Goal: Task Accomplishment & Management: Manage account settings

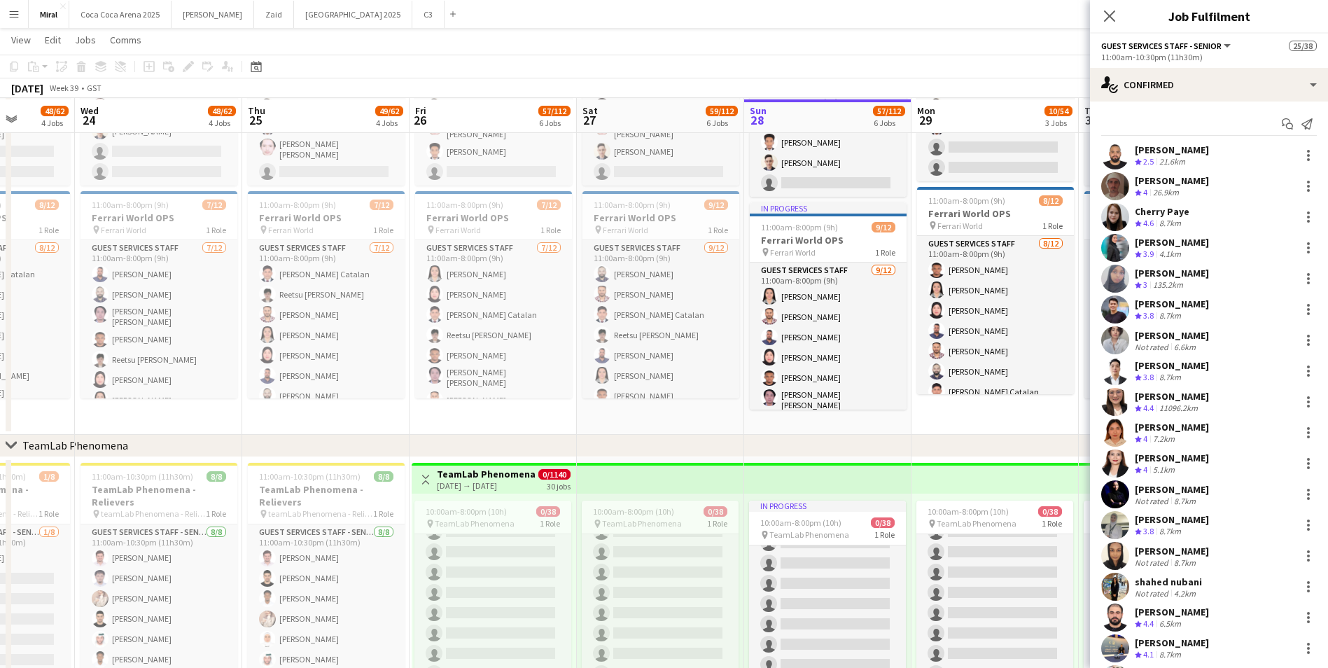
scroll to position [140, 0]
click at [1107, 13] on icon at bounding box center [1108, 15] width 13 height 13
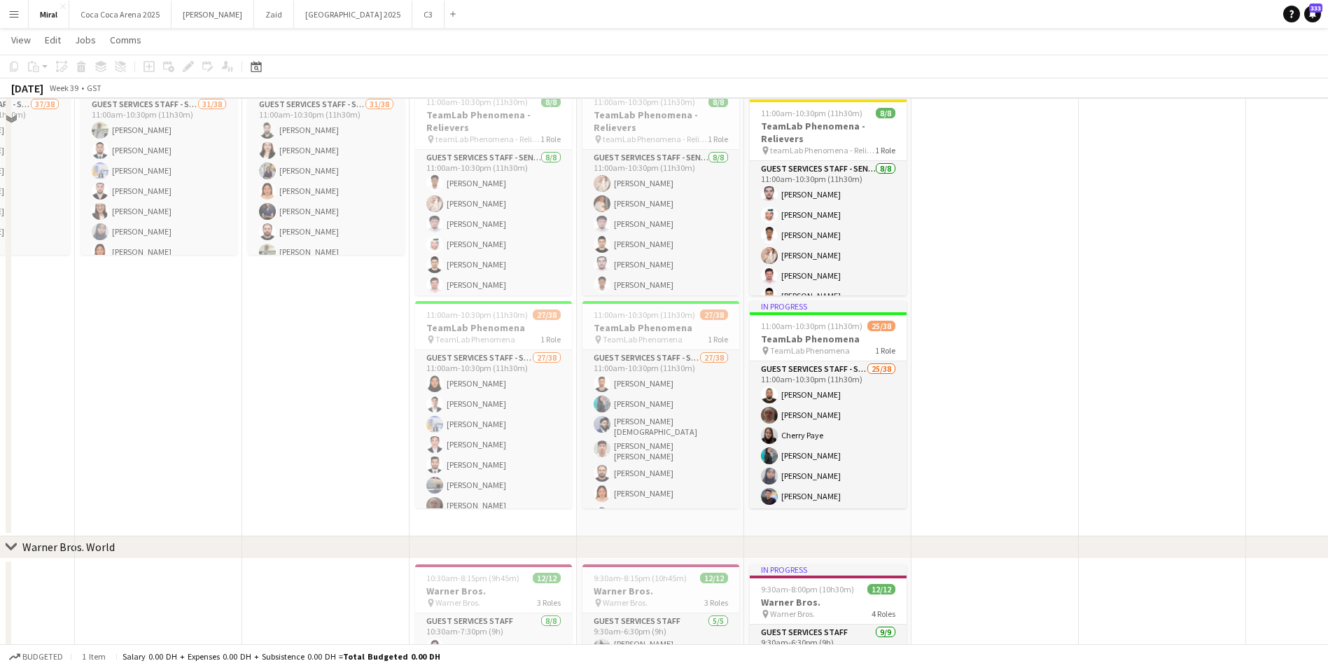
scroll to position [770, 0]
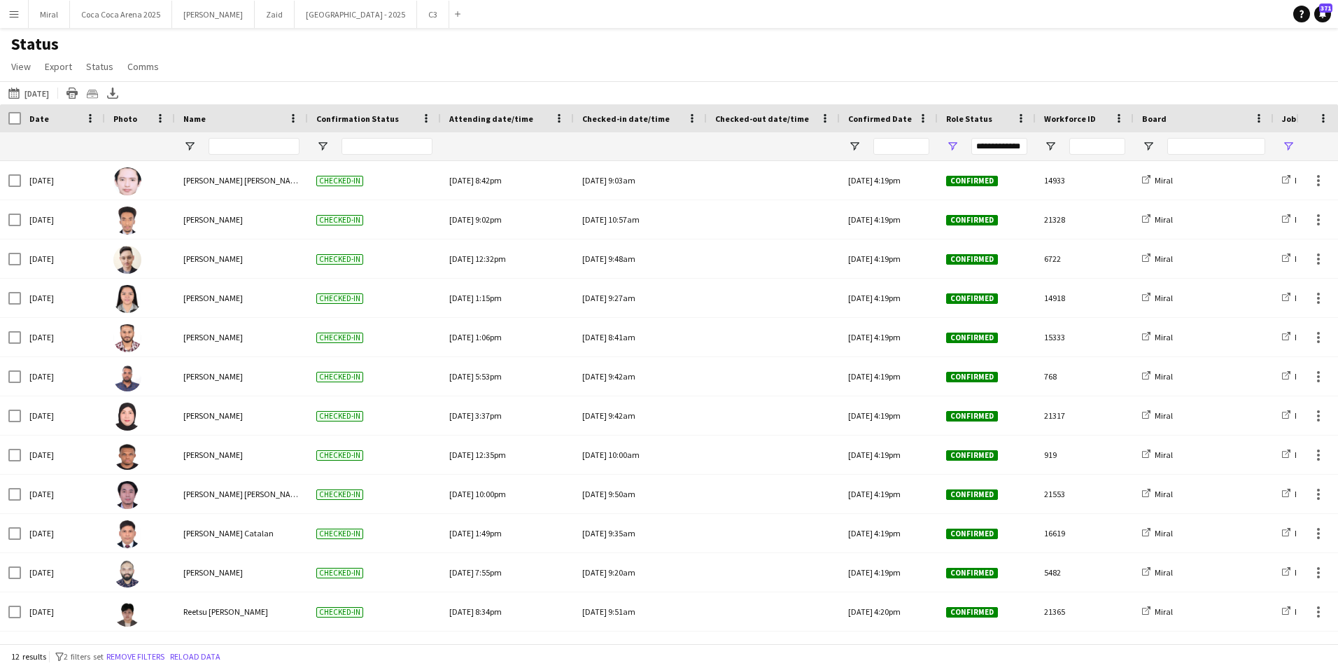
click at [12, 11] on app-icon "Menu" at bounding box center [13, 13] width 11 height 11
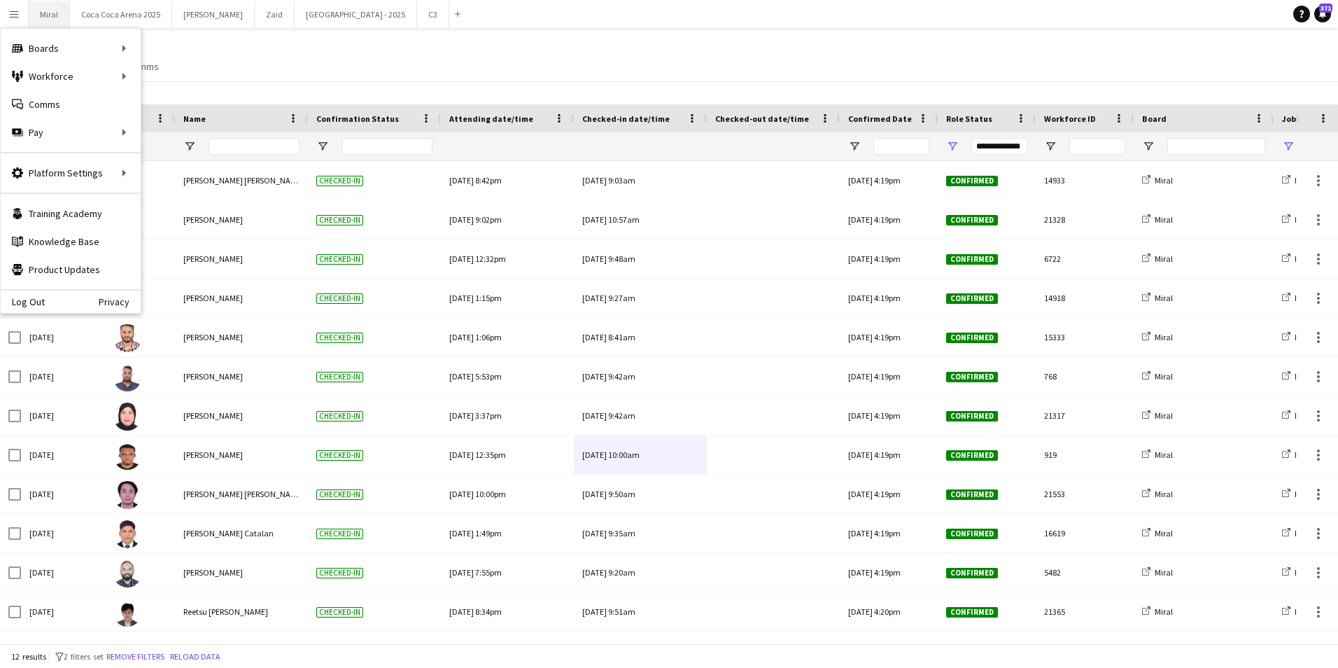
click at [53, 13] on button "Miral Close" at bounding box center [49, 14] width 41 height 27
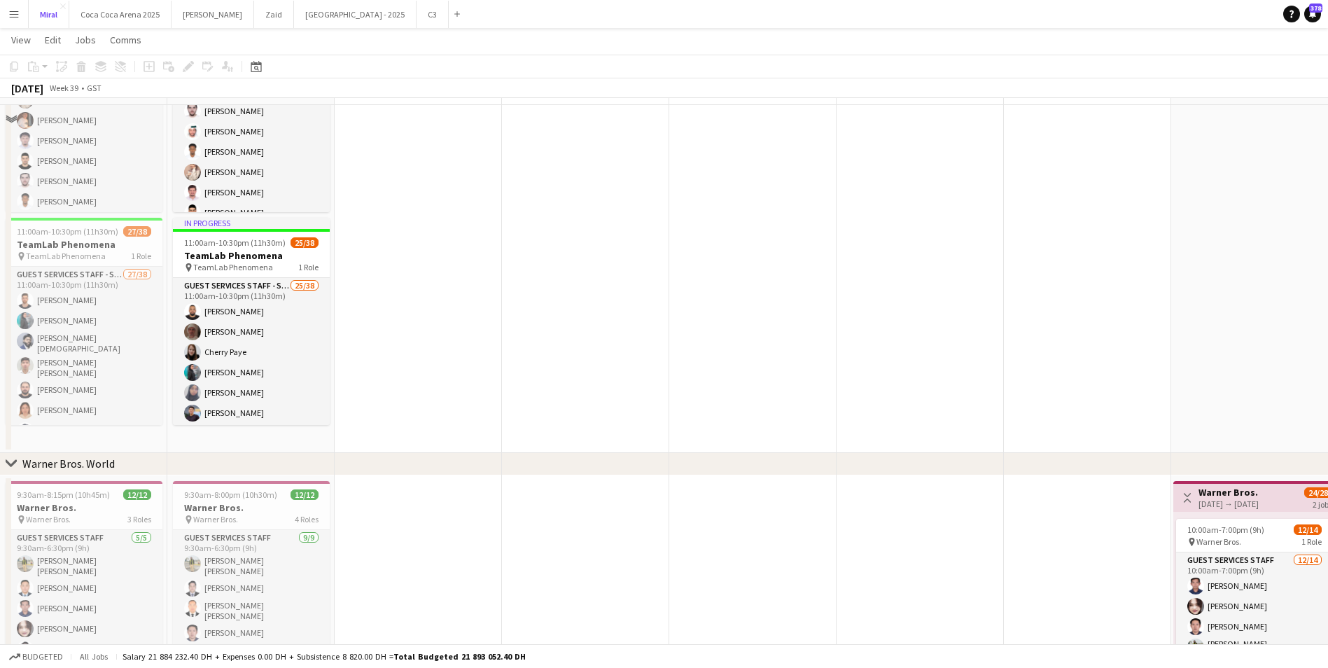
scroll to position [840, 0]
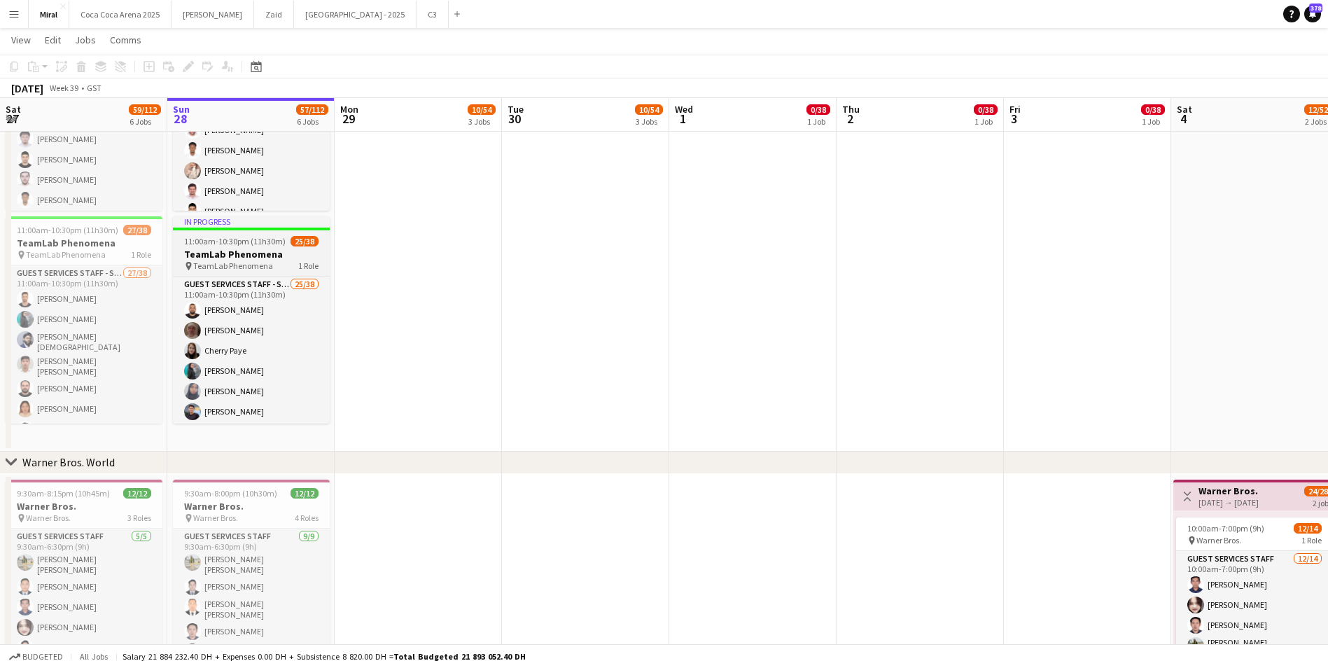
drag, startPoint x: 259, startPoint y: 251, endPoint x: 217, endPoint y: 264, distance: 44.1
click at [217, 264] on span "TeamLab Phenomena" at bounding box center [233, 265] width 80 height 10
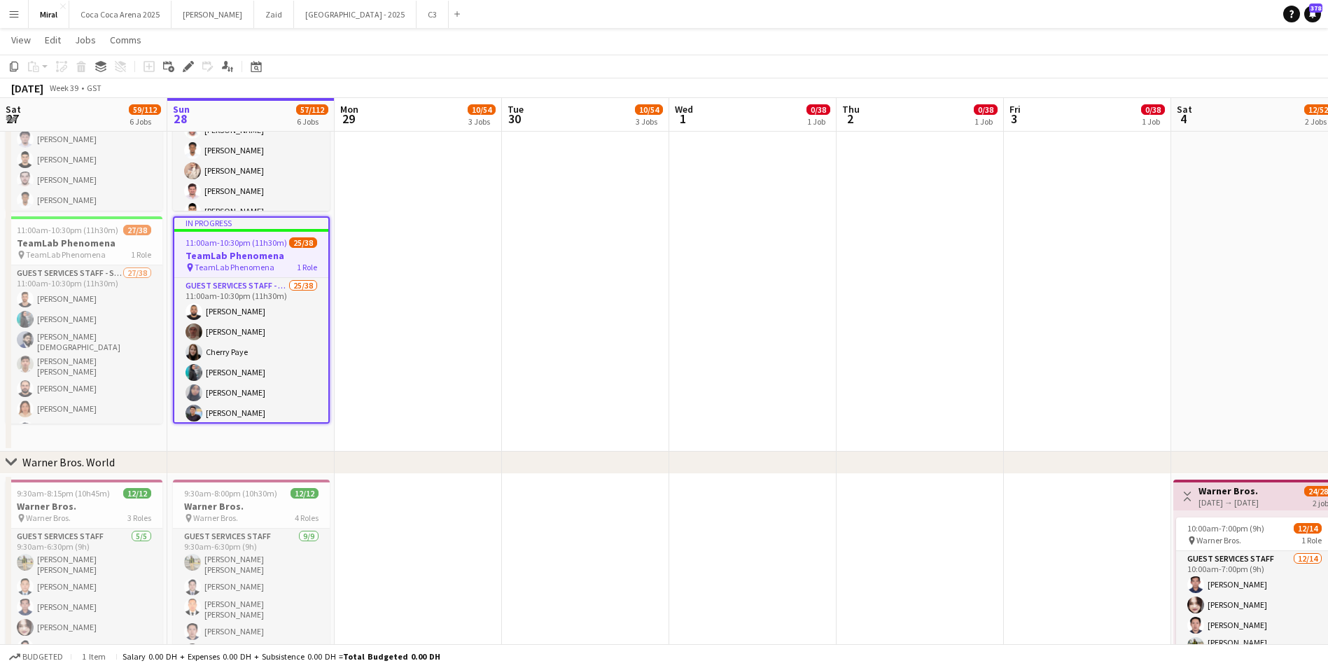
click at [367, 250] on app-date-cell "10:00am-8:00pm (10h) 0/38 pin TeamLab Phenomena 1 Role Guest Services Staff - S…" at bounding box center [418, 98] width 167 height 707
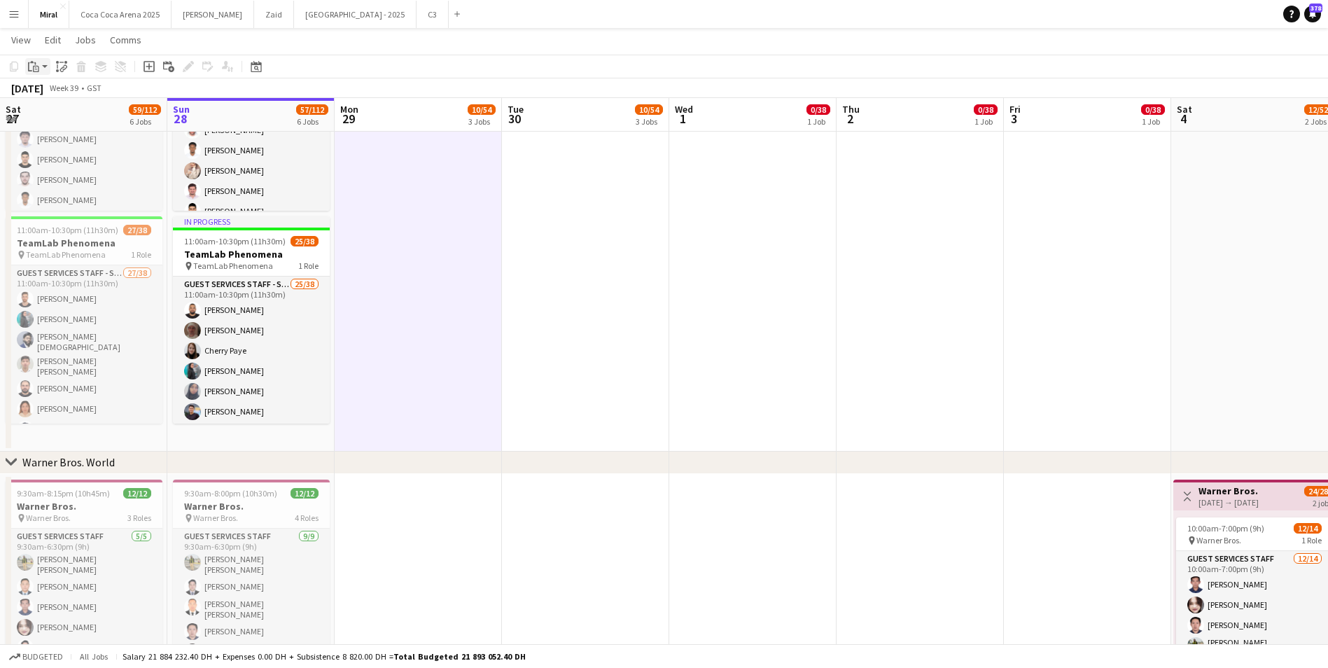
click at [29, 60] on div "Paste" at bounding box center [33, 66] width 17 height 17
click at [78, 119] on link "Paste with crew Ctrl+Shift+V" at bounding box center [103, 117] width 132 height 13
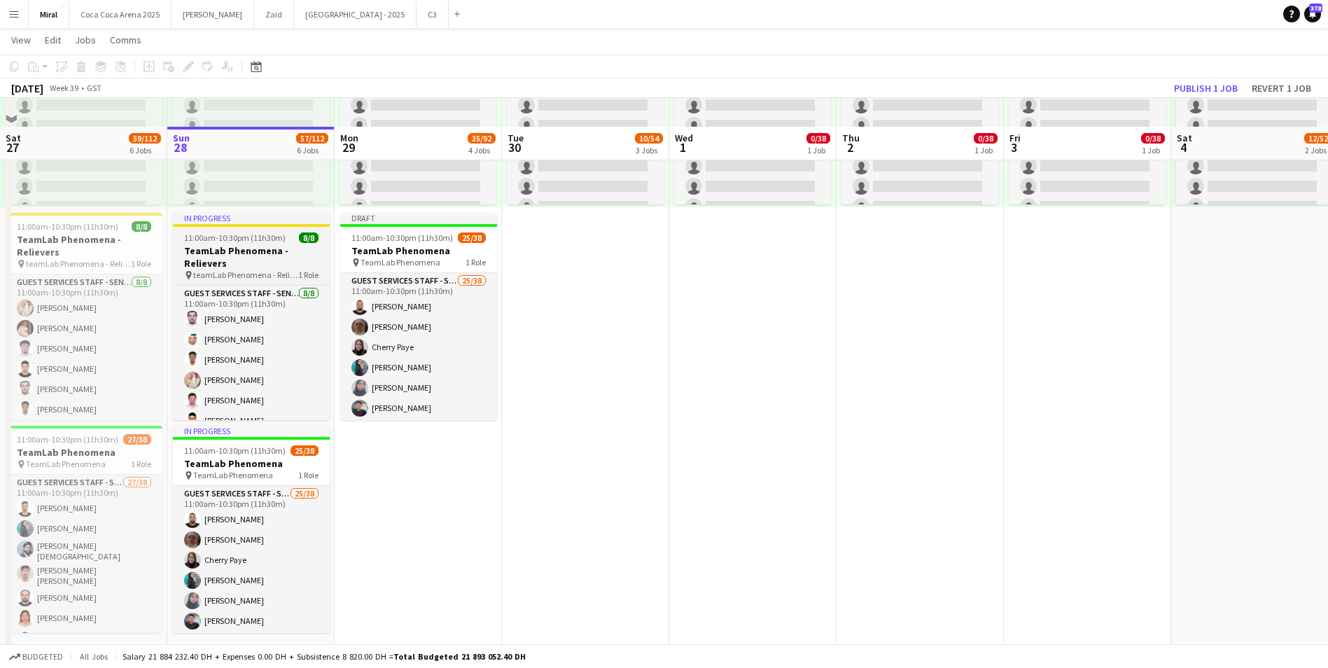
scroll to position [630, 0]
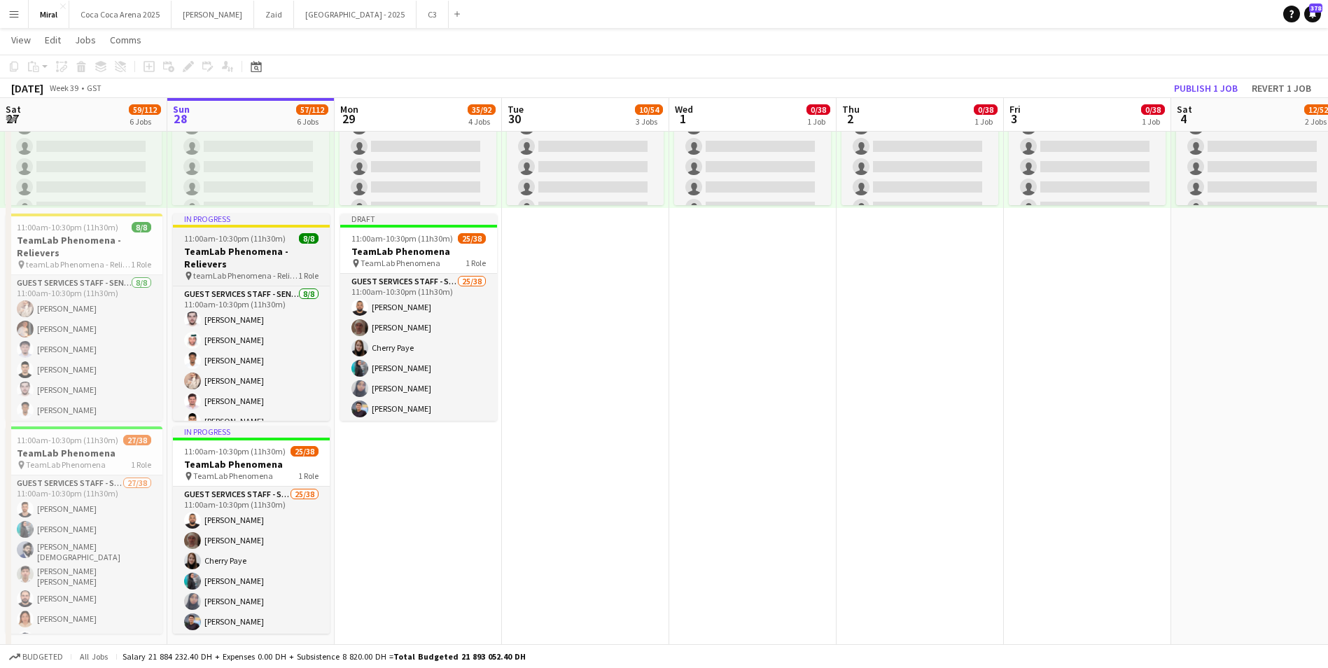
click at [265, 251] on h3 "TeamLab Phenomena - Relievers" at bounding box center [251, 257] width 157 height 25
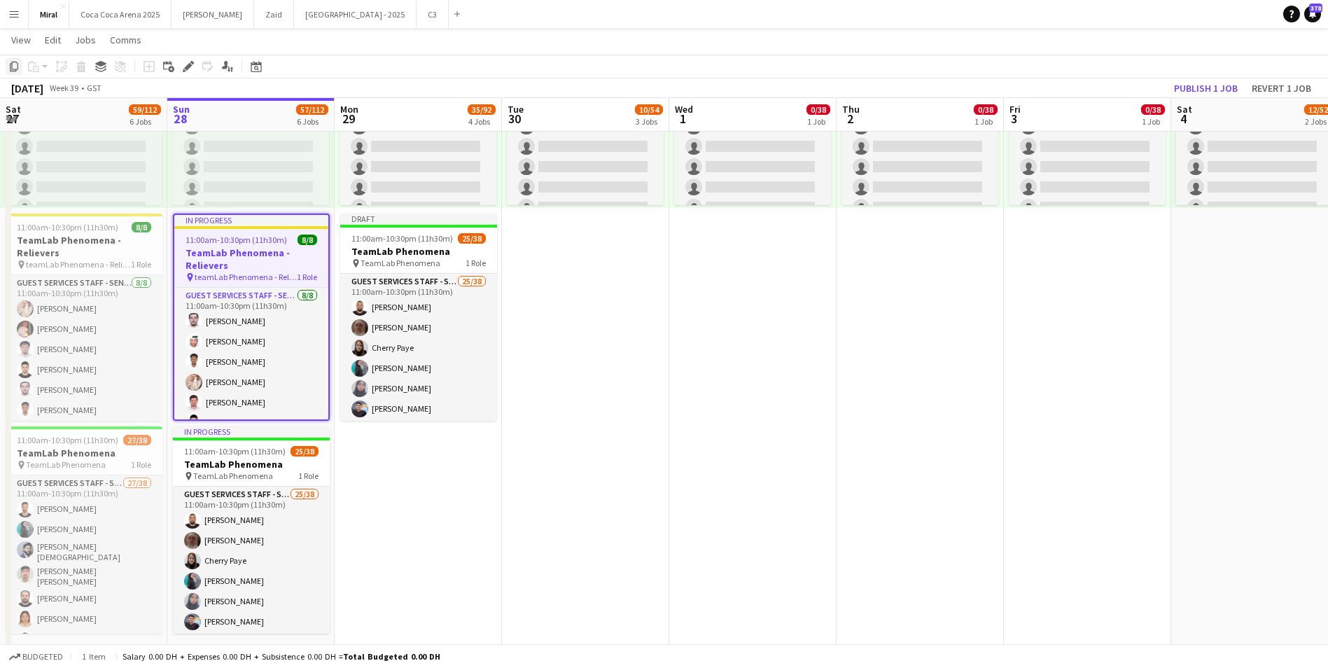
click at [15, 67] on icon "Copy" at bounding box center [13, 66] width 11 height 11
drag, startPoint x: 430, startPoint y: 491, endPoint x: 365, endPoint y: 453, distance: 75.6
click at [365, 453] on app-date-cell "10:00am-8:00pm (10h) 0/38 pin TeamLab Phenomena 1 Role Guest Services Staff - S…" at bounding box center [418, 308] width 167 height 707
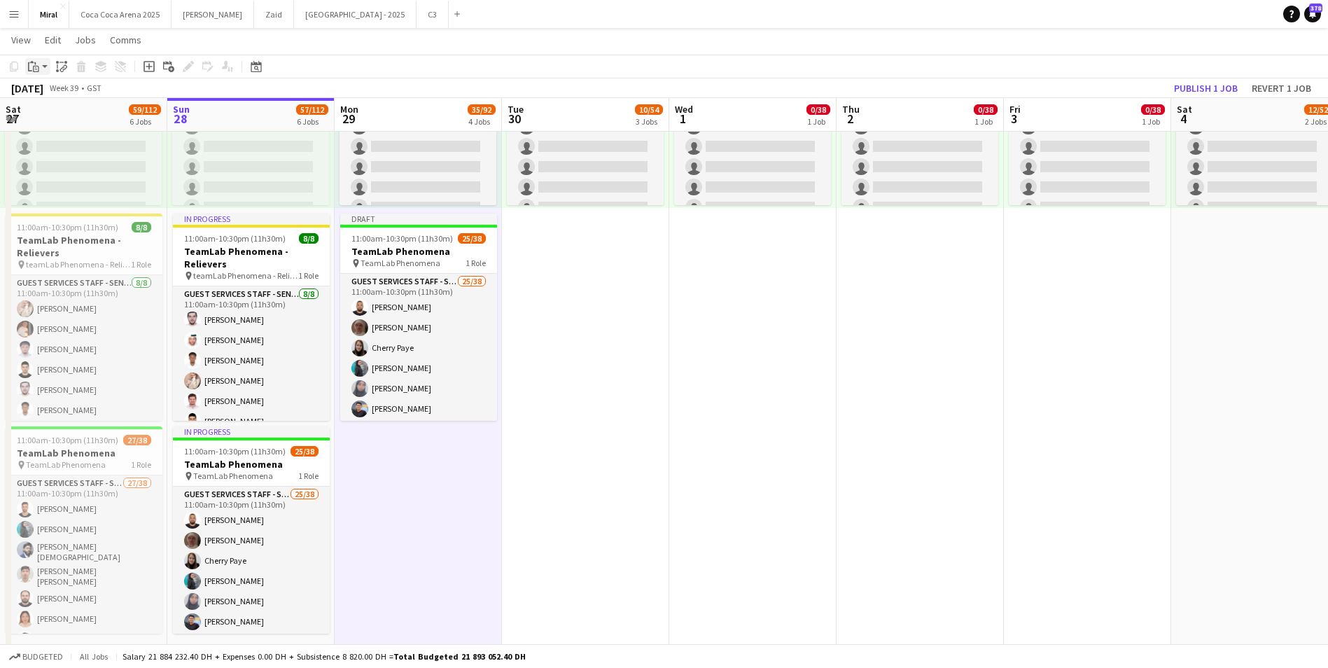
click at [31, 67] on icon "Paste" at bounding box center [33, 66] width 11 height 11
click at [71, 117] on link "Paste with crew Ctrl+Shift+V" at bounding box center [103, 117] width 132 height 13
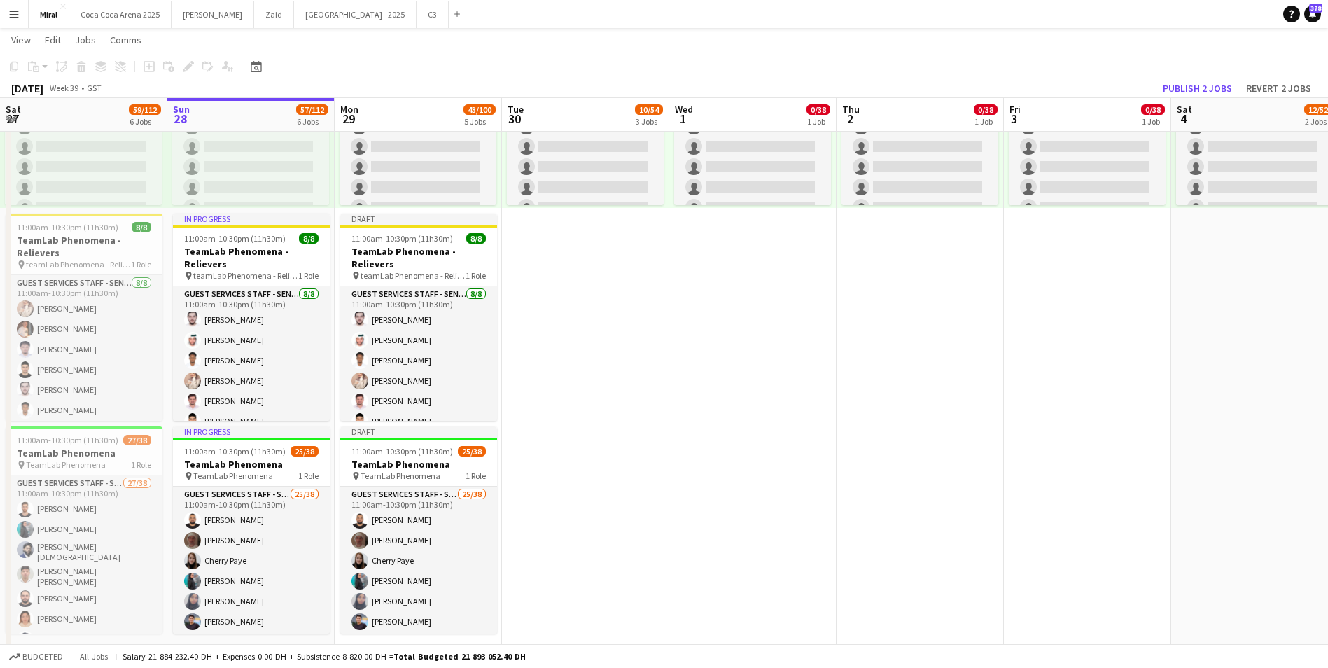
click at [650, 400] on app-date-cell "10:00am-8:00pm (10h) 0/38 pin TeamLab Phenomena 1 Role Guest Services Staff - S…" at bounding box center [585, 308] width 167 height 707
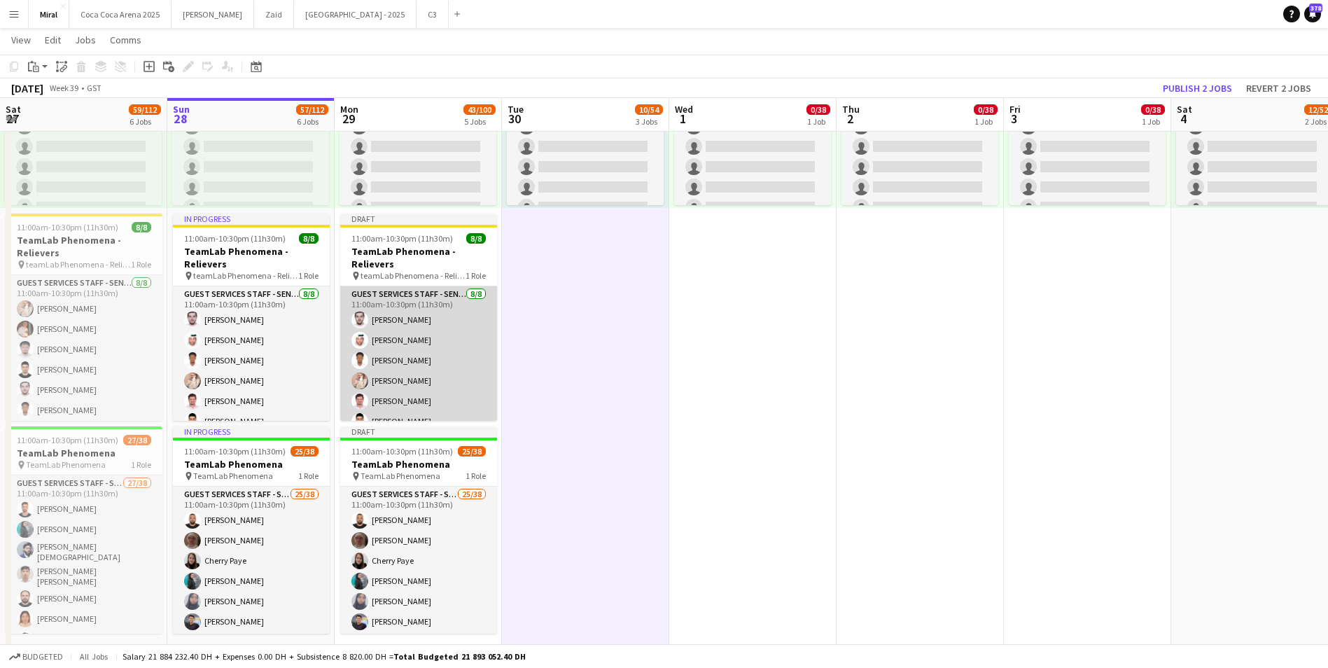
click at [423, 365] on app-card-role "Guest Services Staff - Senior 8/8 11:00am-10:30pm (11h30m) Ali Alzanati Saeed B…" at bounding box center [418, 381] width 157 height 190
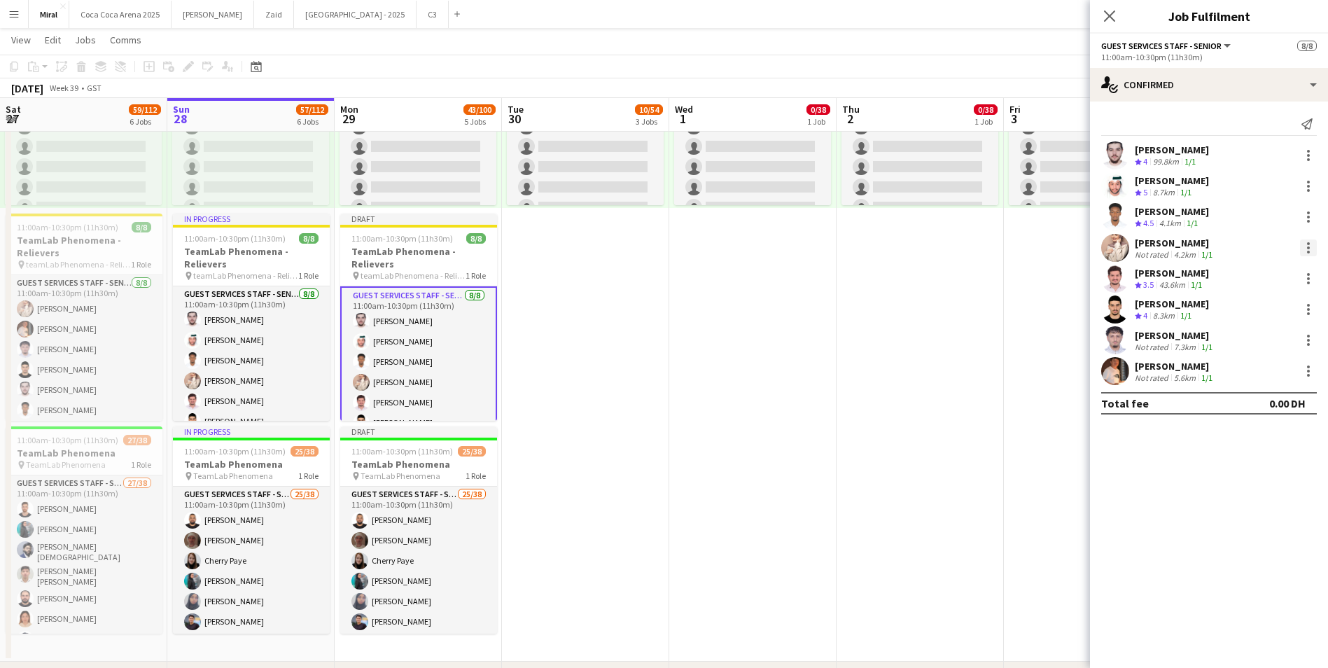
click at [1307, 250] on div at bounding box center [1308, 247] width 17 height 17
click at [1246, 402] on span "Remove" at bounding box center [1240, 408] width 42 height 12
click at [1312, 243] on div at bounding box center [1308, 247] width 17 height 17
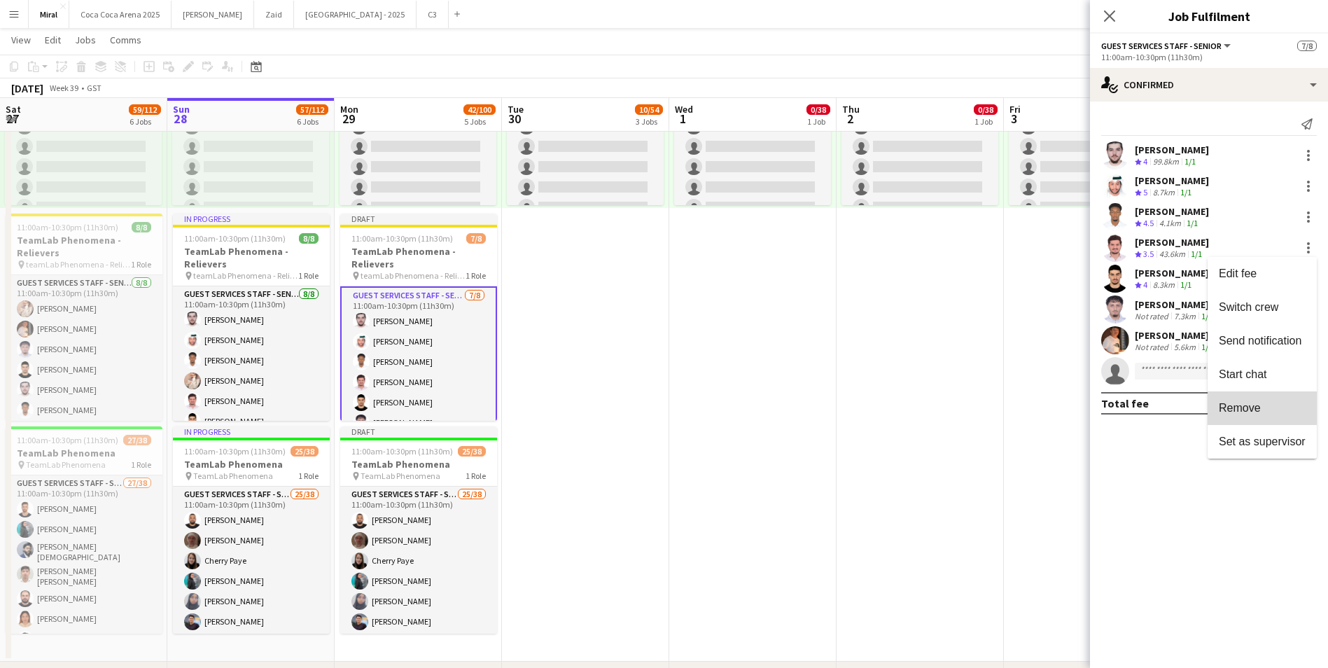
click at [1257, 404] on span "Remove" at bounding box center [1240, 408] width 42 height 12
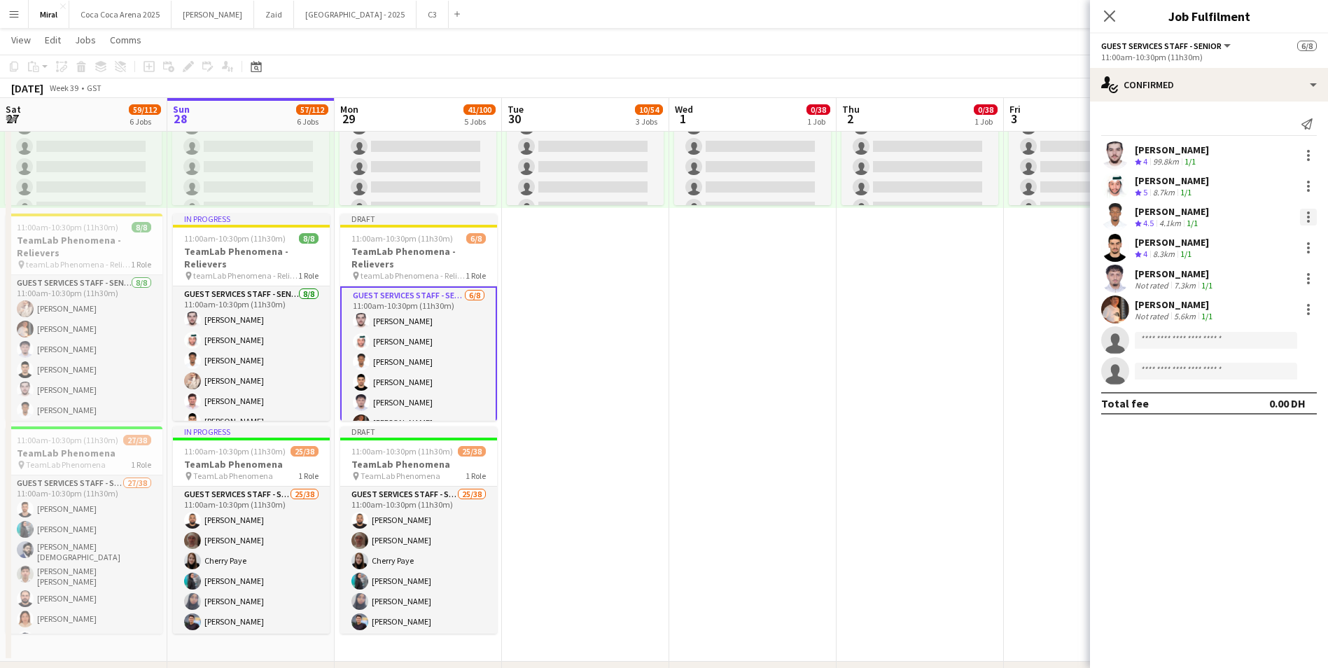
click at [1309, 215] on div at bounding box center [1308, 217] width 17 height 17
click at [1251, 374] on span "Remove" at bounding box center [1240, 377] width 42 height 12
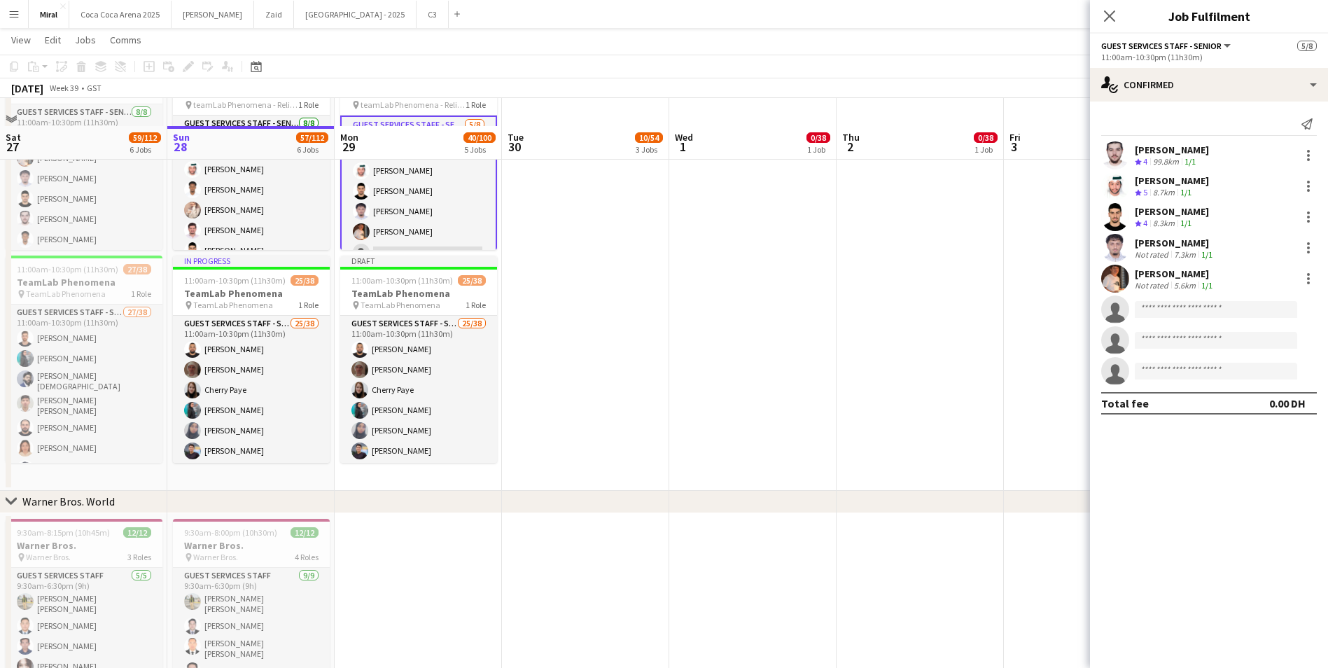
scroll to position [840, 0]
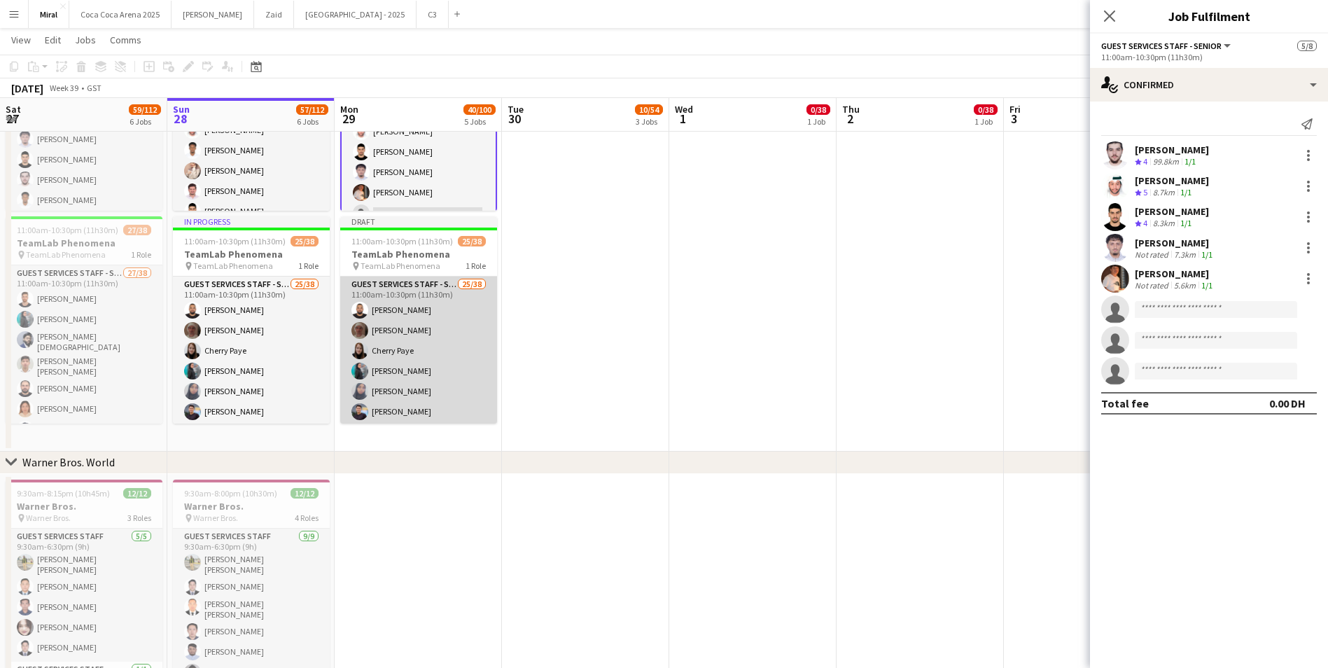
click at [448, 330] on app-card-role "Guest Services Staff - Senior 25/38 11:00am-10:30pm (11h30m) Mohmed ali Abuobai…" at bounding box center [418, 677] width 157 height 803
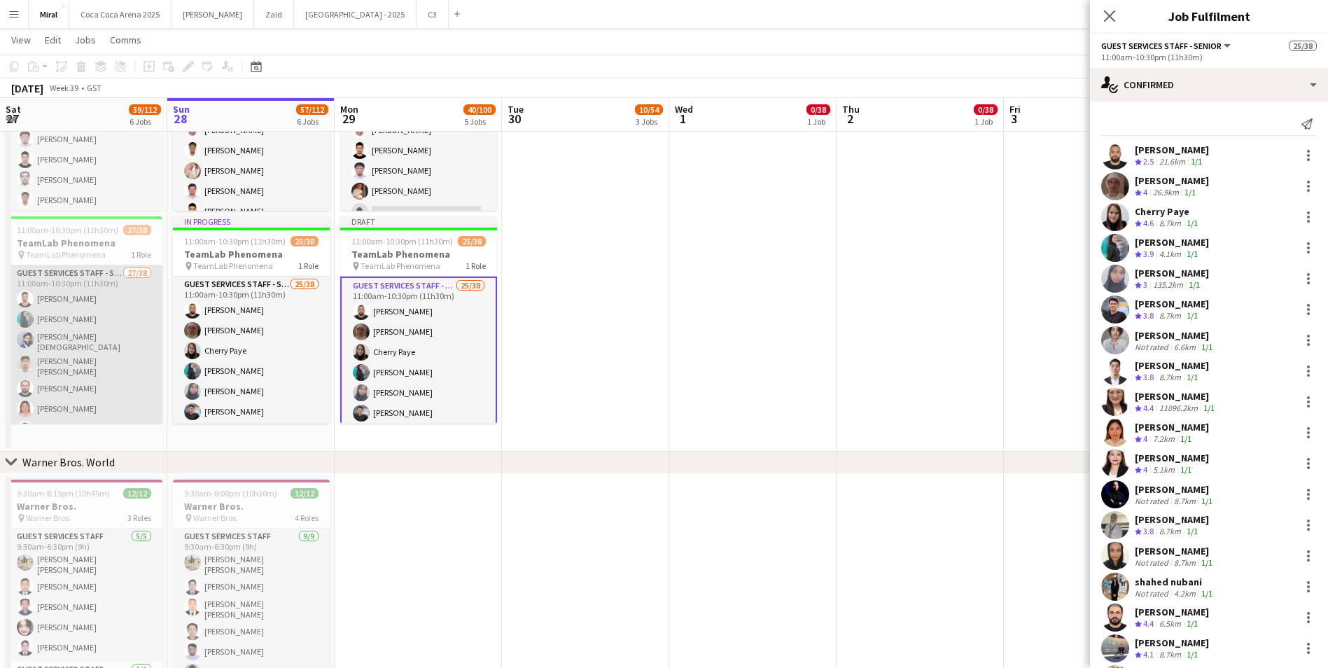
click at [85, 339] on app-card-role "Guest Services Staff - Senior 27/38 11:00am-10:30pm (11h30m) Adham Akabani Mara…" at bounding box center [84, 668] width 157 height 807
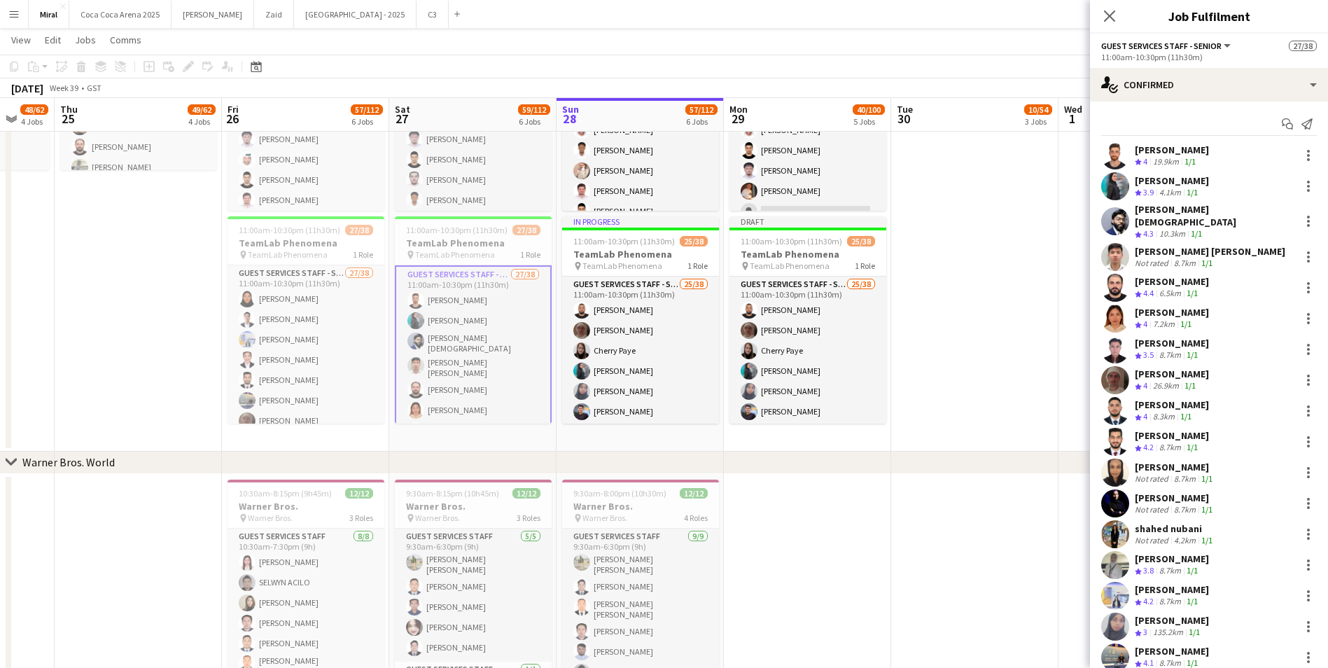
drag, startPoint x: 677, startPoint y: 267, endPoint x: 849, endPoint y: 281, distance: 172.7
click at [860, 276] on app-calendar-viewport "Tue 23 Wed 24 48/62 4 Jobs Thu 25 49/62 4 Jobs Fri 26 57/112 6 Jobs Sat 27 59/1…" at bounding box center [664, 6] width 1328 height 1583
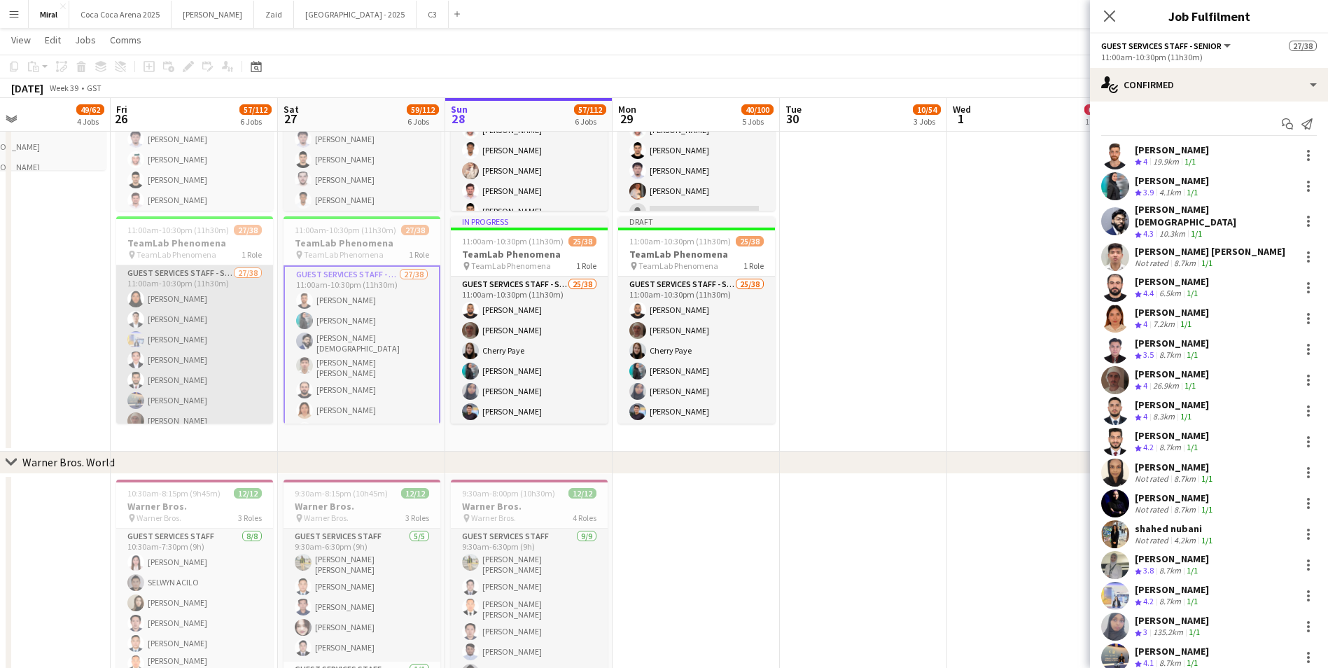
click at [235, 330] on app-card-role "Guest Services Staff - Senior 27/38 11:00am-10:30pm (11h30m) Huda Ahmed Ricardo…" at bounding box center [194, 668] width 157 height 807
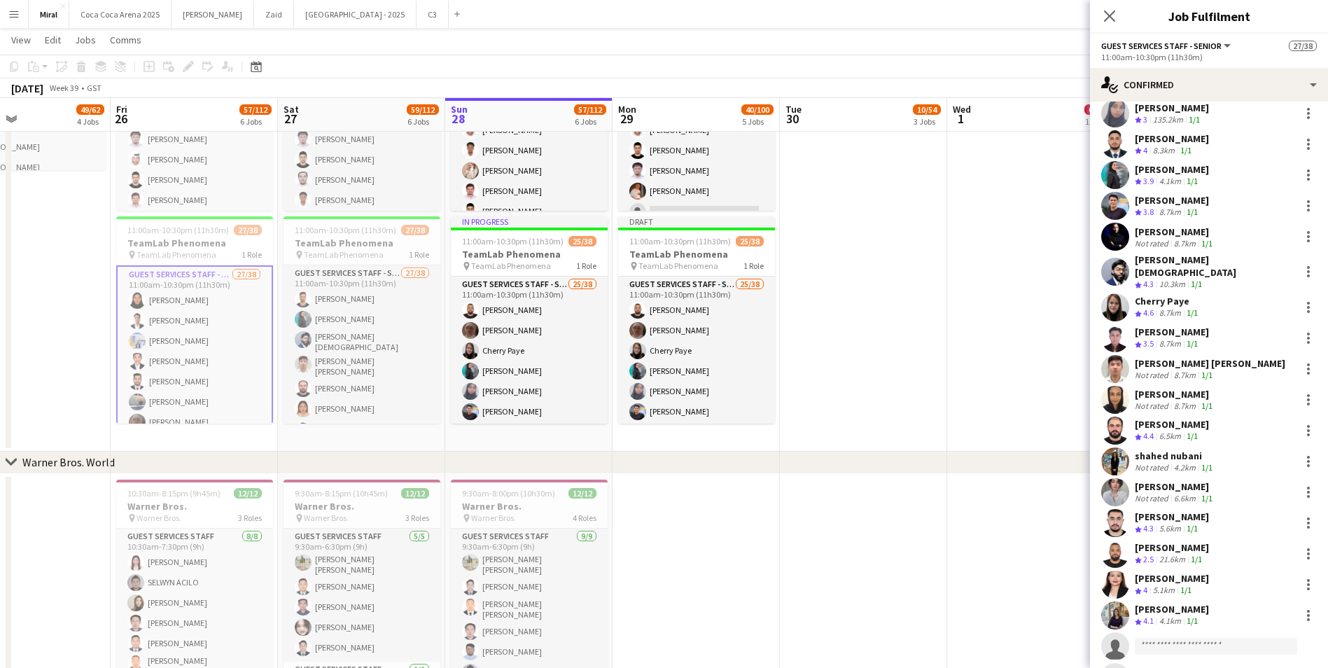
scroll to position [420, 0]
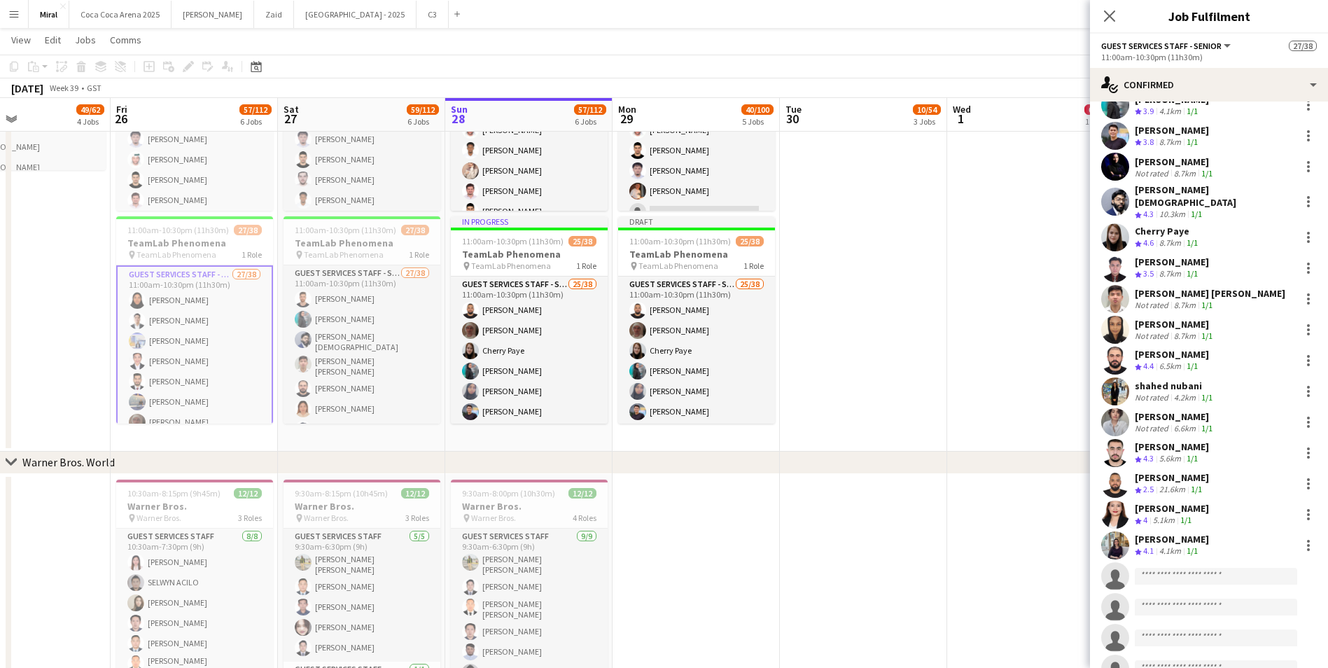
click at [1173, 411] on div "Shaymaa Ali" at bounding box center [1175, 416] width 80 height 13
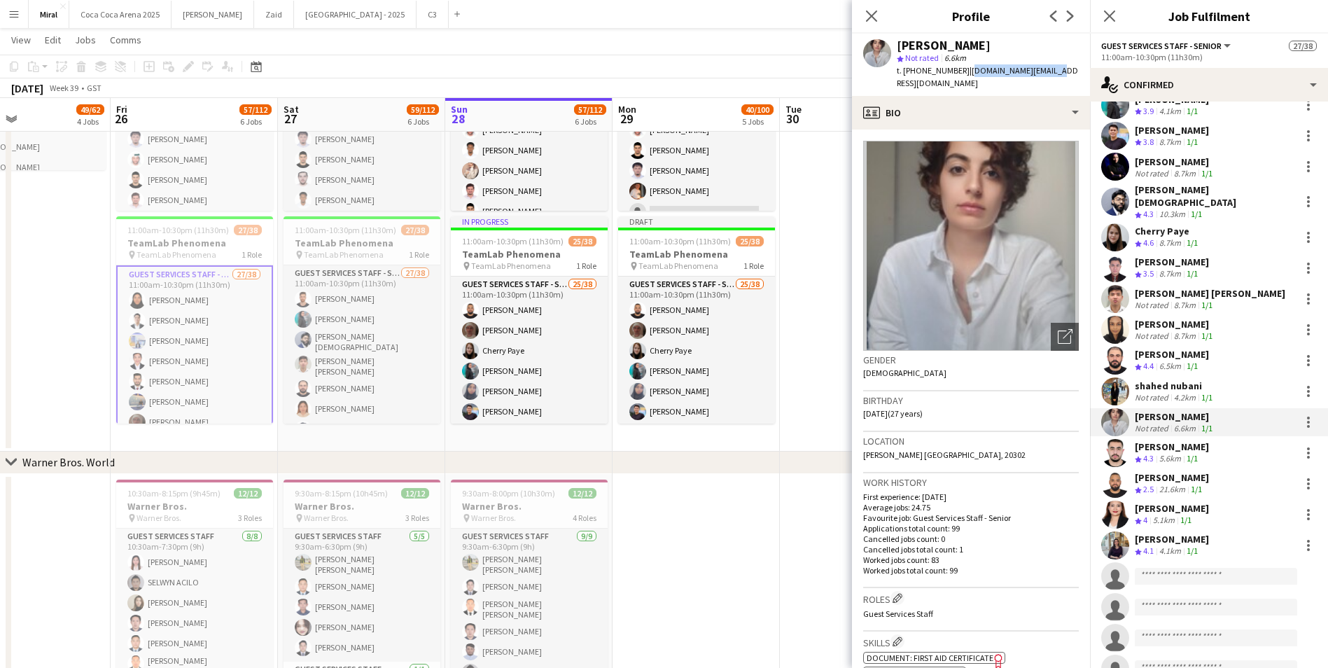
drag, startPoint x: 962, startPoint y: 72, endPoint x: 1048, endPoint y: 72, distance: 86.1
click at [1048, 72] on div "Shaymaa Ali star Not rated 6.6km t. +971551993421 | shaimaa.kp@gmail.com" at bounding box center [971, 65] width 238 height 62
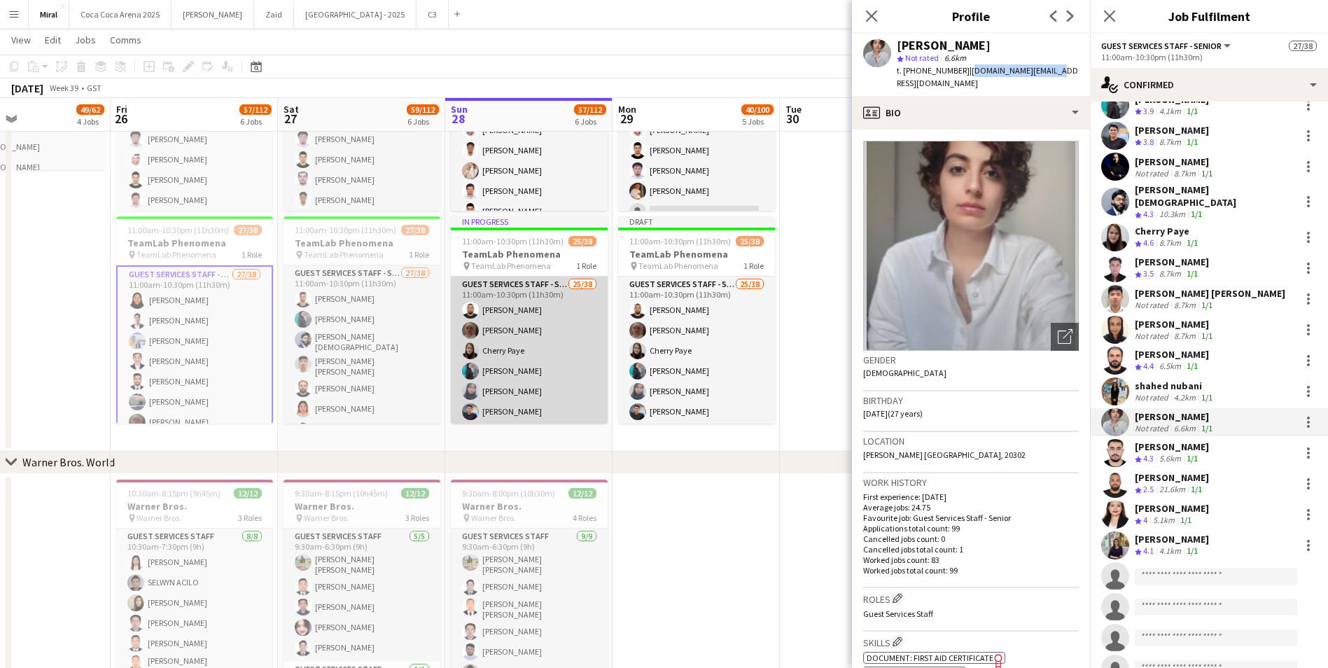
click at [553, 369] on app-card-role "Guest Services Staff - Senior 25/38 11:00am-10:30pm (11h30m) Mohmed ali Abuobai…" at bounding box center [529, 677] width 157 height 803
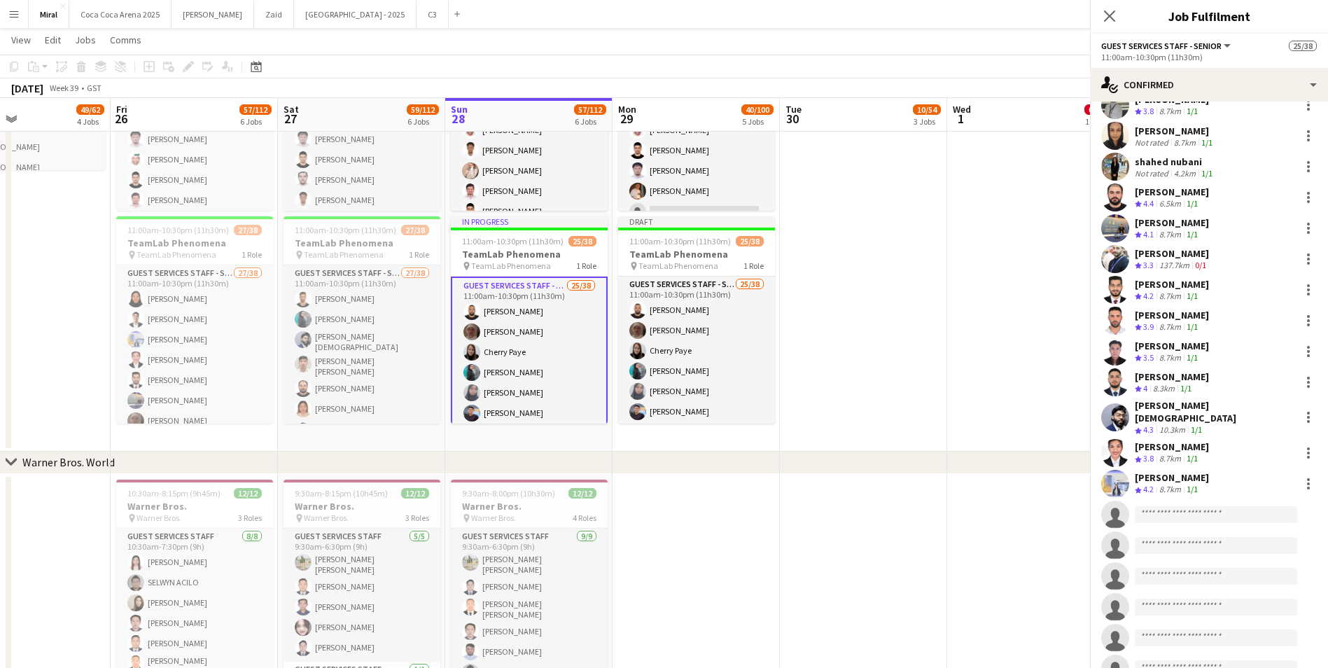
scroll to position [0, 0]
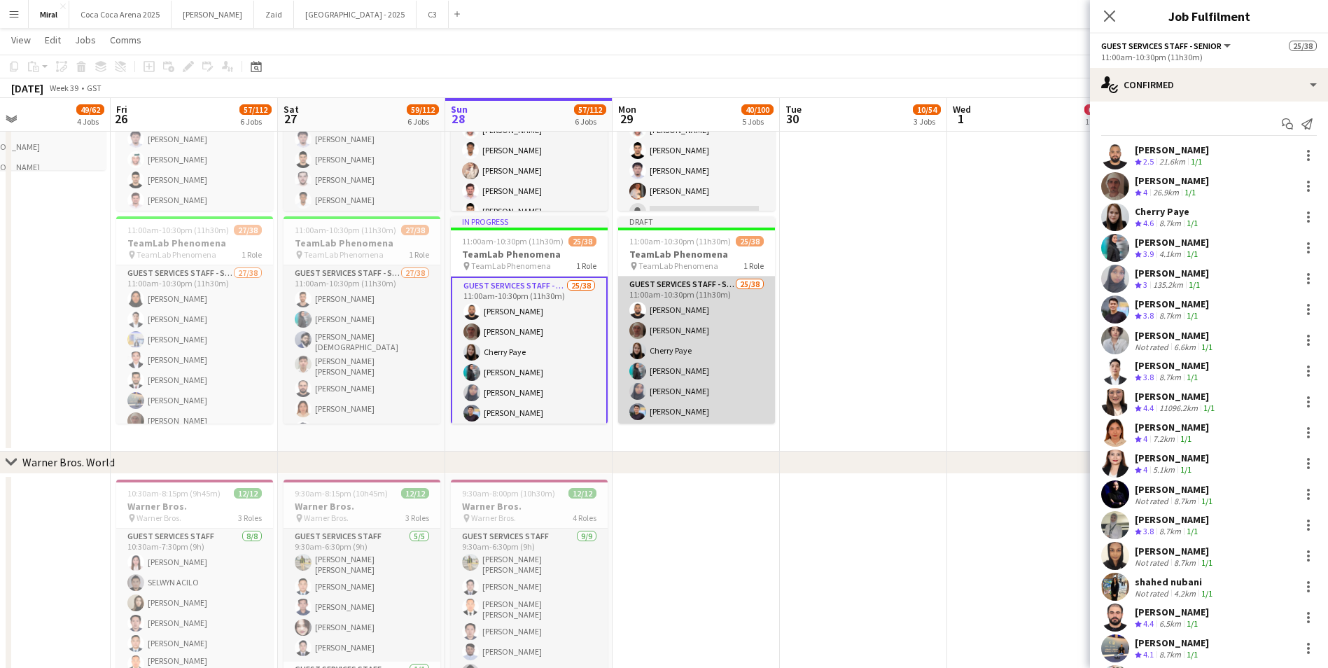
click at [713, 358] on app-card-role "Guest Services Staff - Senior 25/38 11:00am-10:30pm (11h30m) Mohmed ali Abuobai…" at bounding box center [696, 677] width 157 height 803
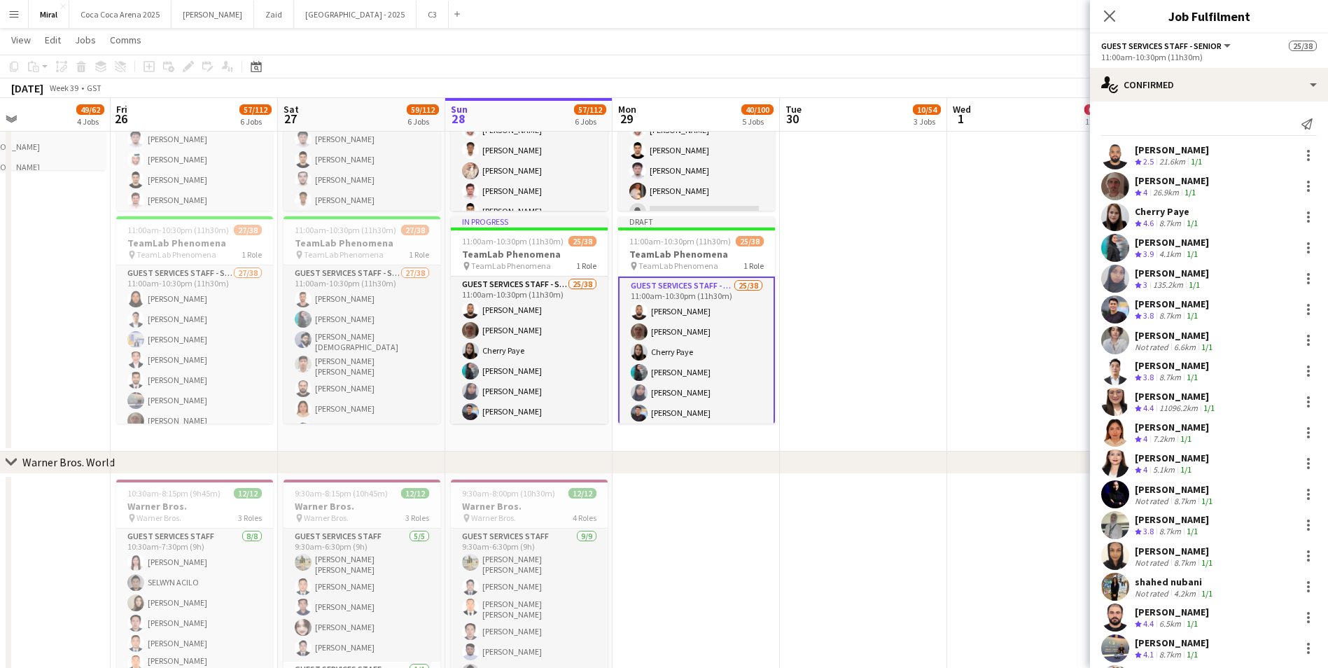
click at [713, 358] on app-card-role "Guest Services Staff - Senior 25/38 11:00am-10:30pm (11h30m) Mohmed ali Abuobai…" at bounding box center [696, 679] width 157 height 806
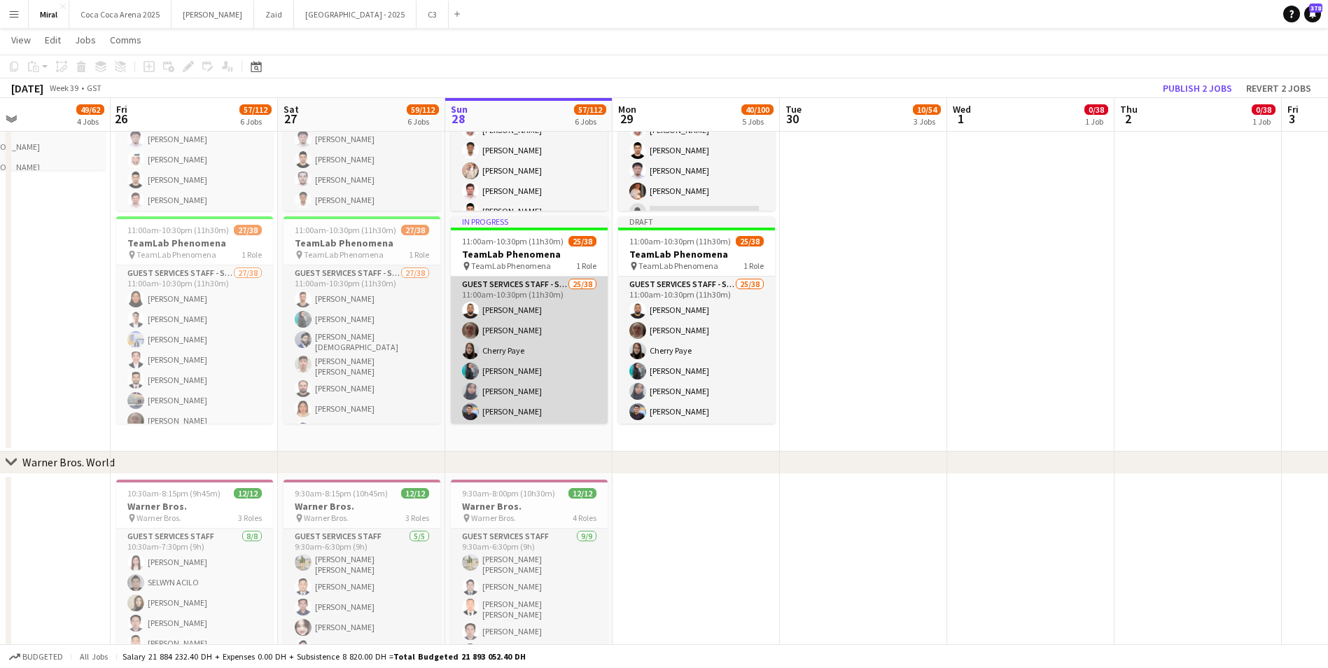
click at [526, 365] on app-card-role "Guest Services Staff - Senior 25/38 11:00am-10:30pm (11h30m) Mohmed ali Abuobai…" at bounding box center [529, 677] width 157 height 803
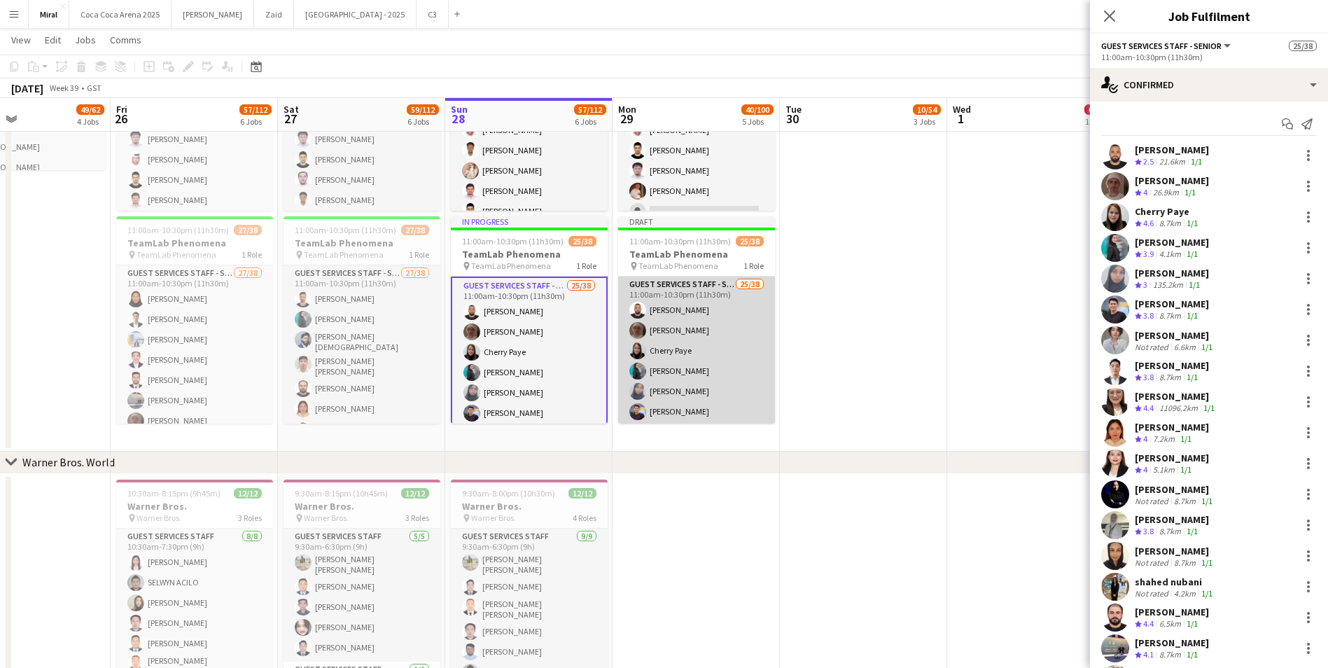
click at [685, 361] on app-card-role "Guest Services Staff - Senior 25/38 11:00am-10:30pm (11h30m) Mohmed ali Abuobai…" at bounding box center [696, 677] width 157 height 803
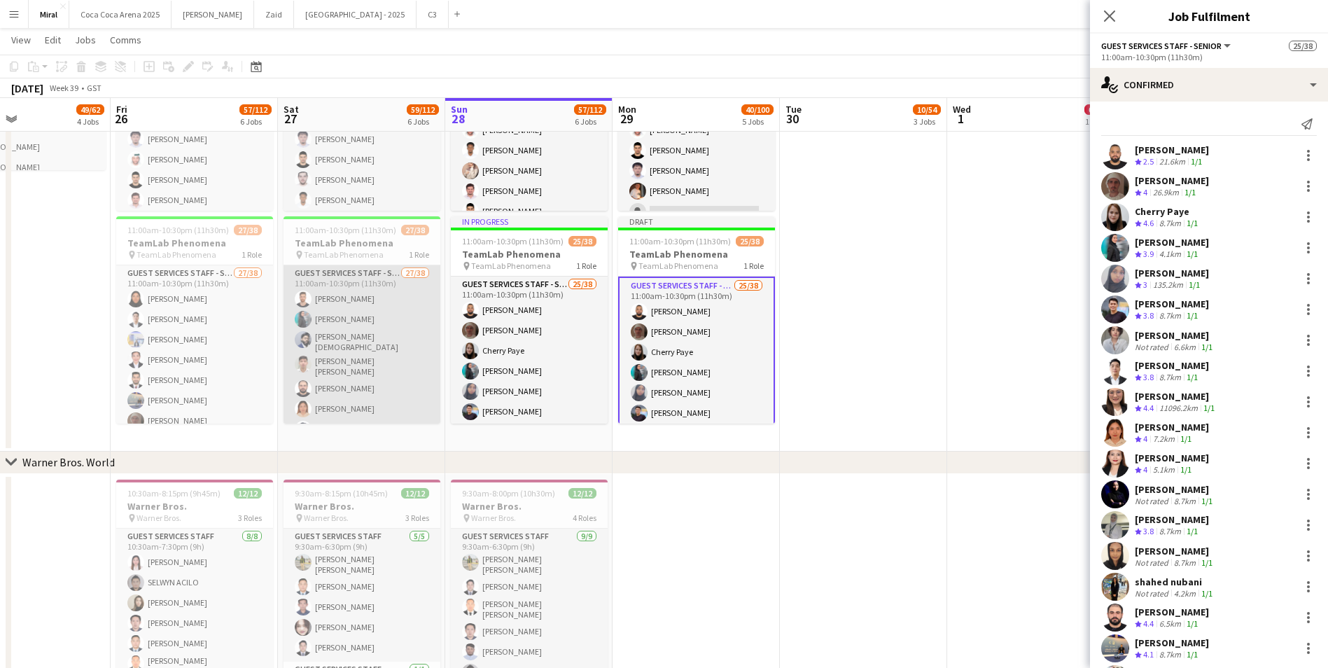
click at [398, 344] on app-card-role "Guest Services Staff - Senior 27/38 11:00am-10:30pm (11h30m) Adham Akabani Mara…" at bounding box center [361, 668] width 157 height 807
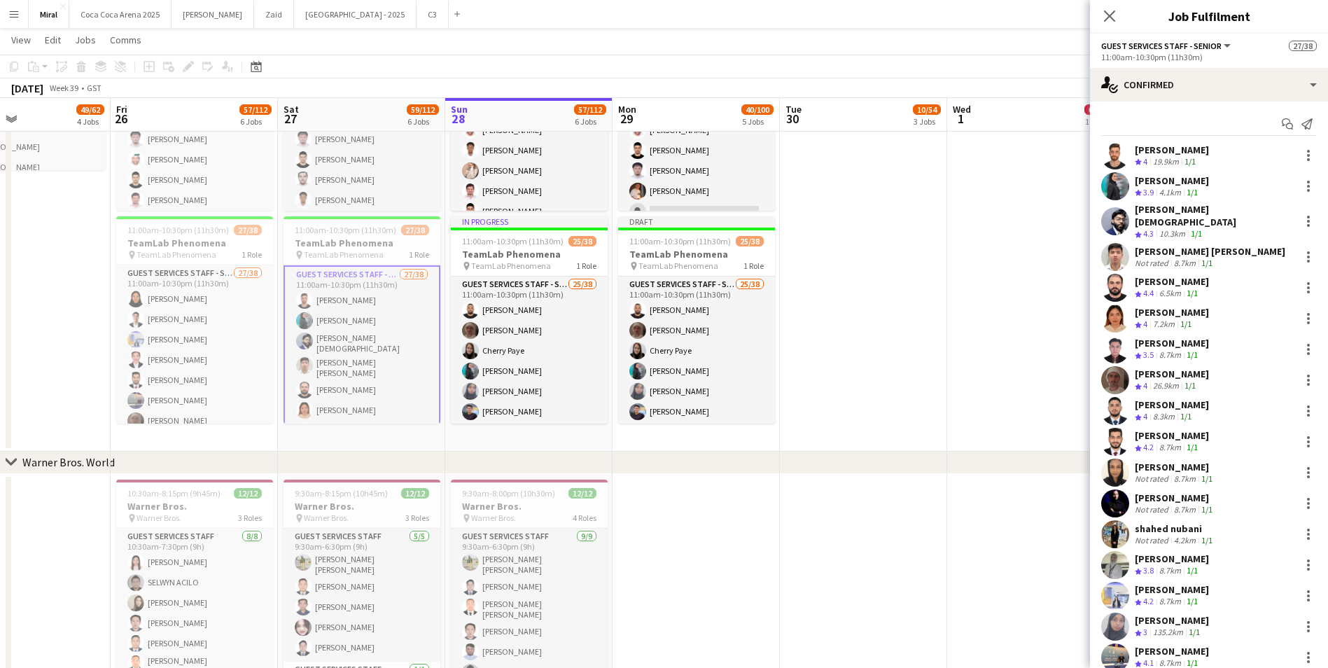
click at [1169, 155] on div "Adham Akabani" at bounding box center [1172, 149] width 74 height 13
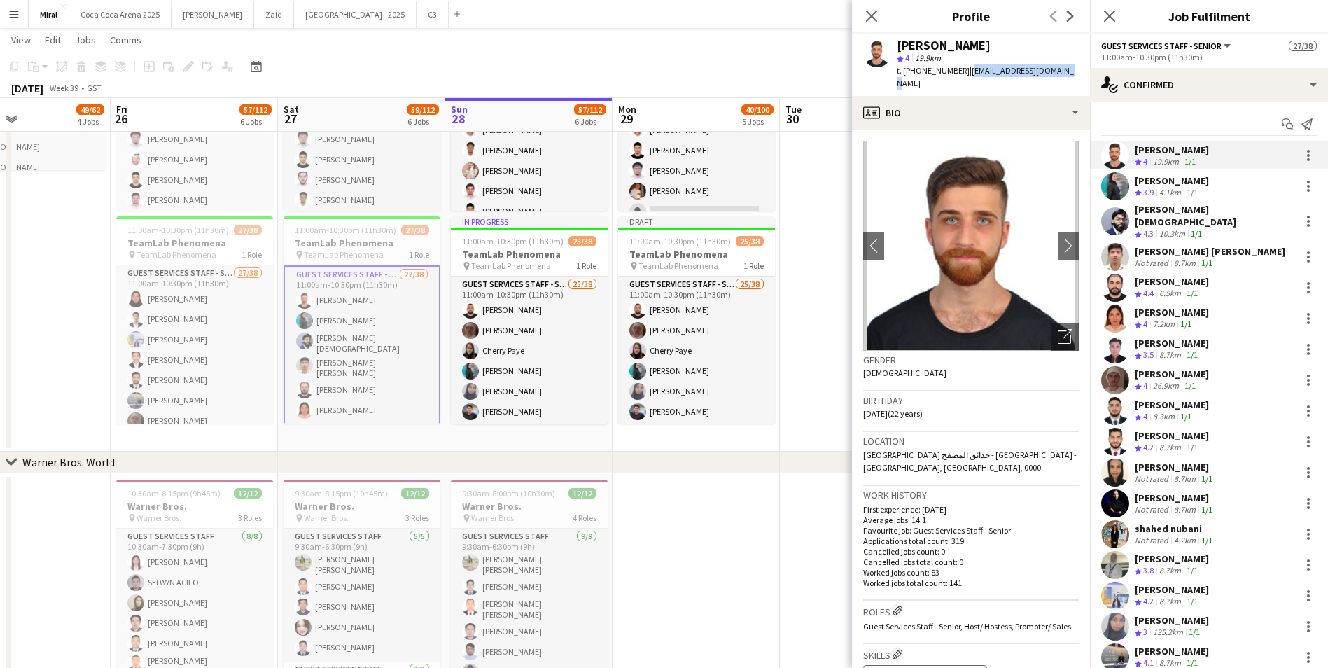
drag, startPoint x: 962, startPoint y: 70, endPoint x: 1060, endPoint y: 70, distance: 97.3
click at [1060, 70] on span "| adham.akabani@gmail.com" at bounding box center [985, 76] width 177 height 23
copy span "adham.akabani@gmail.com"
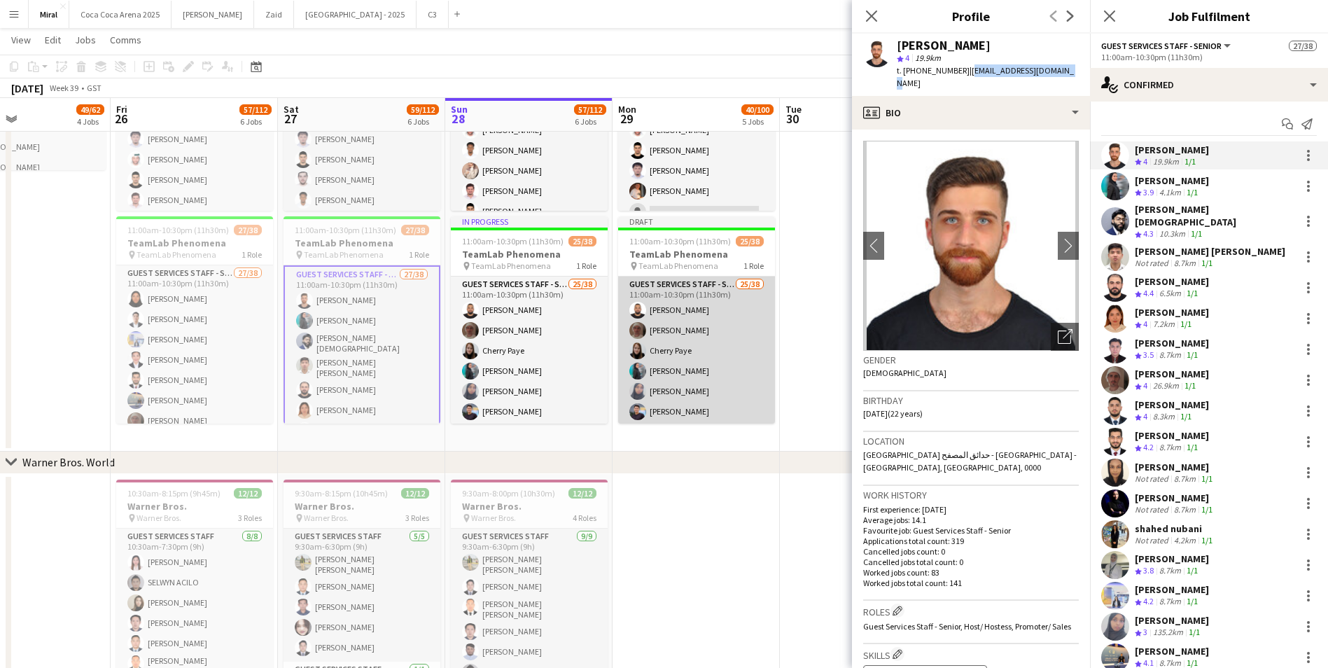
click at [694, 360] on app-card-role "Guest Services Staff - Senior 25/38 11:00am-10:30pm (11h30m) Mohmed ali Abuobai…" at bounding box center [696, 677] width 157 height 803
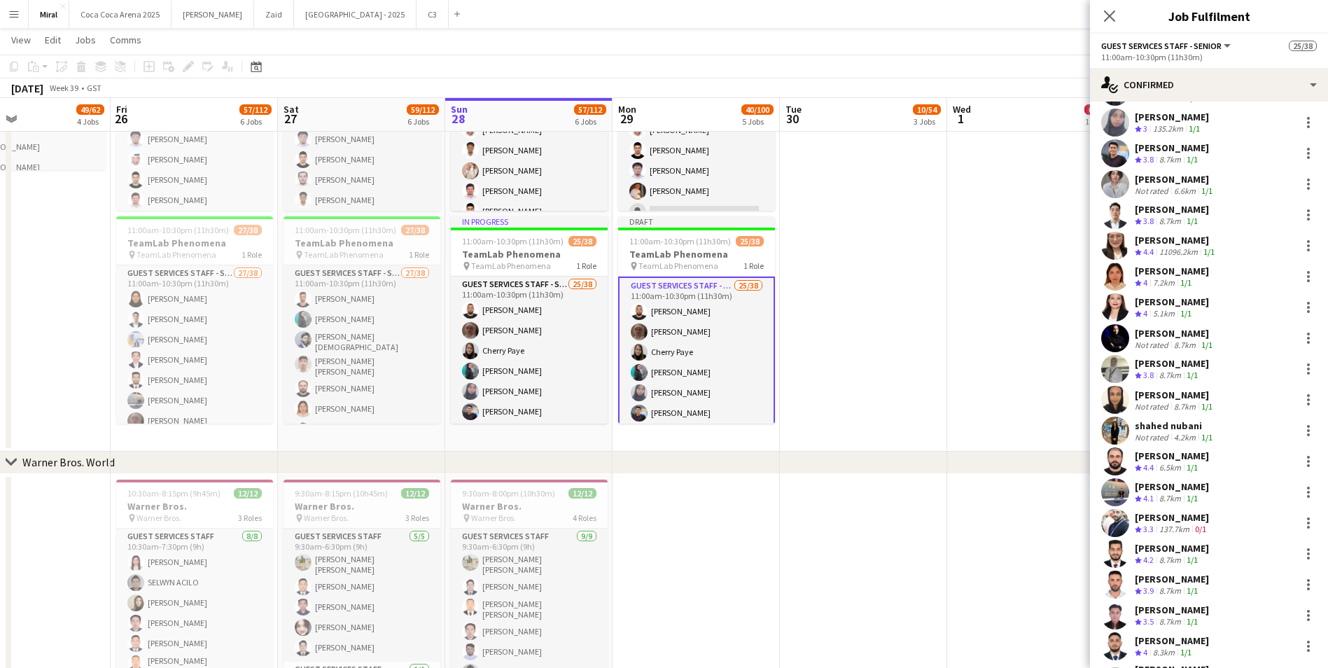
scroll to position [350, 0]
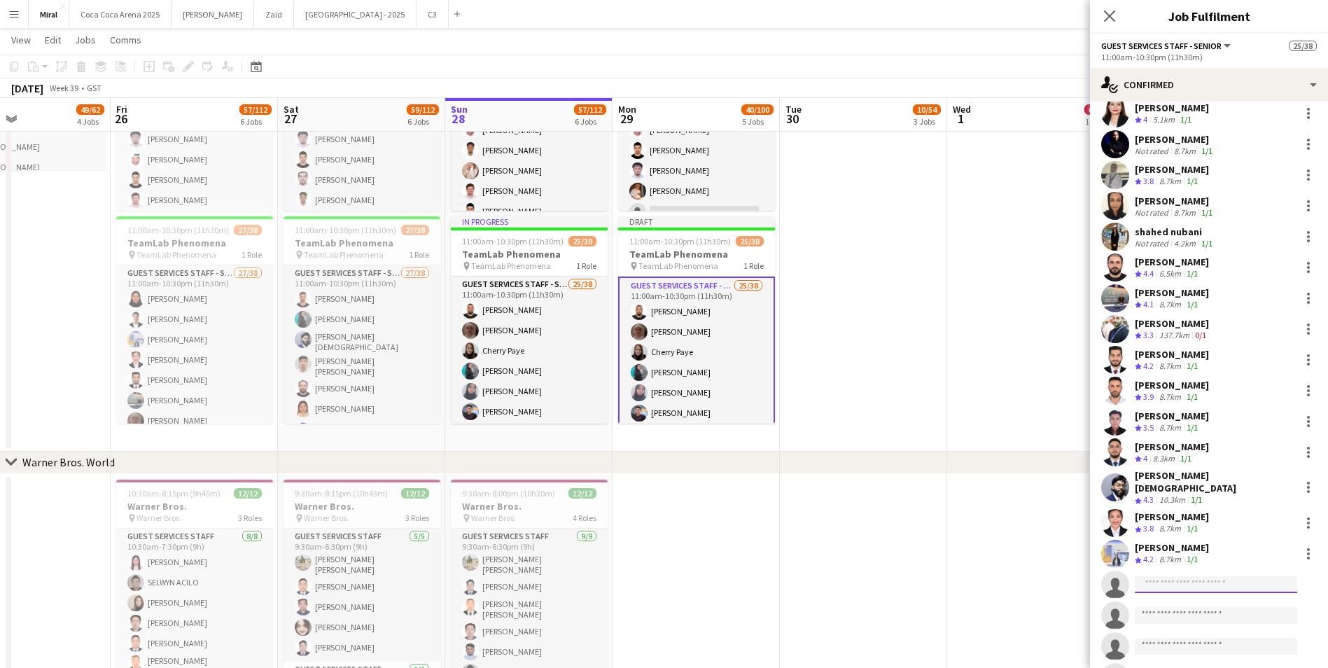
click at [1176, 576] on input at bounding box center [1216, 584] width 162 height 17
paste input "**********"
type input "**********"
click at [1228, 612] on span "+971504682324" at bounding box center [1216, 617] width 140 height 11
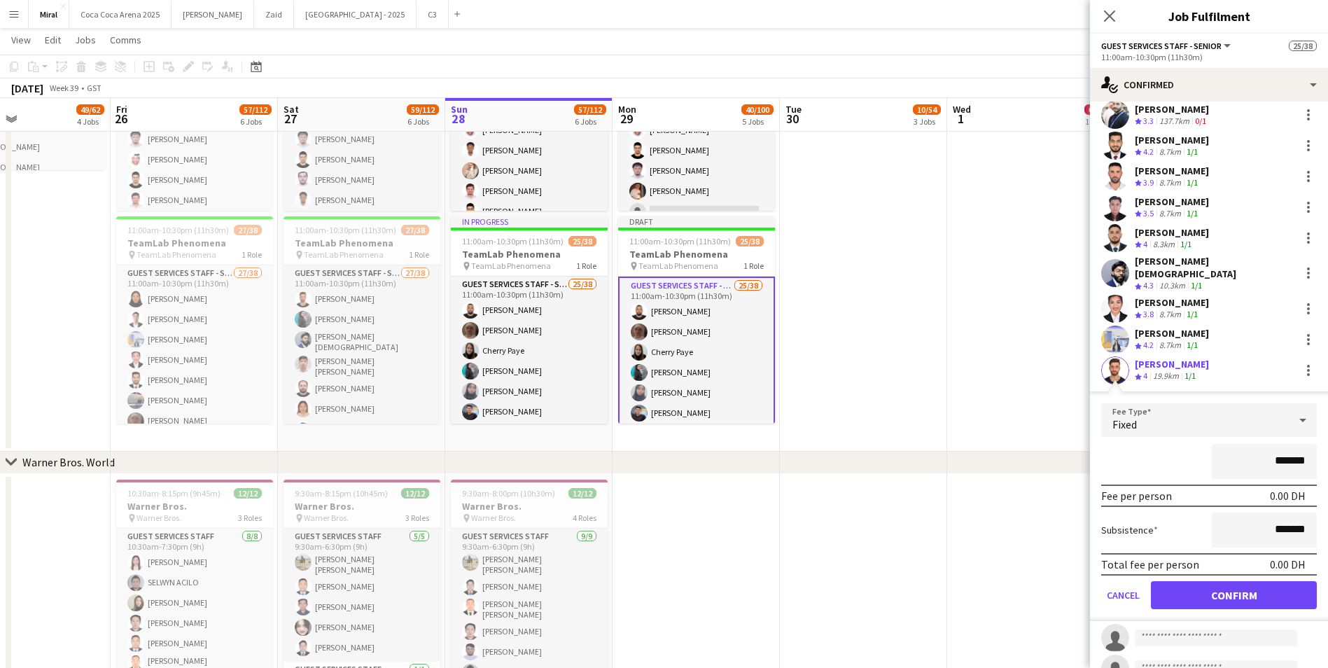
scroll to position [643, 0]
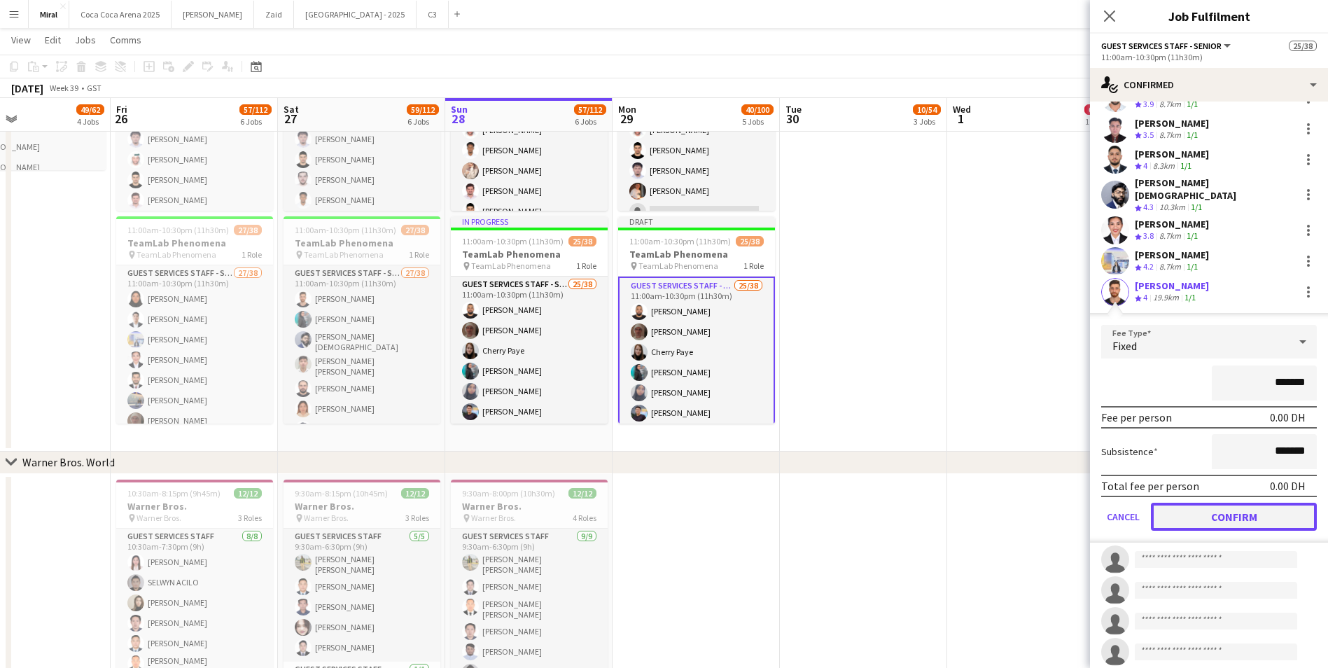
click at [1232, 510] on button "Confirm" at bounding box center [1234, 517] width 166 height 28
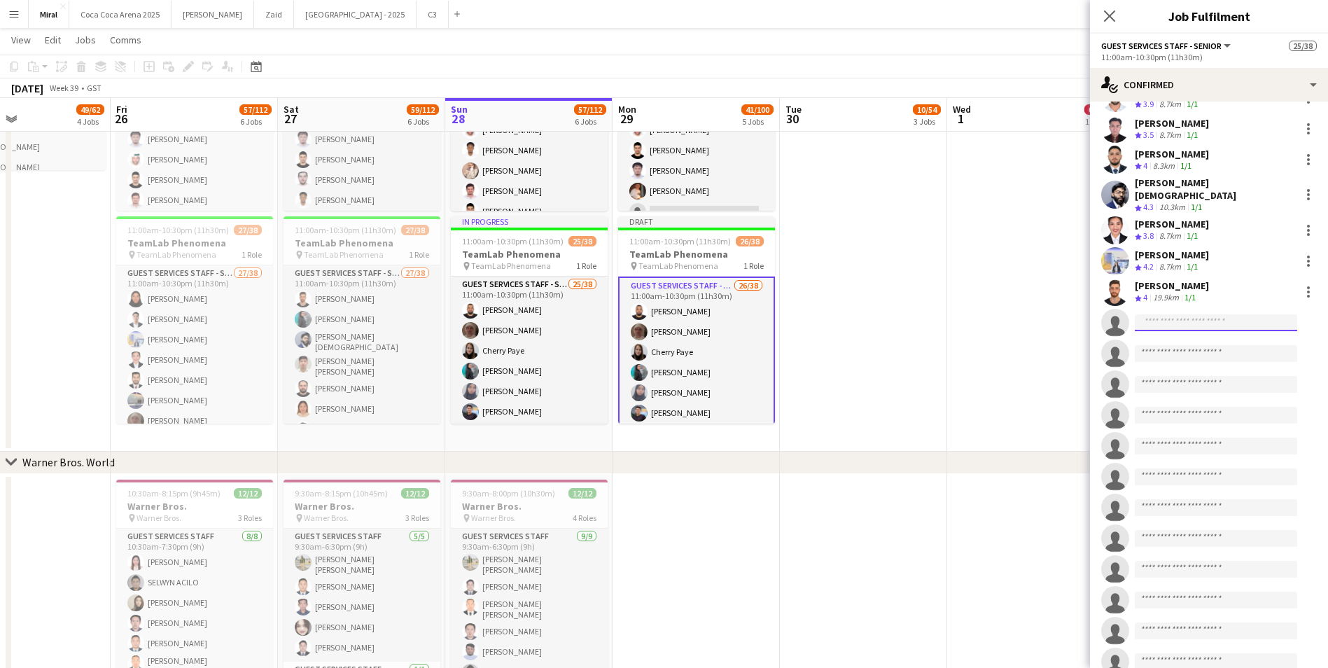
click at [1149, 314] on input at bounding box center [1216, 322] width 162 height 17
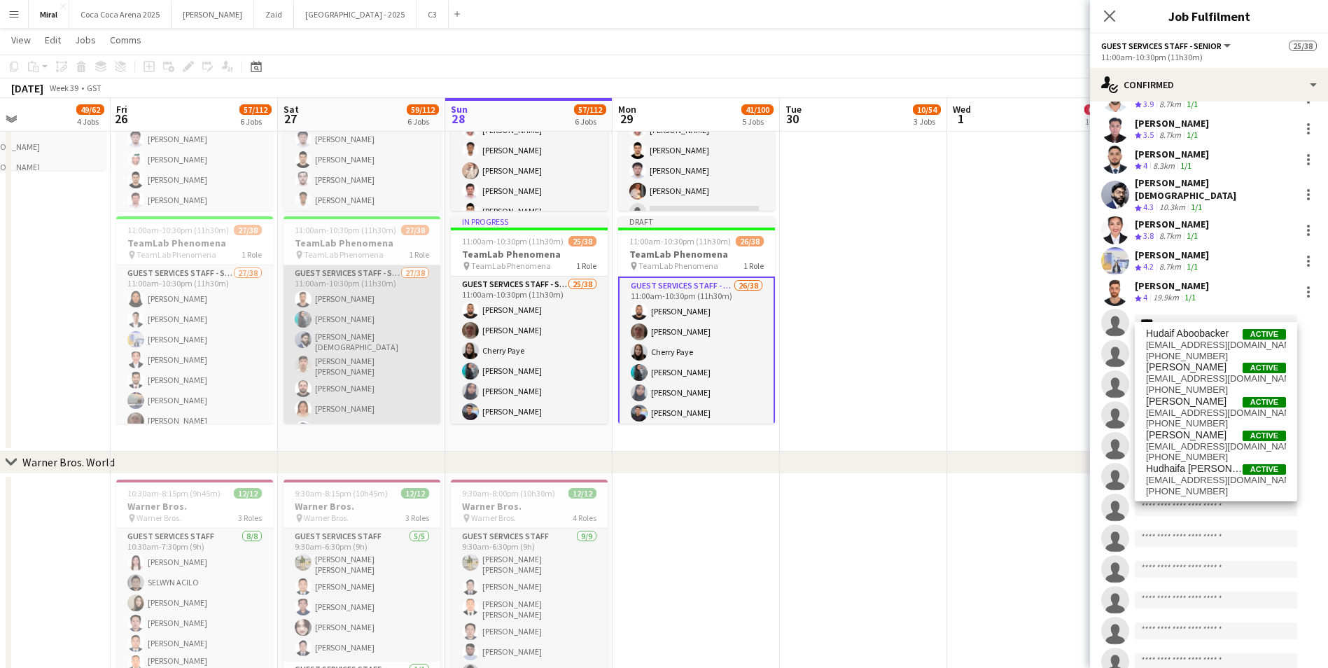
type input "****"
click at [371, 356] on app-card-role "Guest Services Staff - Senior 27/38 11:00am-10:30pm (11h30m) Adham Akabani Mara…" at bounding box center [361, 668] width 157 height 807
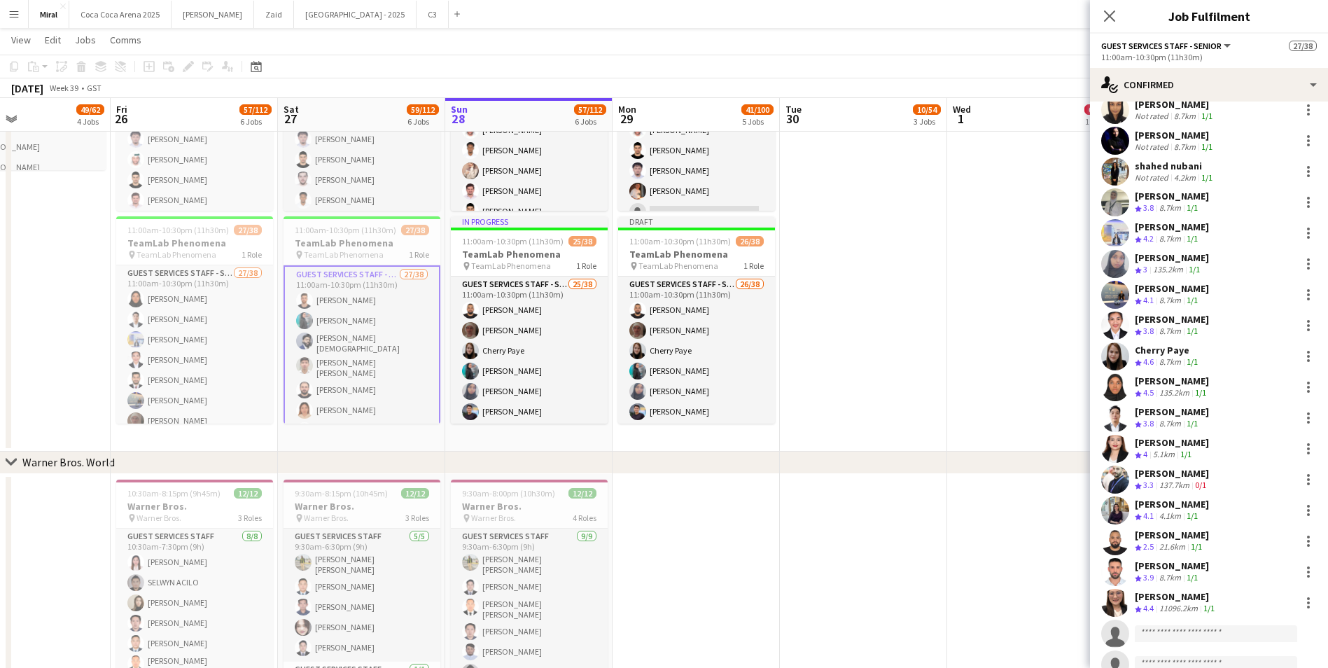
scroll to position [293, 0]
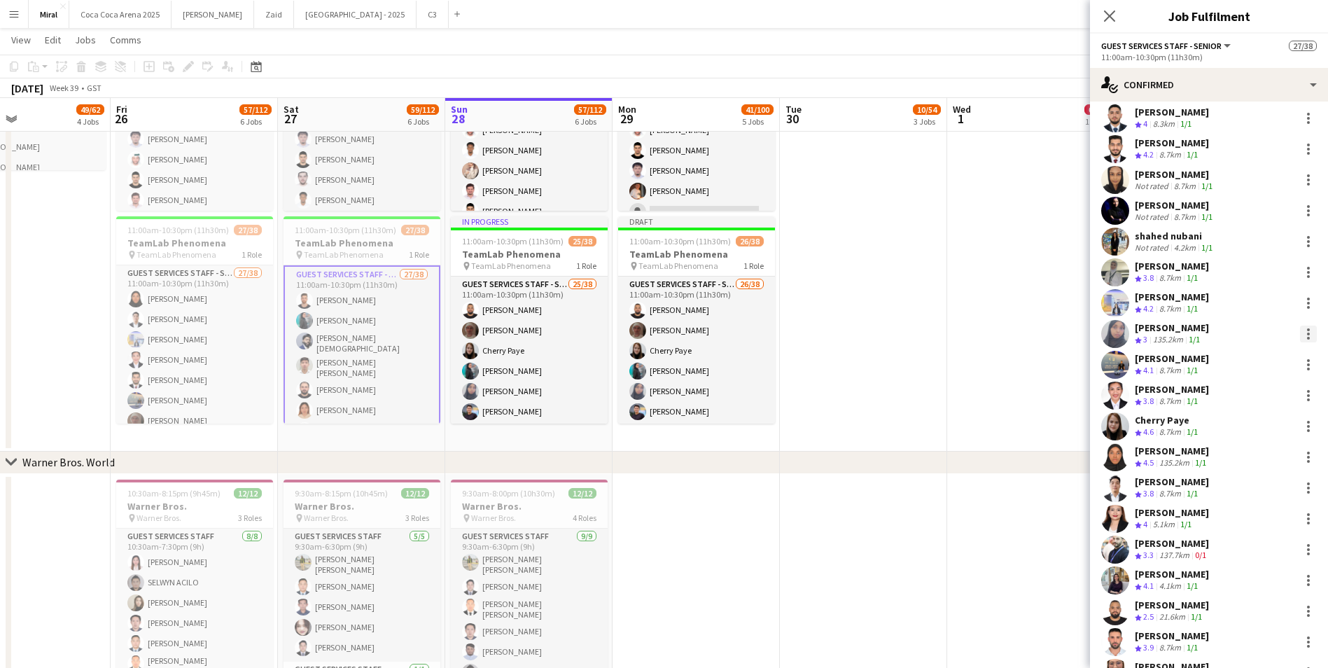
click at [1300, 326] on div at bounding box center [1308, 333] width 17 height 17
click at [1172, 322] on div at bounding box center [664, 334] width 1328 height 668
click at [1153, 323] on div "Hanan Ahmed" at bounding box center [1172, 327] width 74 height 13
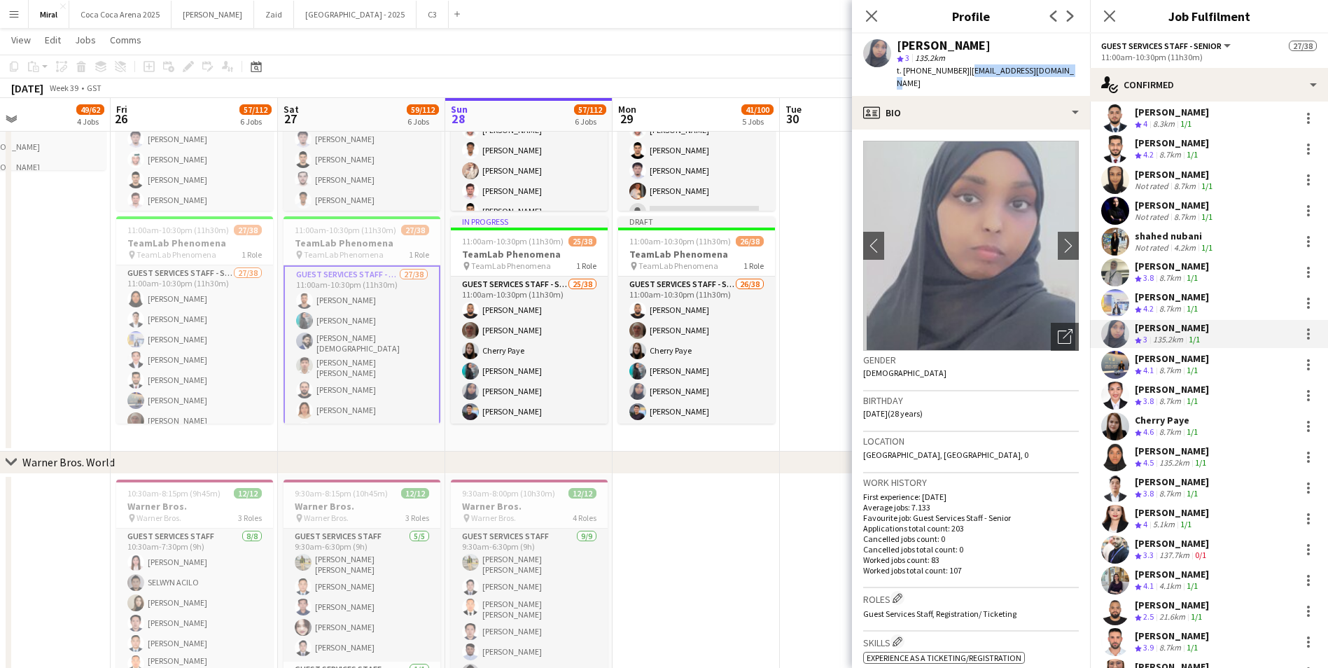
drag, startPoint x: 964, startPoint y: 71, endPoint x: 1065, endPoint y: 68, distance: 100.2
click at [1065, 68] on span "| hannaahmed997@gmail.com" at bounding box center [985, 76] width 177 height 23
copy span "hannaahmed997@gmail.com"
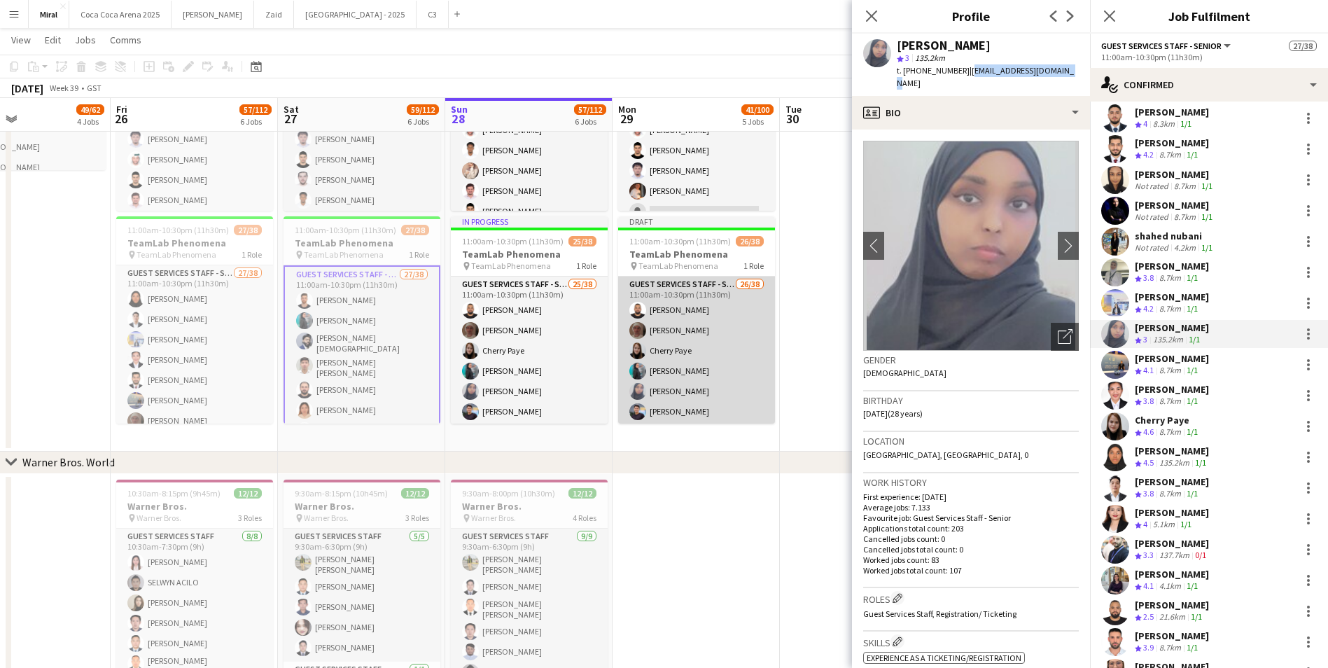
click at [724, 375] on app-card-role "Guest Services Staff - Senior 26/38 11:00am-10:30pm (11h30m) Mohmed ali Abuobai…" at bounding box center [696, 677] width 157 height 803
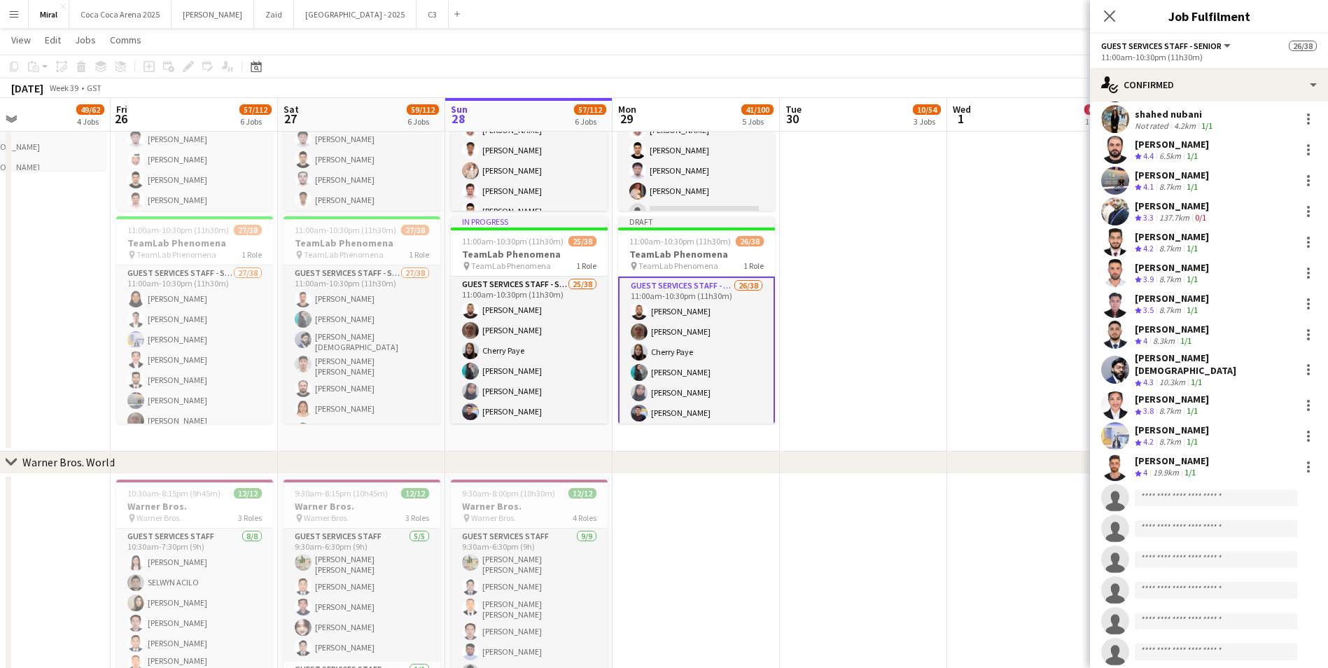
scroll to position [560, 0]
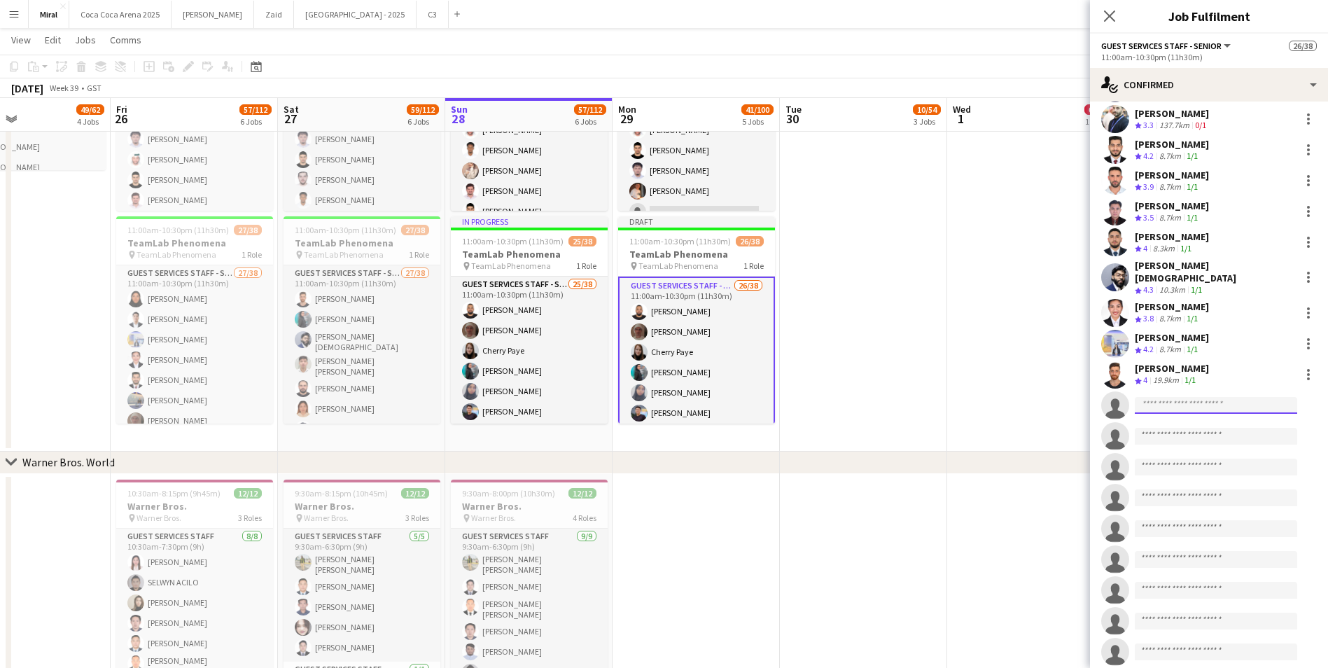
click at [1177, 397] on input at bounding box center [1216, 405] width 162 height 17
paste input "**********"
type input "**********"
drag, startPoint x: 1189, startPoint y: 426, endPoint x: 999, endPoint y: 384, distance: 194.8
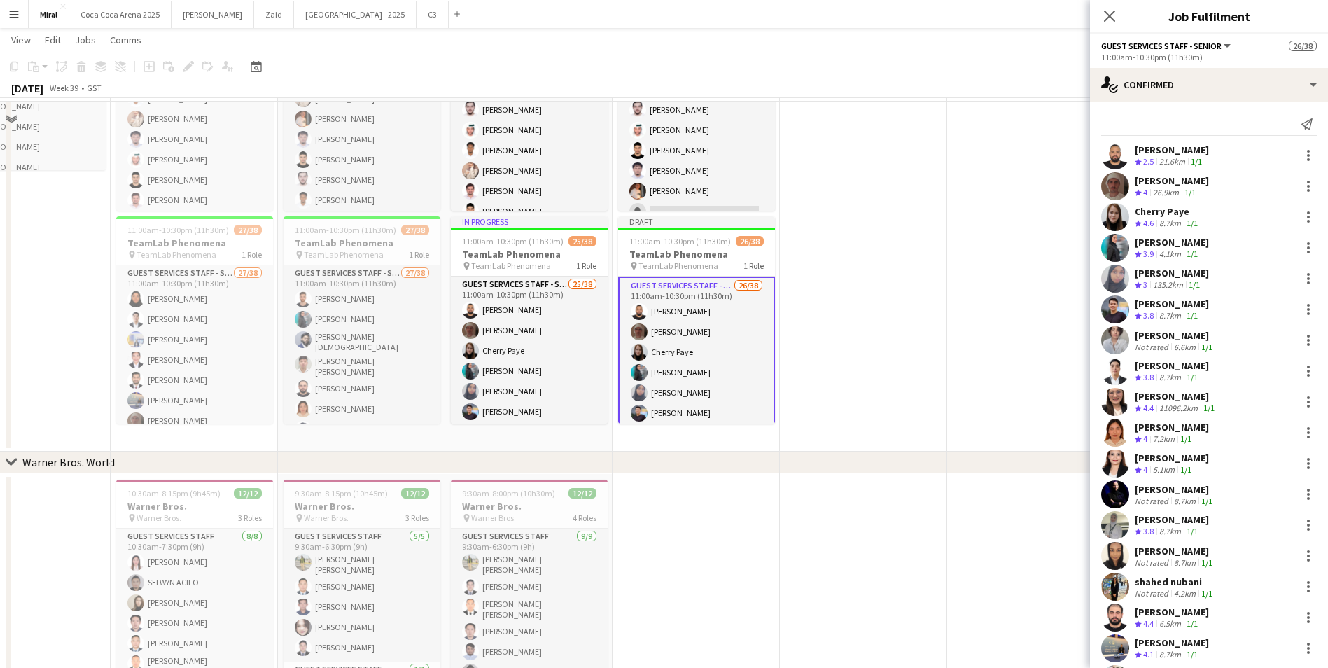
scroll to position [770, 0]
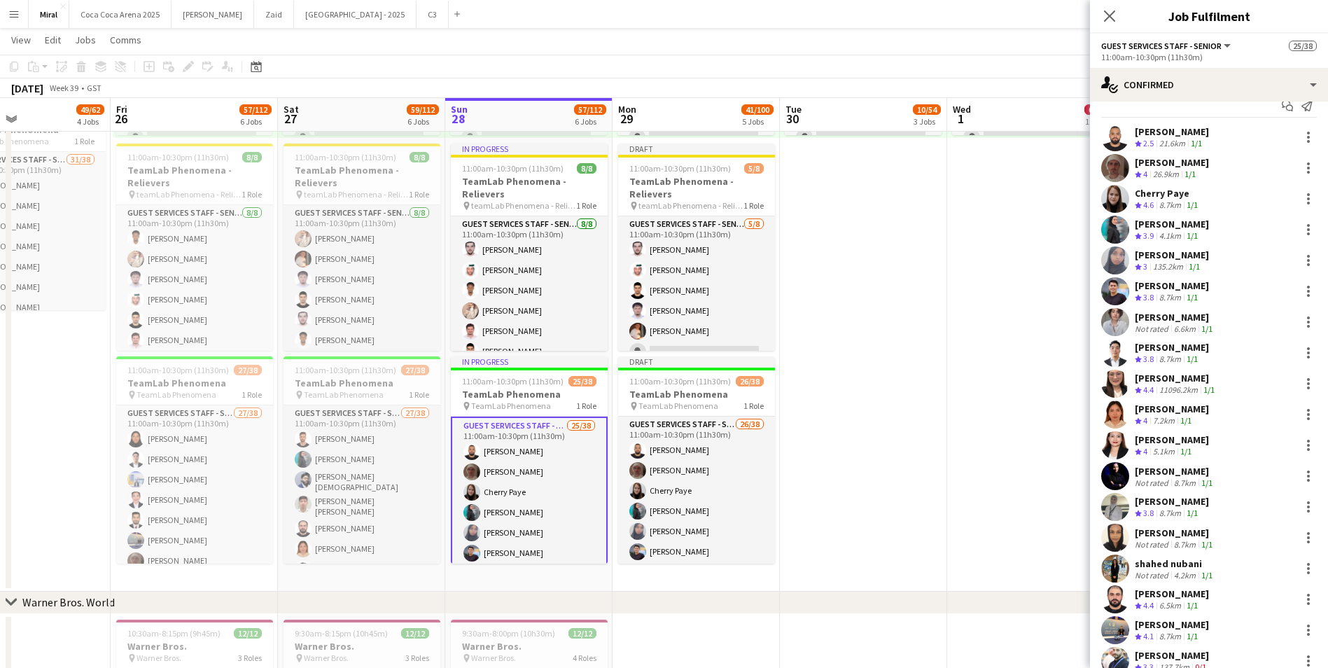
scroll to position [0, 0]
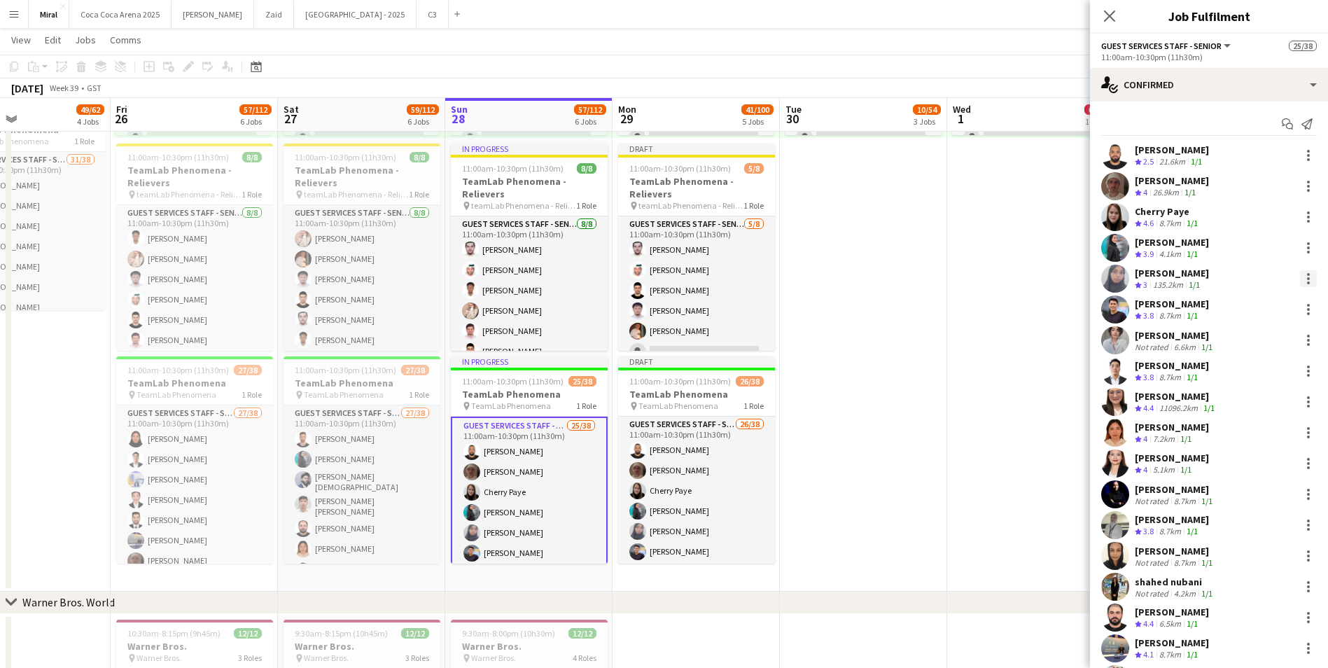
click at [1300, 279] on div at bounding box center [1308, 278] width 17 height 17
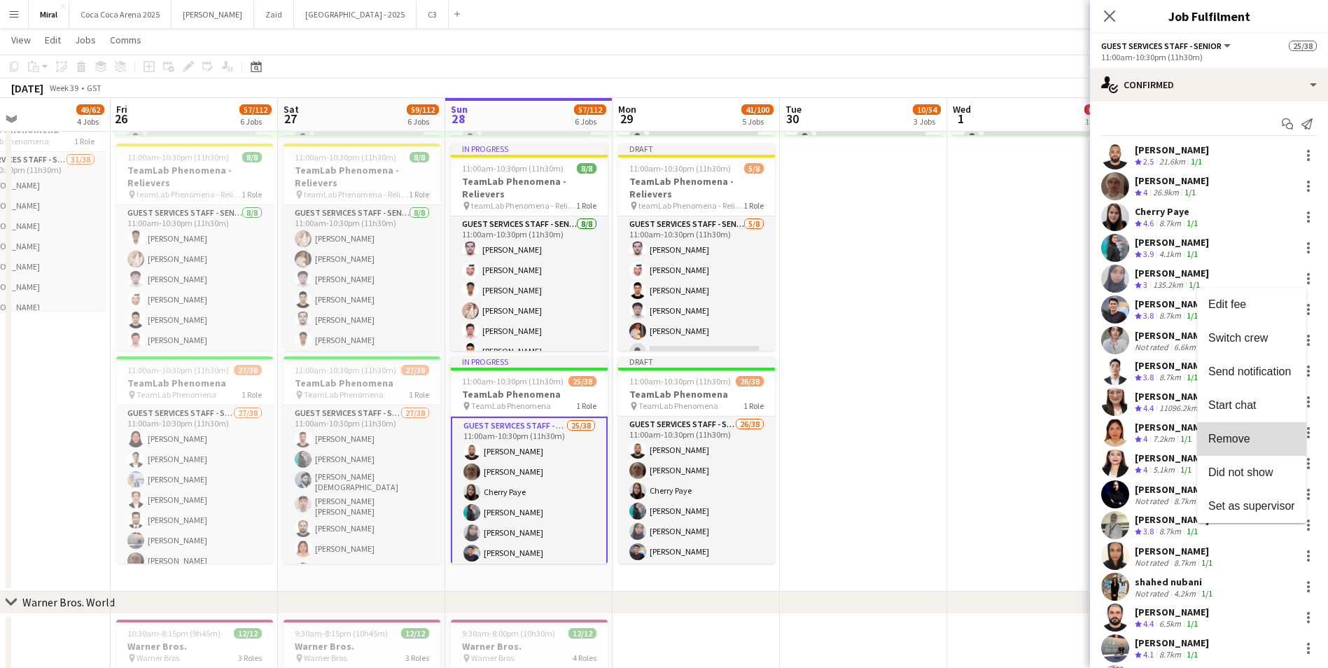
click at [1248, 445] on span "Remove" at bounding box center [1251, 439] width 87 height 13
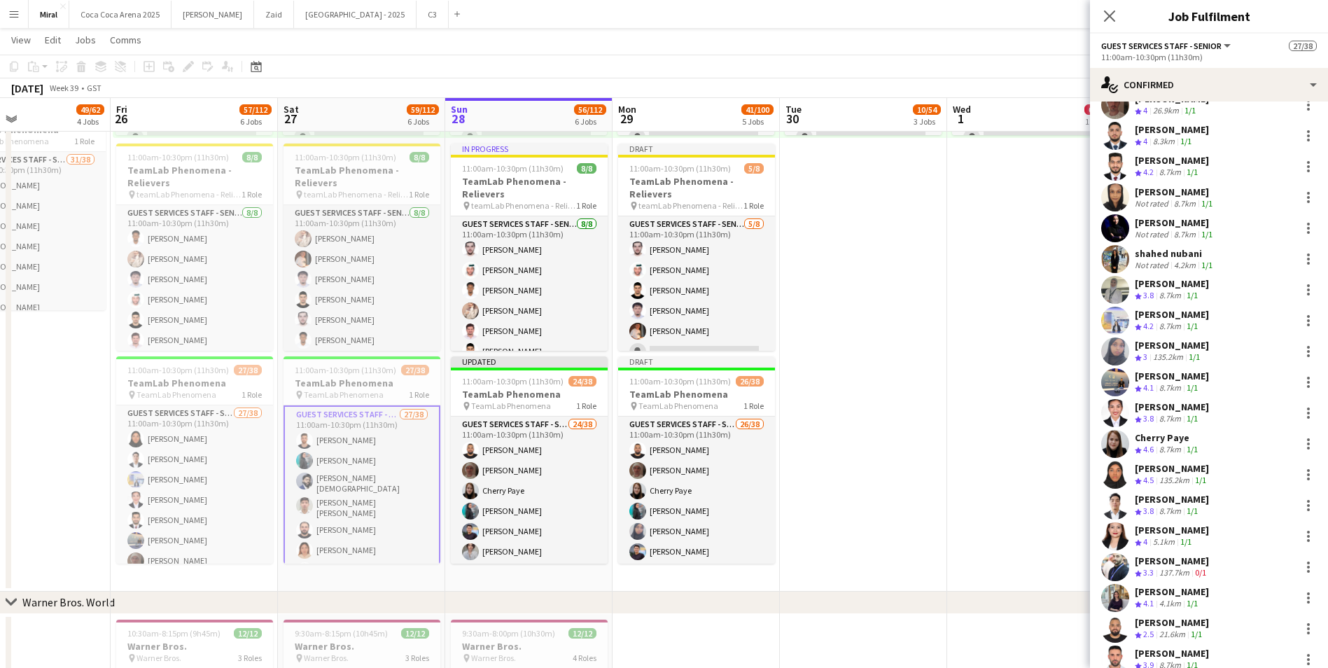
scroll to position [280, 0]
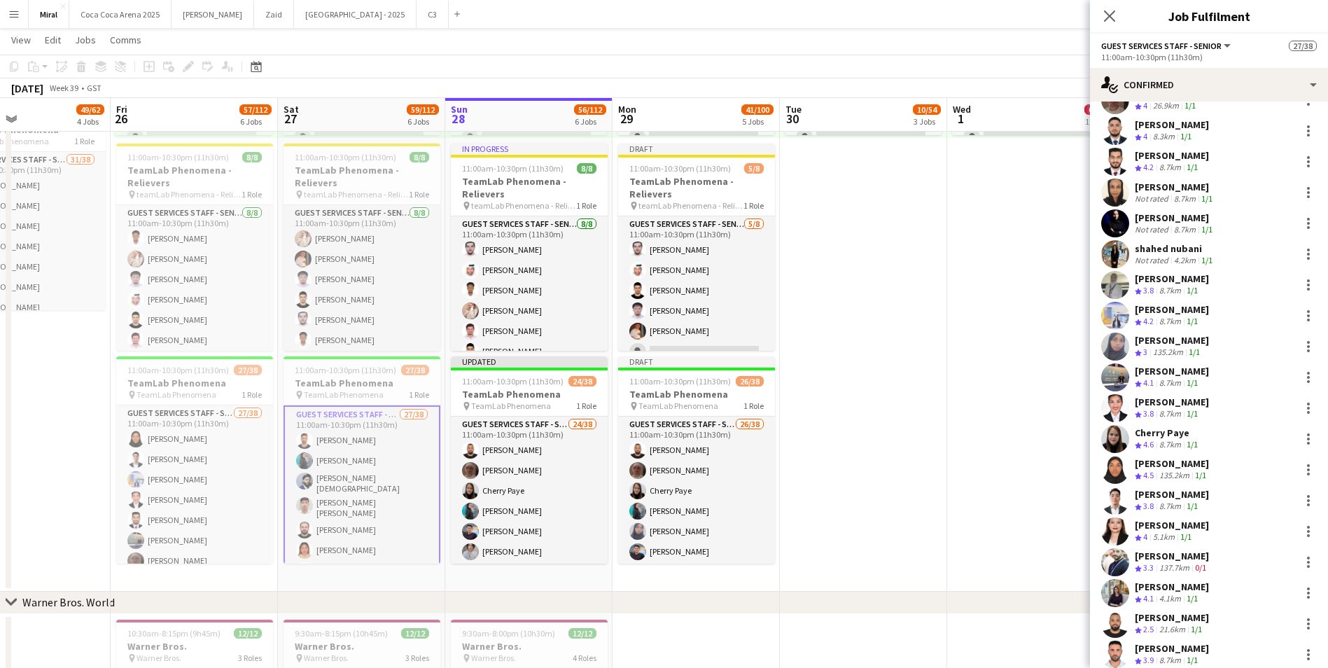
click at [1177, 458] on div "Huda Ahmed" at bounding box center [1172, 463] width 74 height 13
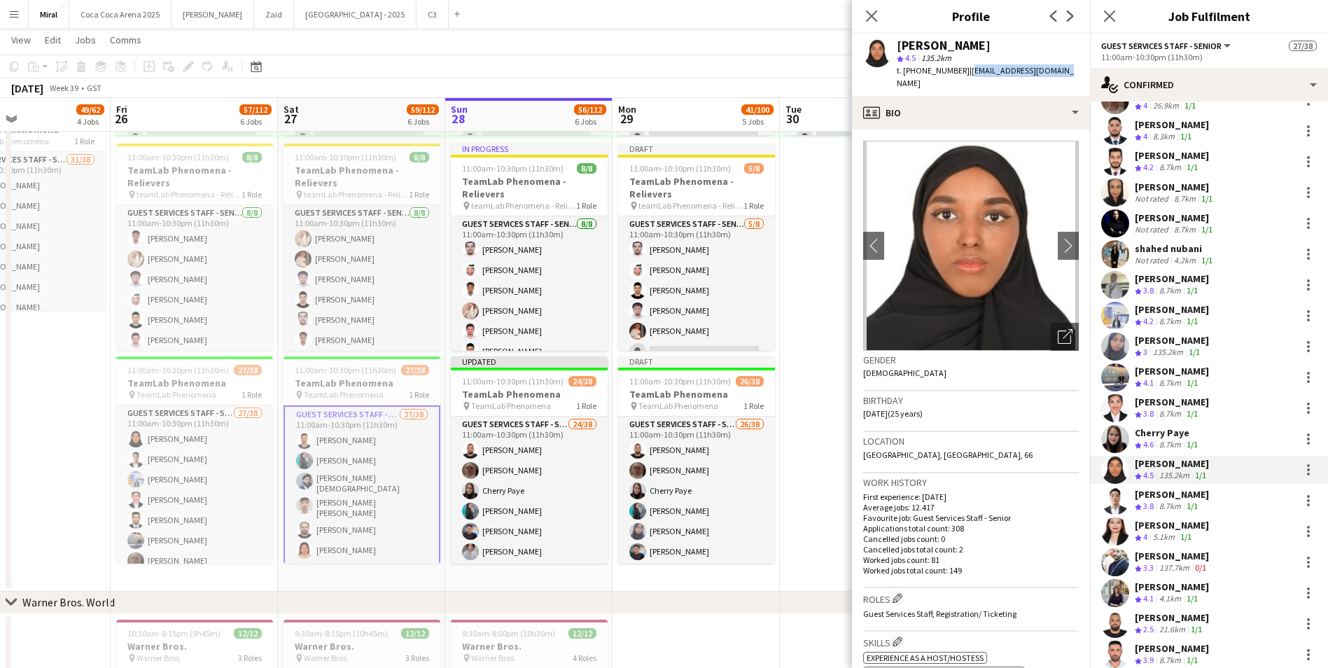
drag, startPoint x: 964, startPoint y: 71, endPoint x: 1058, endPoint y: 69, distance: 93.1
click at [1058, 69] on div "Huda Ahmed star 4.5 135.2km t. +971566208270 | huda_abdi2@hotmail.com" at bounding box center [971, 65] width 238 height 62
copy span "huda_abdi2@hotmail.com"
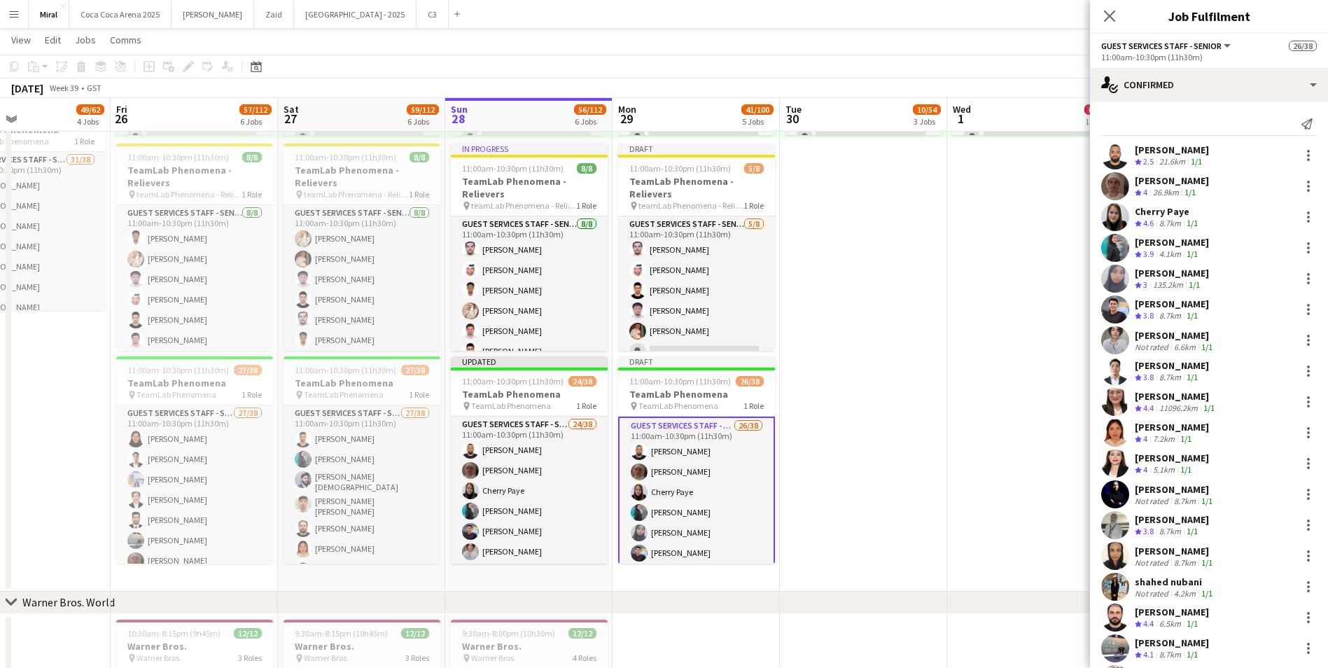
scroll to position [350, 0]
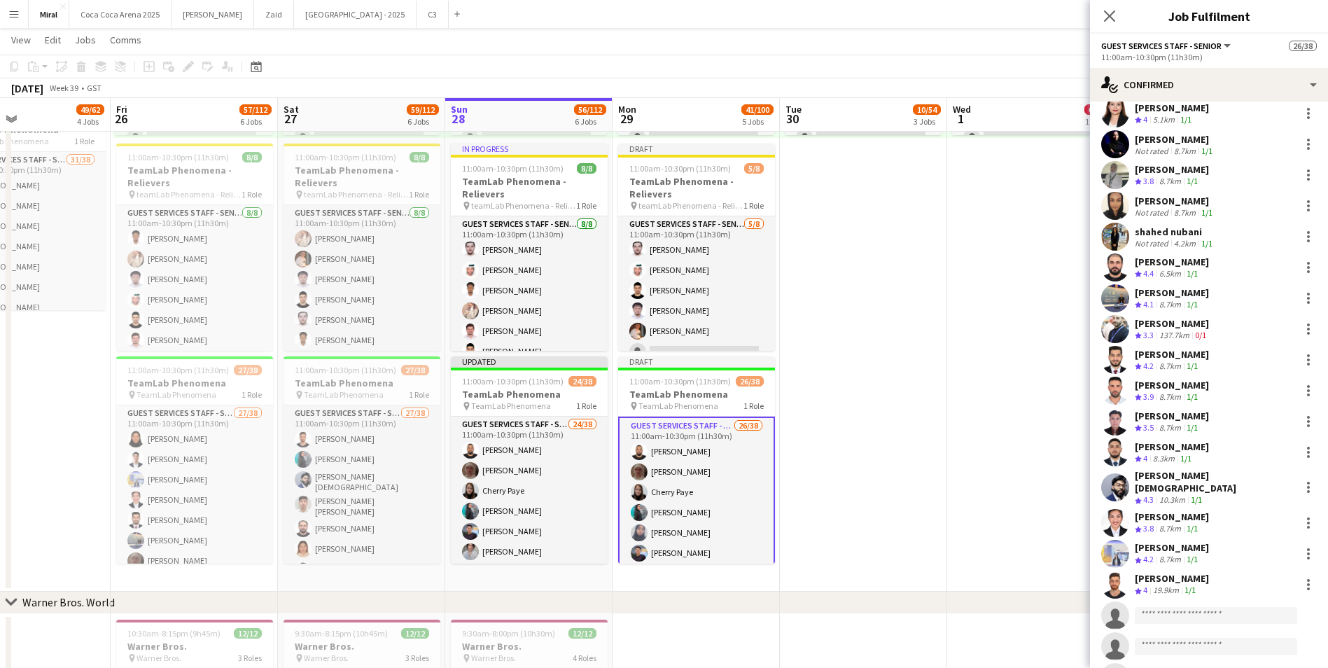
click at [1173, 601] on app-invite-slot "single-neutral-actions" at bounding box center [1209, 615] width 238 height 28
click at [1171, 607] on input at bounding box center [1216, 615] width 162 height 17
paste input "**********"
type input "**********"
click at [1191, 639] on span "huda_abdi2@hotmail.com" at bounding box center [1216, 637] width 140 height 11
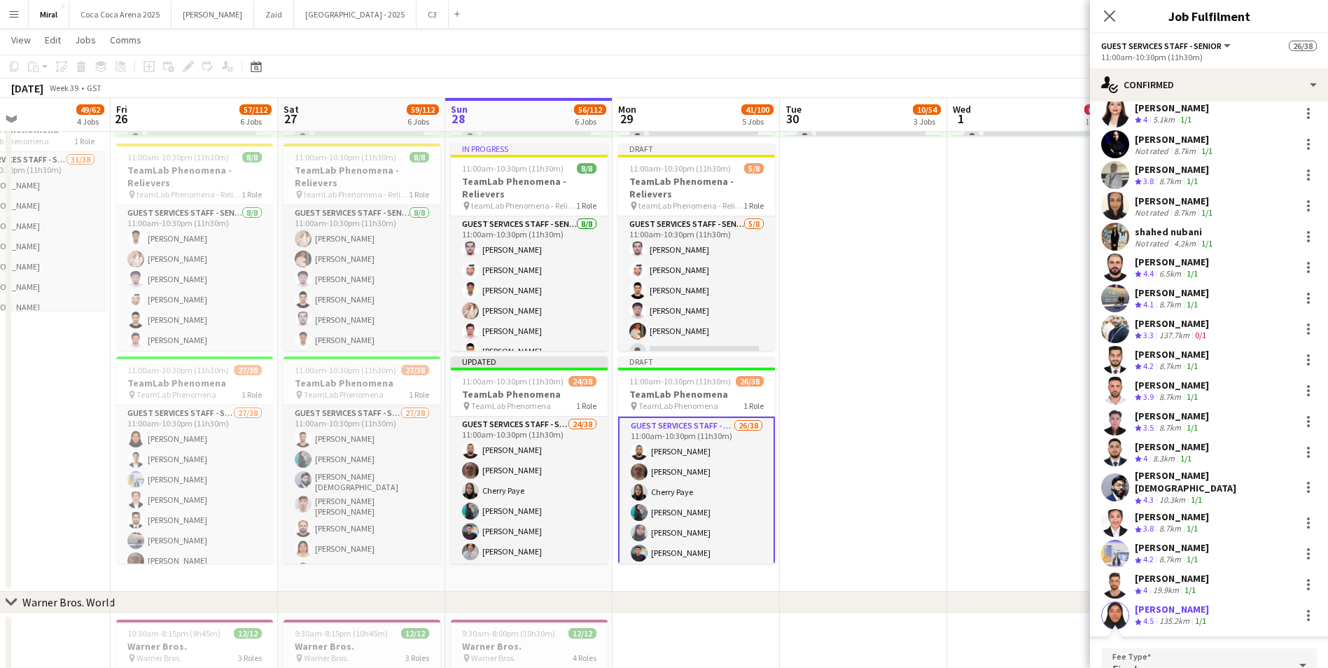
scroll to position [659, 0]
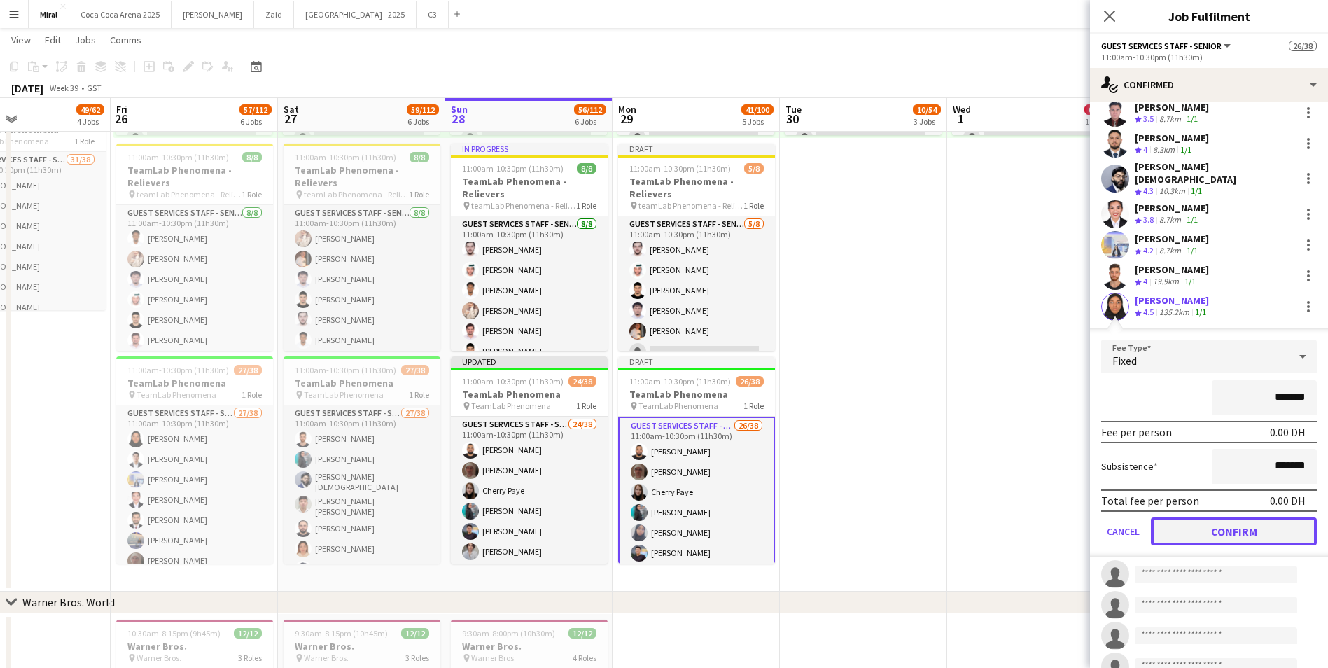
click at [1240, 527] on button "Confirm" at bounding box center [1234, 531] width 166 height 28
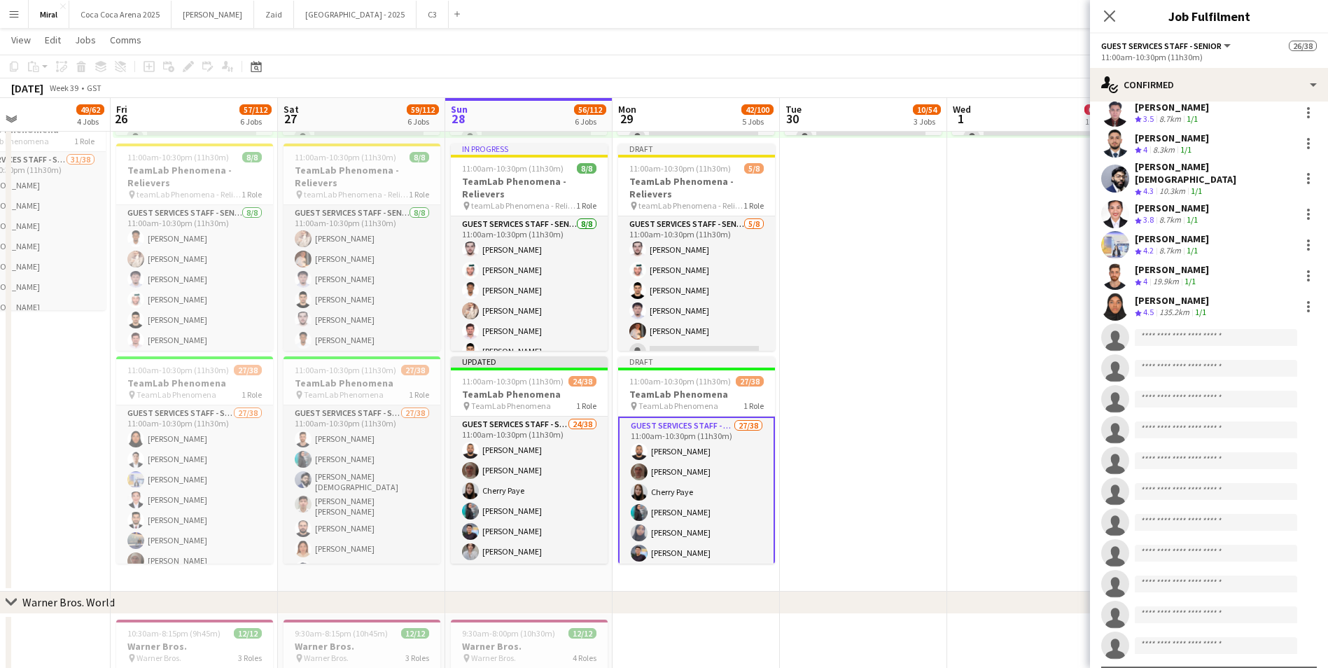
click at [925, 475] on app-date-cell "10:00am-8:00pm (10h) 0/38 pin TeamLab Phenomena 1 Role Guest Services Staff - S…" at bounding box center [863, 238] width 167 height 707
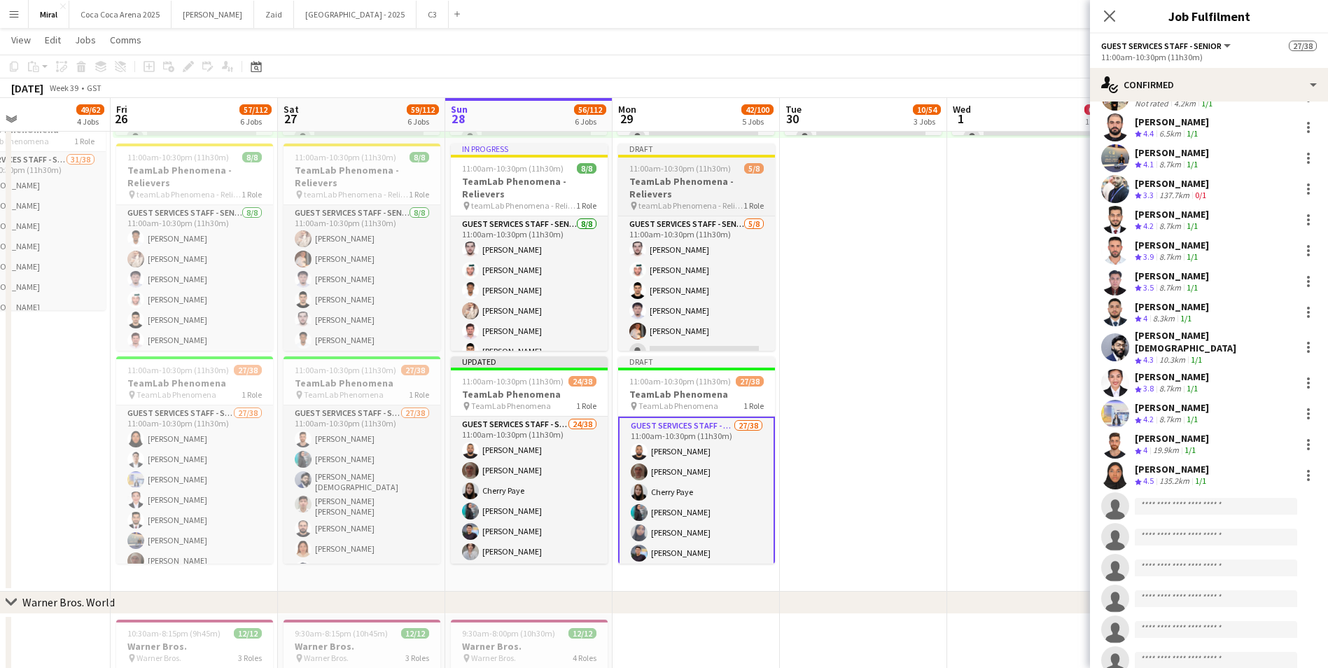
scroll to position [55, 0]
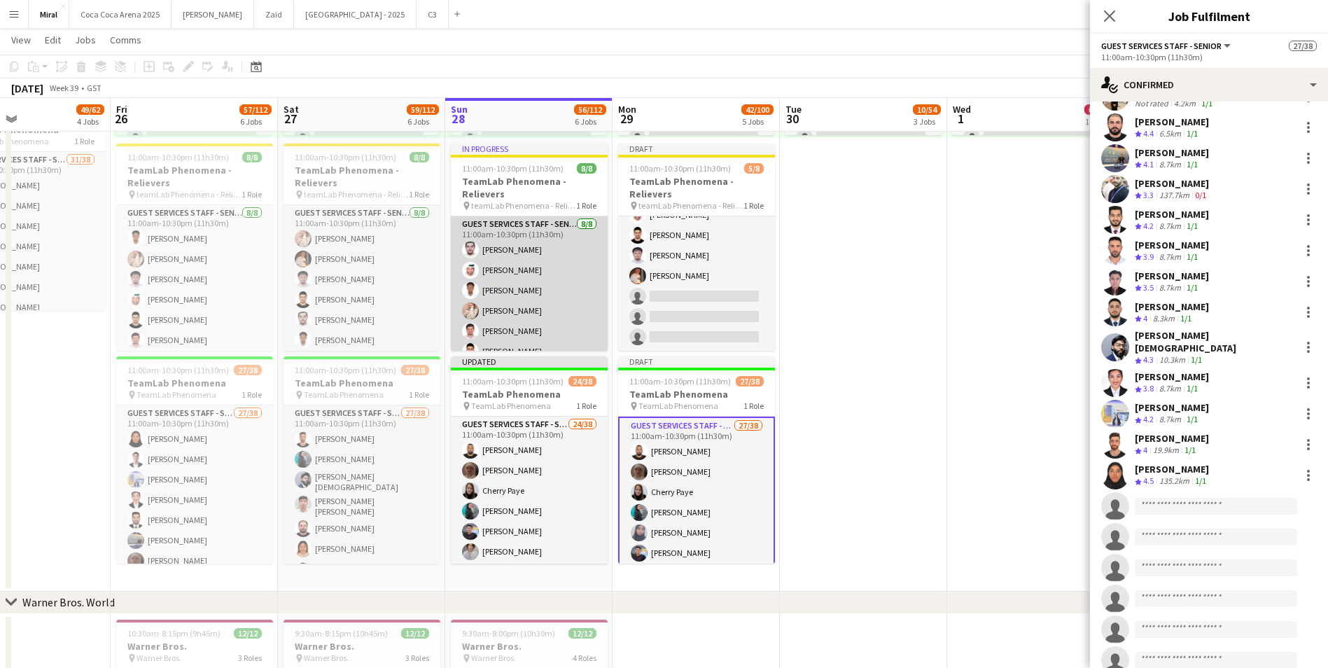
click at [559, 309] on app-card-role "Guest Services Staff - Senior 8/8 11:00am-10:30pm (11h30m) Ali Alzanati Saeed B…" at bounding box center [529, 311] width 157 height 190
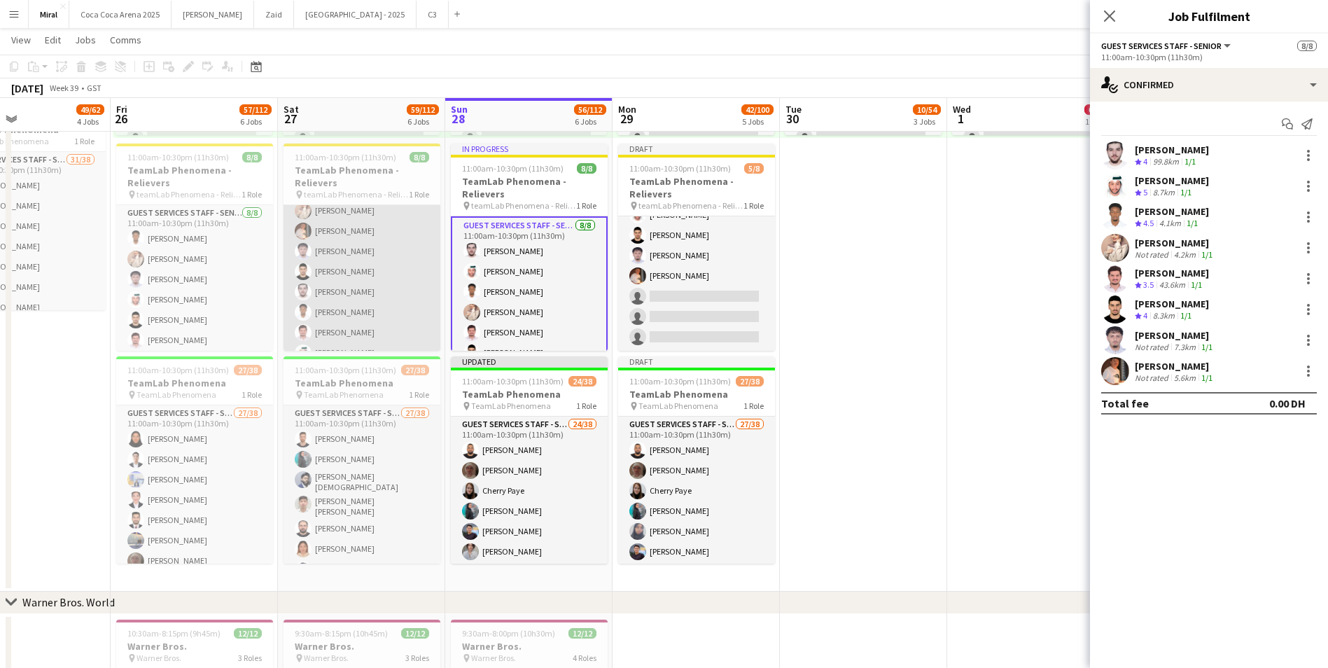
scroll to position [44, 0]
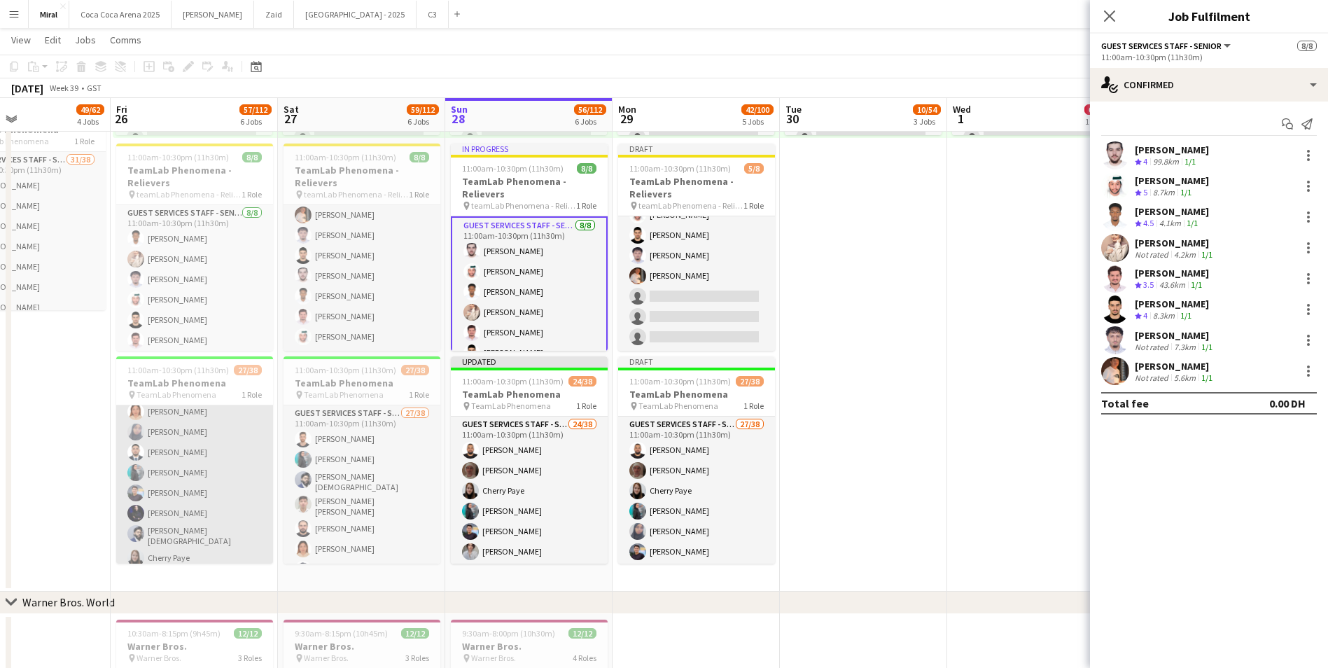
click at [174, 445] on app-card-role "Guest Services Staff - Senior 27/38 11:00am-10:30pm (11h30m) Huda Ahmed Ricardo…" at bounding box center [194, 598] width 157 height 807
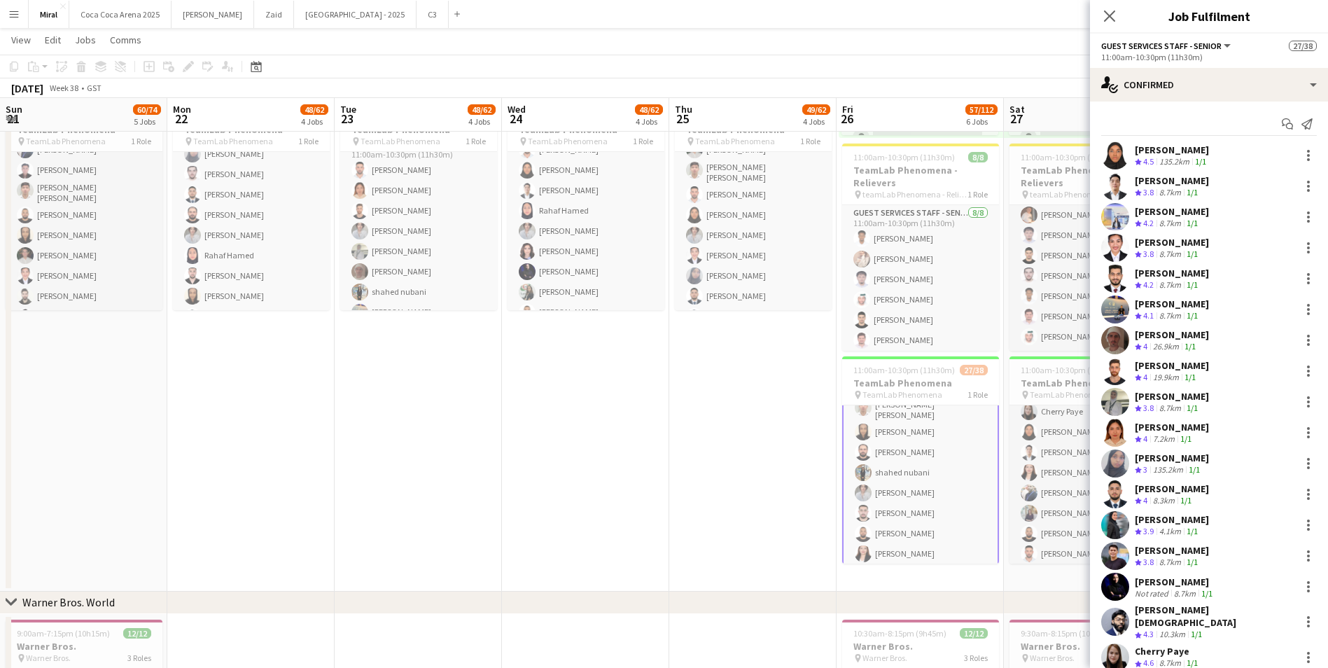
scroll to position [62, 0]
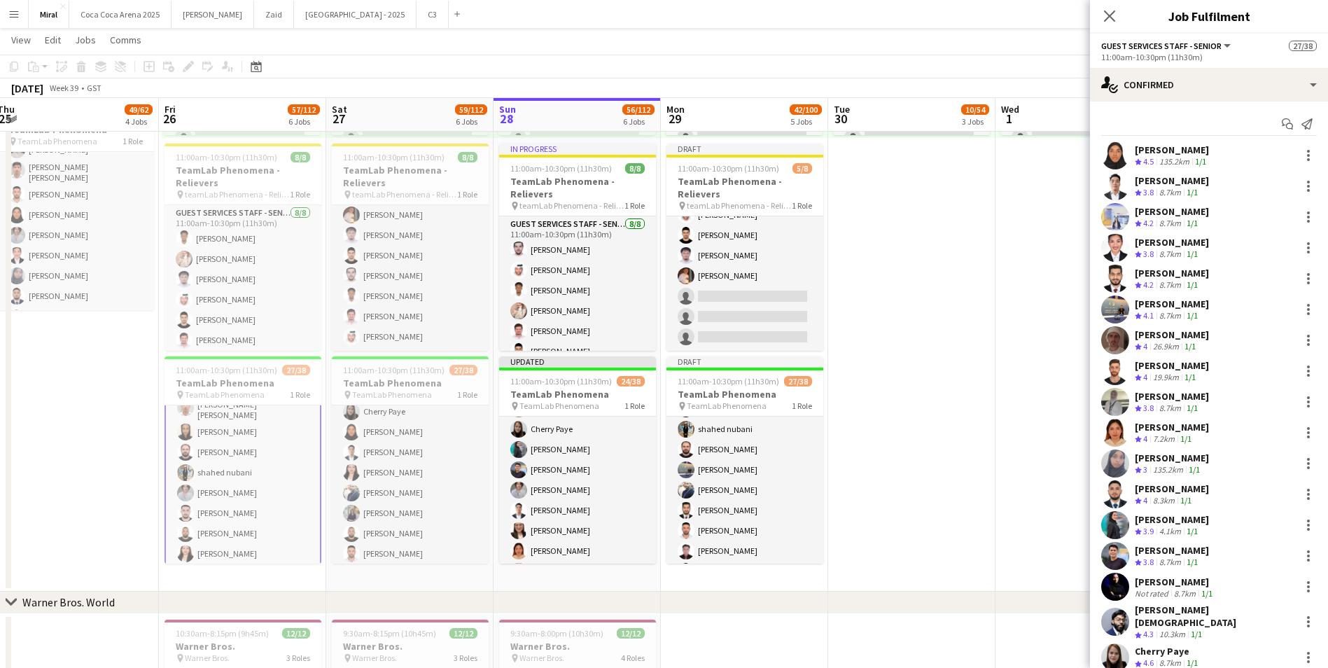
drag, startPoint x: 742, startPoint y: 454, endPoint x: 87, endPoint y: 479, distance: 655.6
click at [83, 482] on app-calendar-viewport "Mon 22 48/62 4 Jobs Tue 23 48/62 4 Jobs Wed 24 48/62 4 Jobs Thu 25 49/62 4 Jobs…" at bounding box center [664, 146] width 1328 height 1583
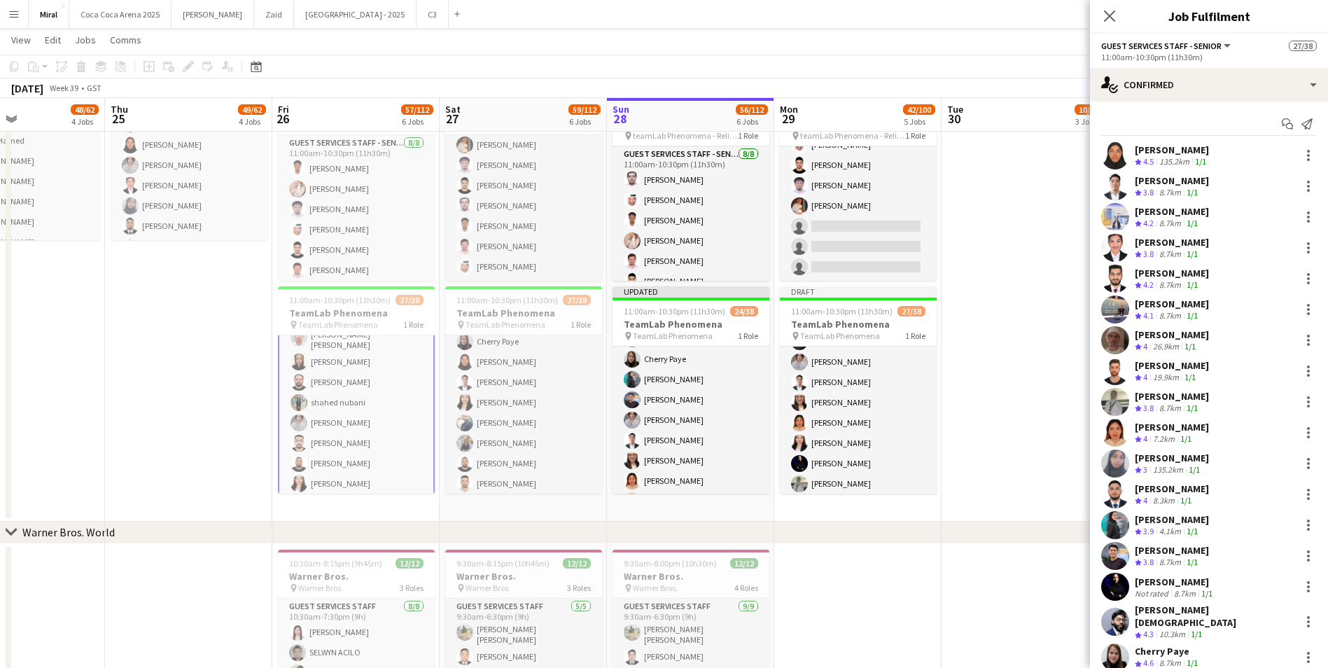
scroll to position [0, 382]
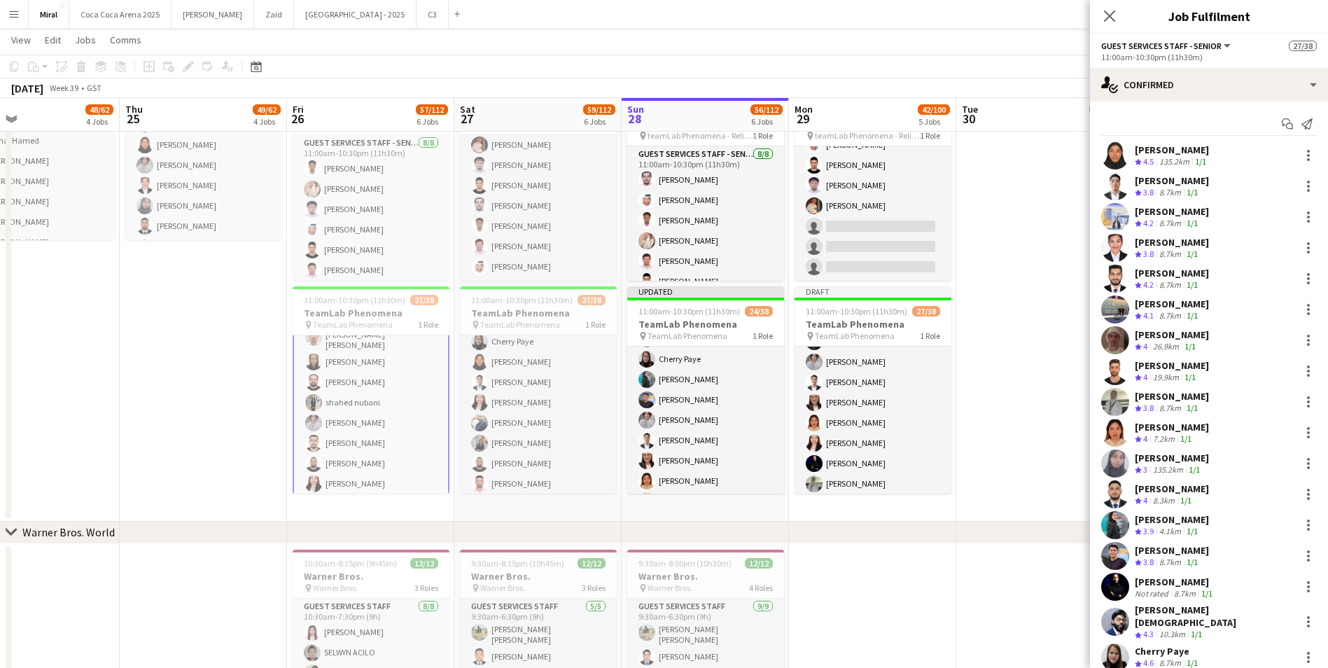
drag, startPoint x: 954, startPoint y: 313, endPoint x: 1105, endPoint y: 316, distance: 151.2
click at [1105, 316] on body "Menu Boards Boards Boards All jobs Status Workforce Workforce My Workforce Recr…" at bounding box center [664, 60] width 1328 height 1661
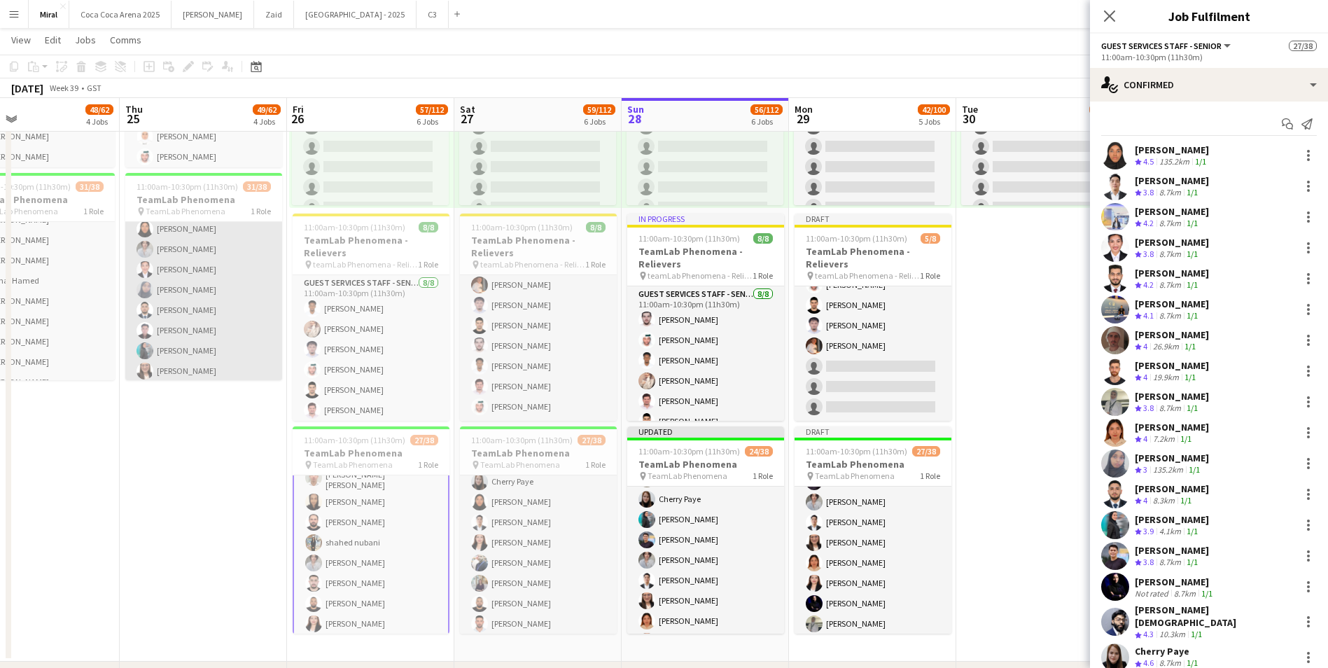
scroll to position [329, 0]
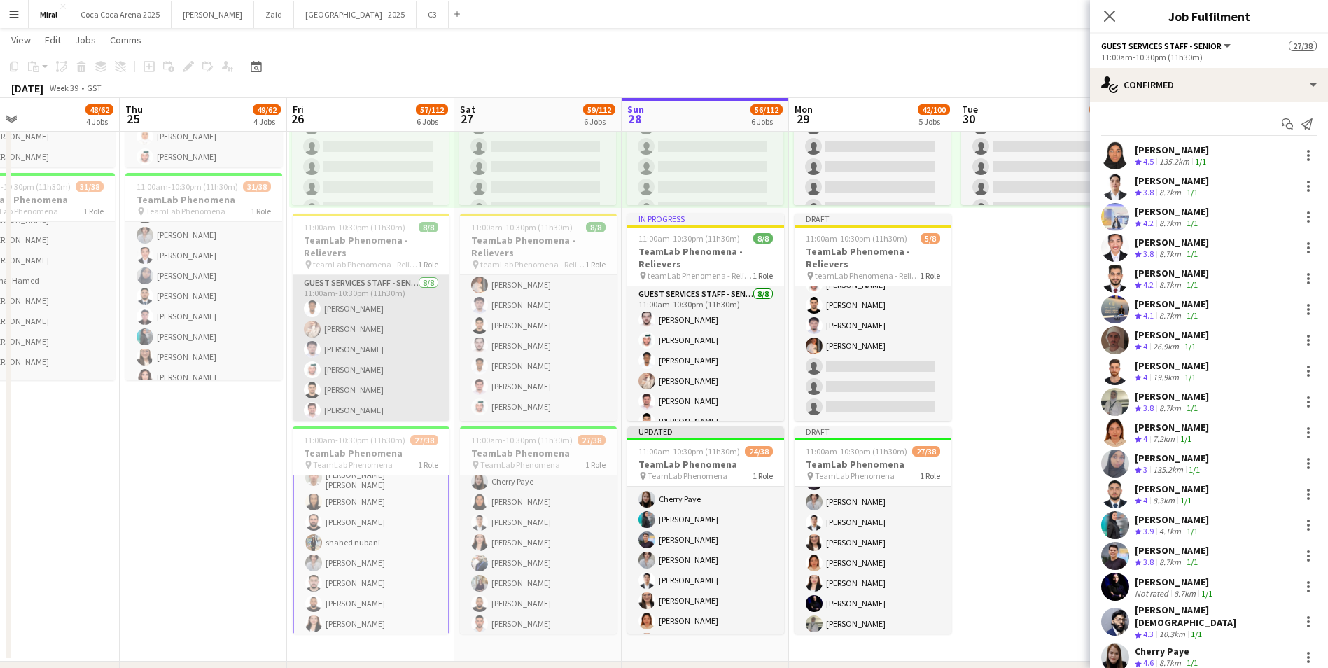
click at [379, 356] on app-card-role "Guest Services Staff - Senior 8/8 11:00am-10:30pm (11h30m) Marwan Yousif Aseel …" at bounding box center [371, 370] width 157 height 190
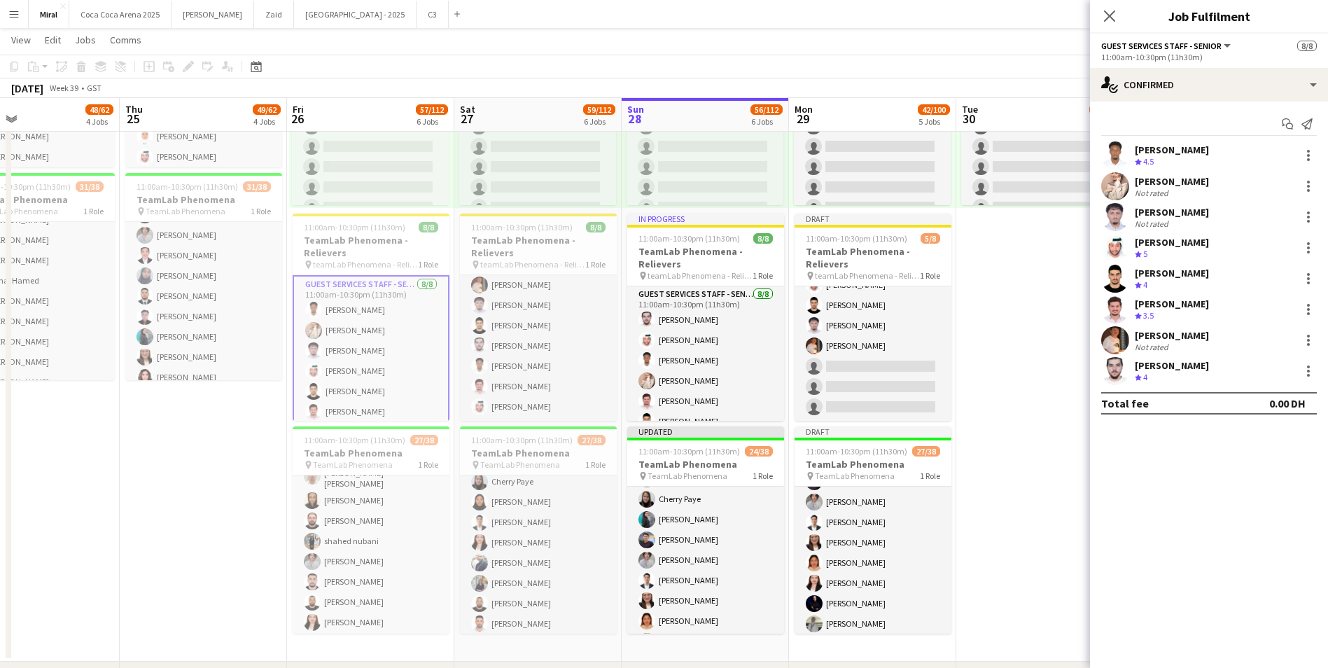
scroll to position [401, 0]
click at [339, 340] on app-card-role "Guest Services Staff - Senior 8/8 11:00am-10:30pm (11h30m) Marwan Yousif Aseel …" at bounding box center [371, 371] width 157 height 192
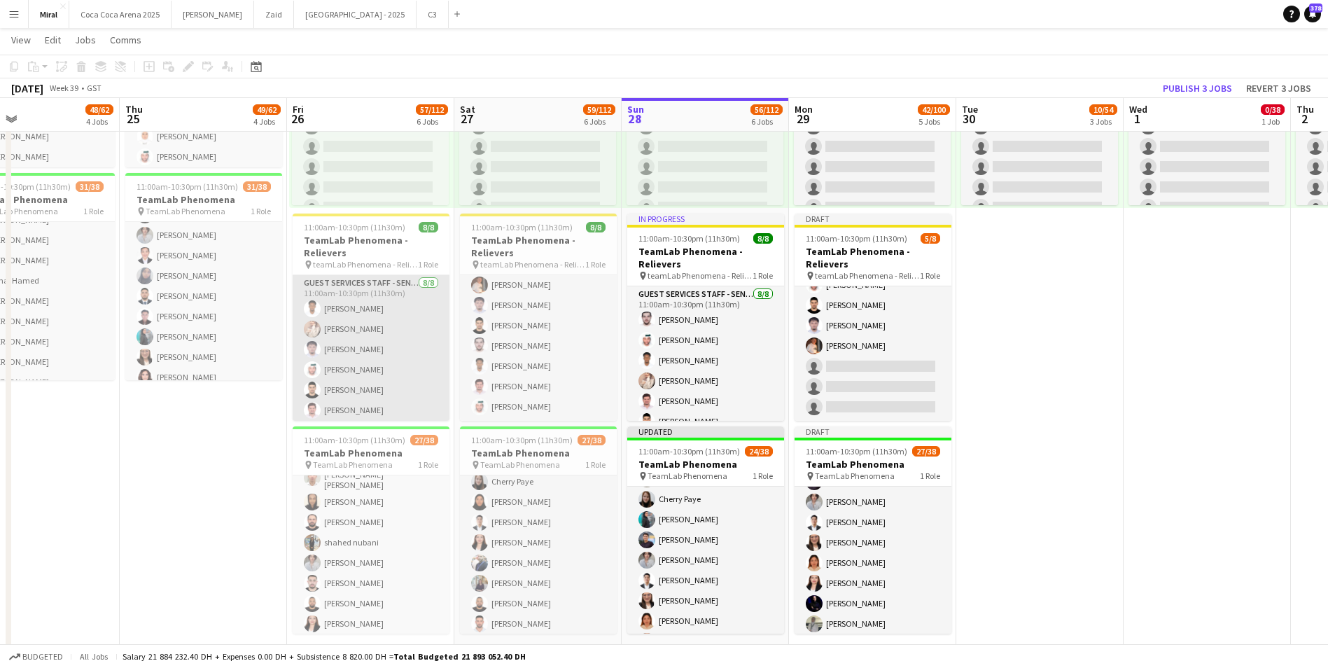
click at [339, 340] on app-card-role "Guest Services Staff - Senior 8/8 11:00am-10:30pm (11h30m) Marwan Yousif Aseel …" at bounding box center [371, 370] width 157 height 190
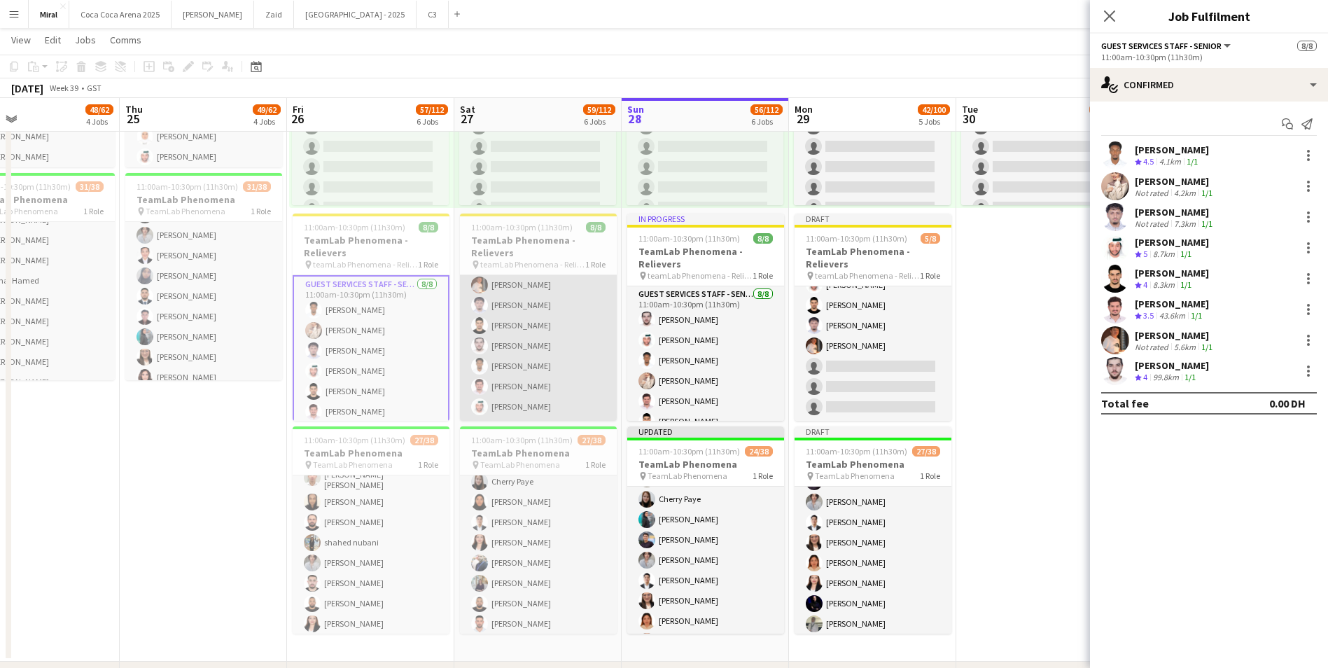
click at [520, 360] on app-card-role "Guest Services Staff - Senior 8/8 11:00am-10:30pm (11h30m) Aseel Bashir Raymart…" at bounding box center [538, 326] width 157 height 190
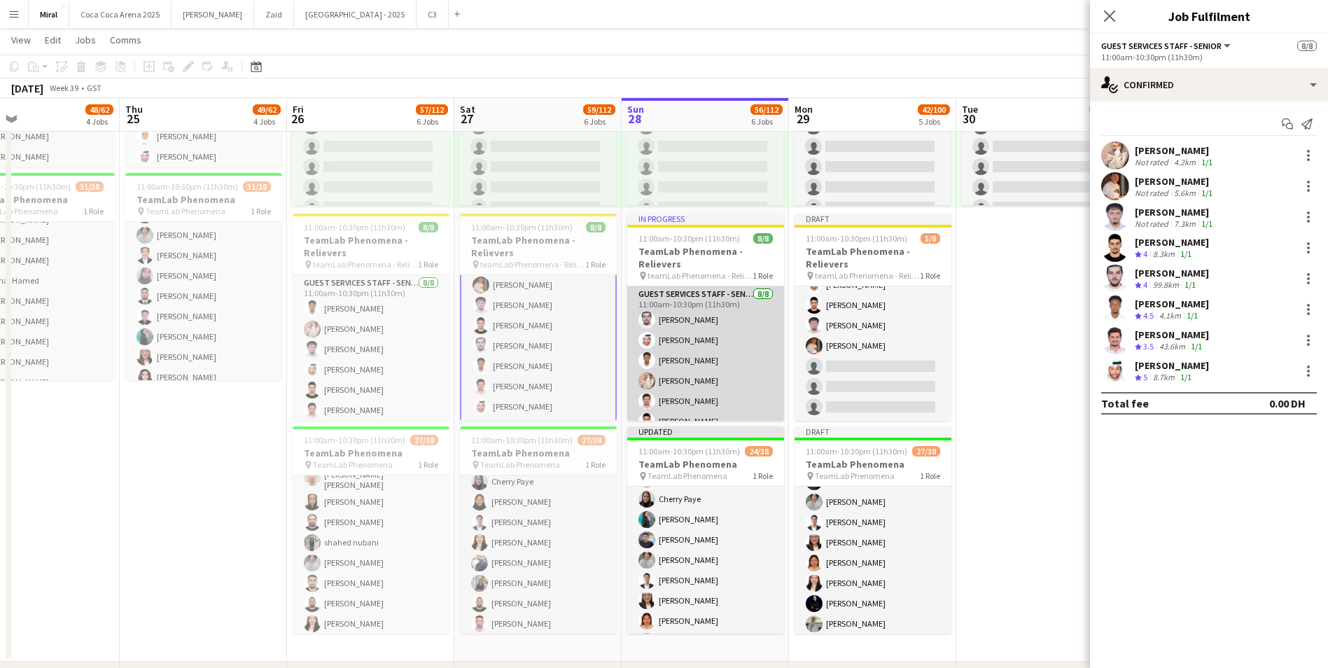
click at [716, 356] on app-card-role "Guest Services Staff - Senior 8/8 11:00am-10:30pm (11h30m) Ali Alzanati Saeed B…" at bounding box center [705, 381] width 157 height 190
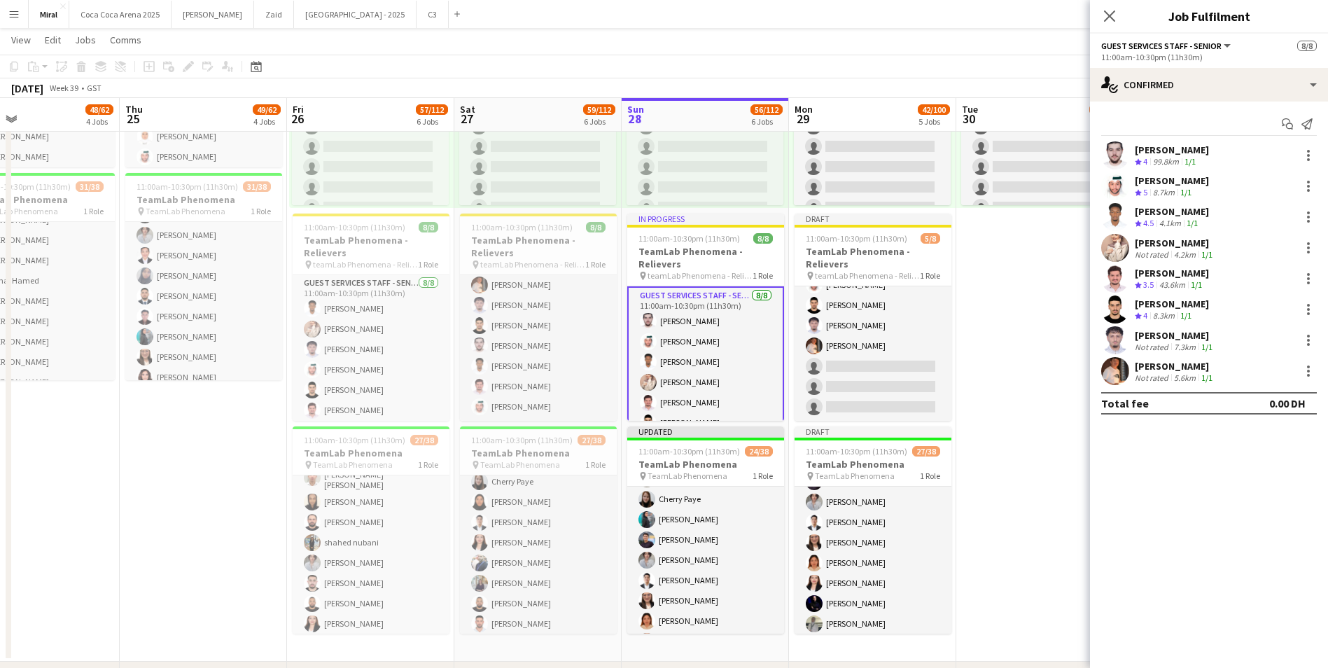
scroll to position [44, 0]
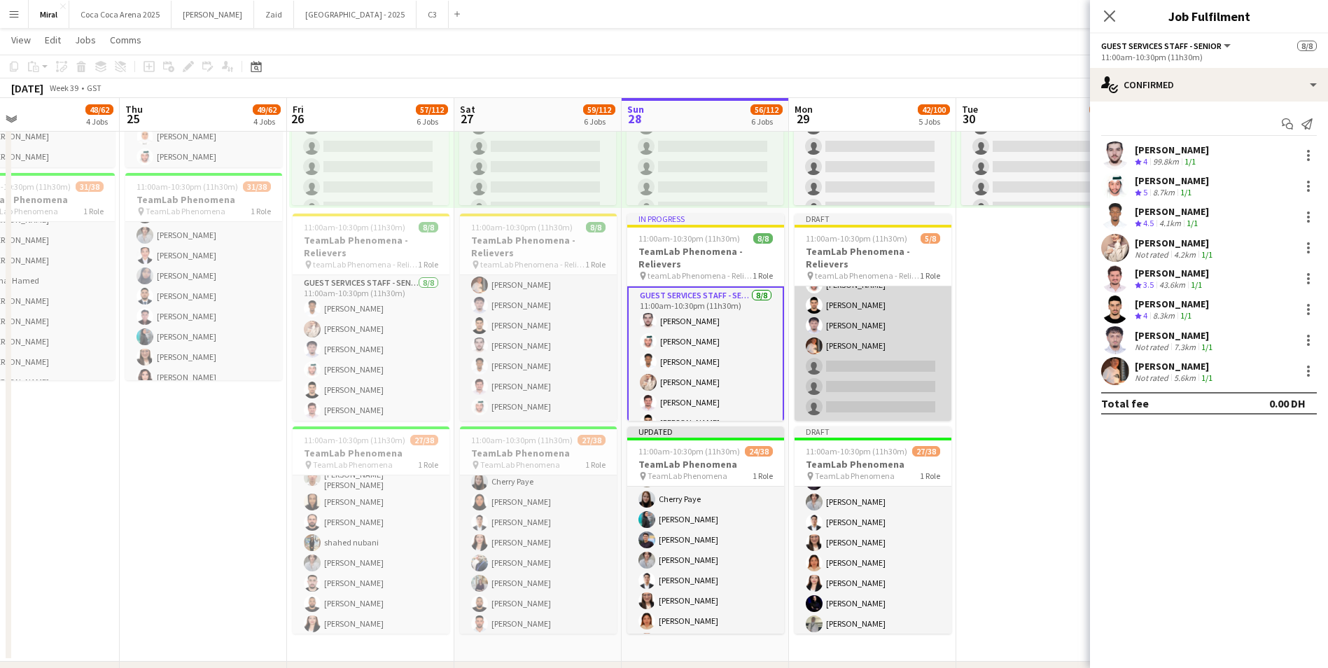
click at [878, 348] on app-card-role "Guest Services Staff - Senior 5/8 11:00am-10:30pm (11h30m) Ali Alzanati Saeed B…" at bounding box center [872, 326] width 157 height 190
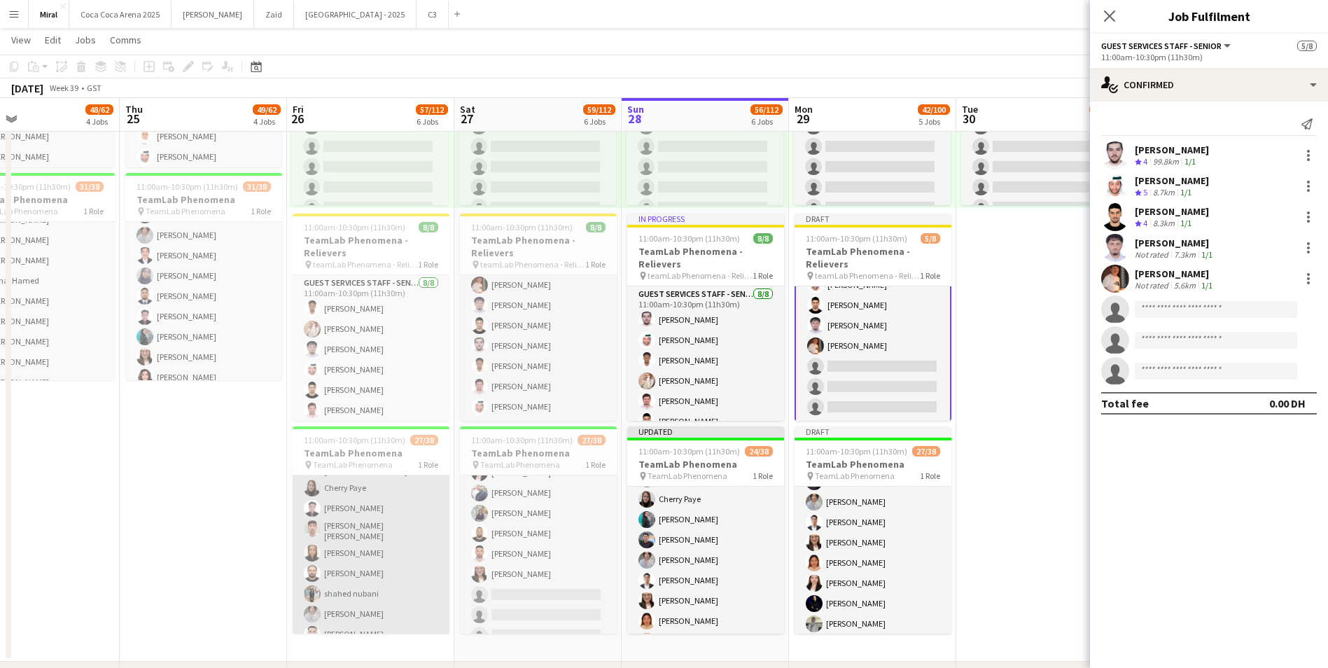
scroll to position [331, 0]
click at [406, 549] on app-card-role "Guest Services Staff - Senior 27/38 11:00am-10:30pm (11h30m) Huda Ahmed Ricardo…" at bounding box center [371, 547] width 157 height 807
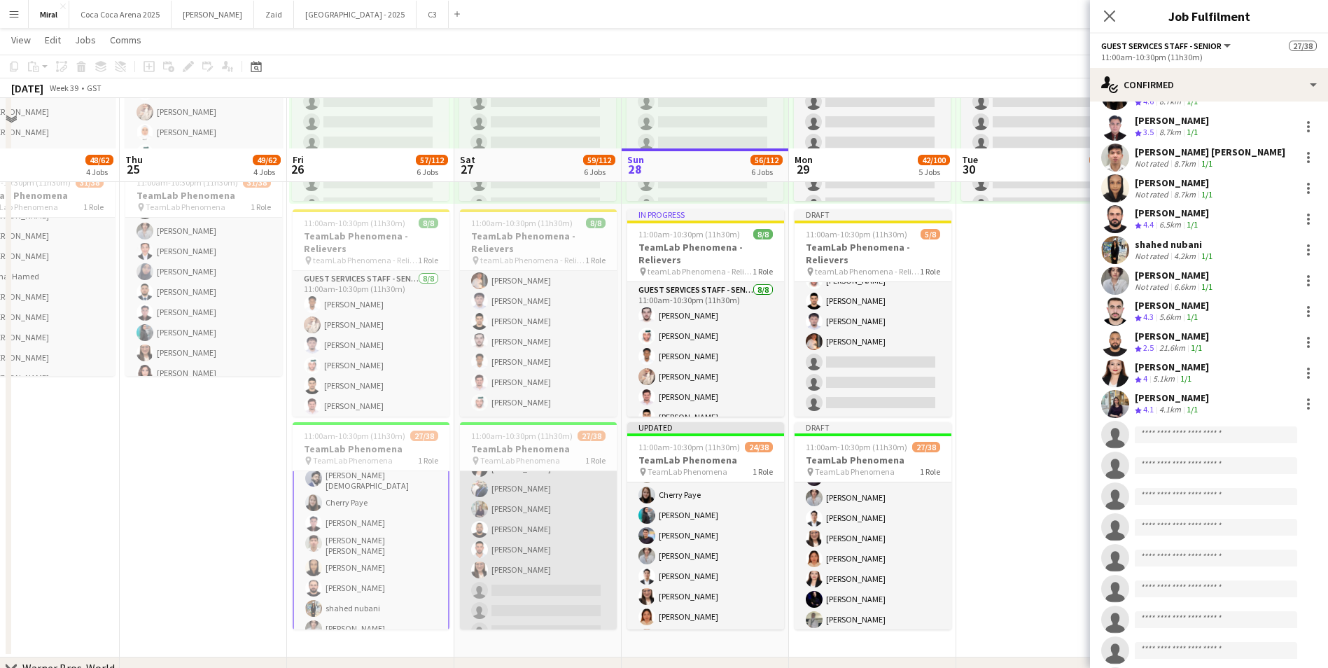
scroll to position [700, 0]
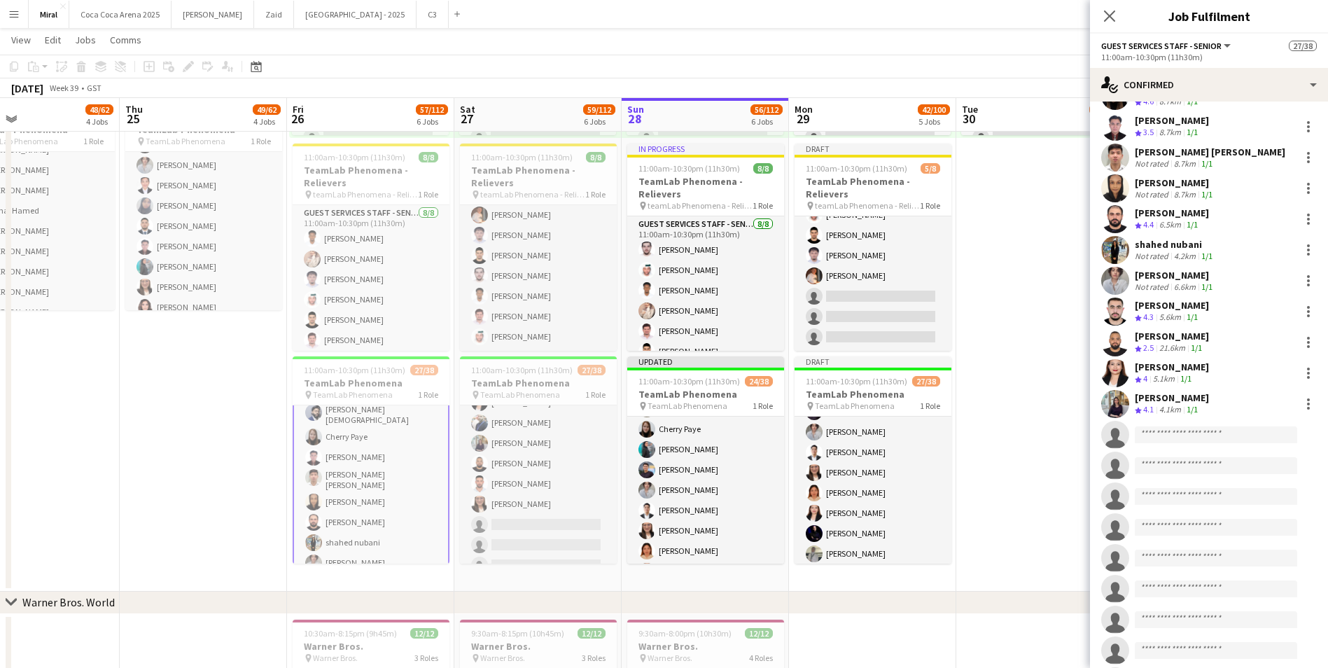
click at [1169, 301] on div "Ahmed Adel" at bounding box center [1172, 305] width 74 height 13
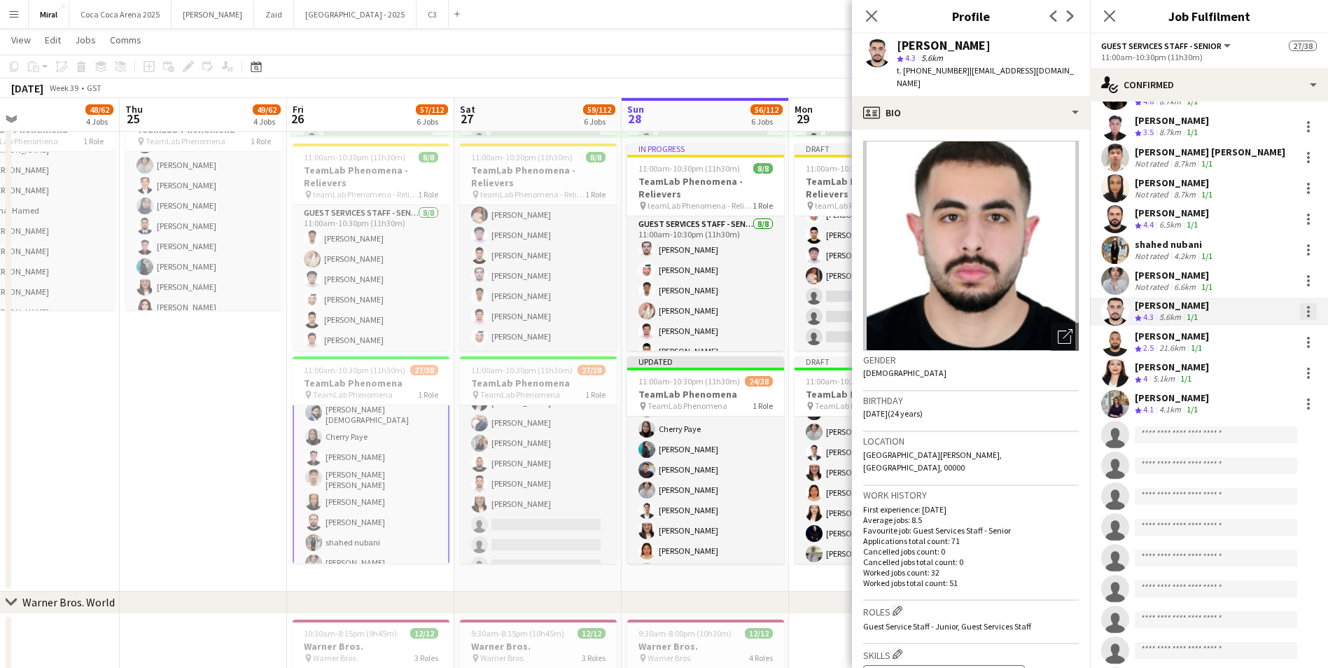
click at [1300, 303] on div at bounding box center [1308, 311] width 17 height 17
click at [1256, 466] on span "Remove" at bounding box center [1251, 462] width 87 height 13
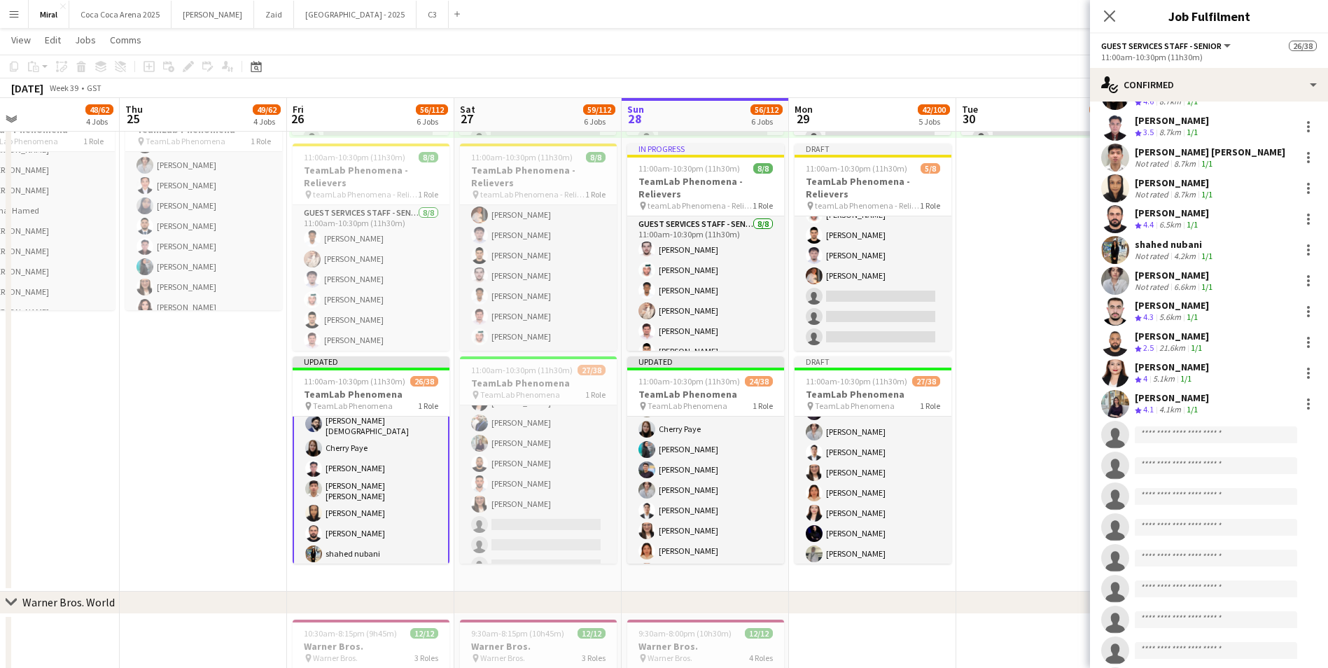
click at [1033, 267] on app-date-cell "10:00am-8:00pm (10h) 0/38 pin TeamLab Phenomena 1 Role Guest Services Staff - S…" at bounding box center [1039, 238] width 167 height 707
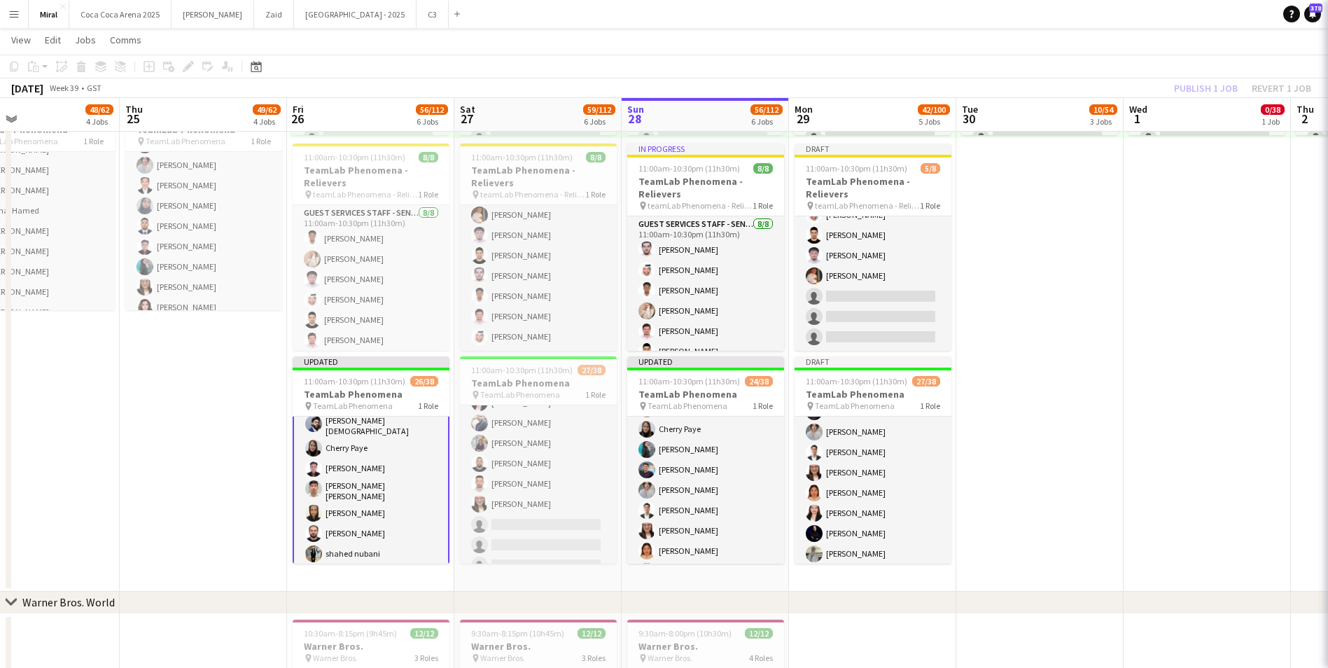
scroll to position [331, 0]
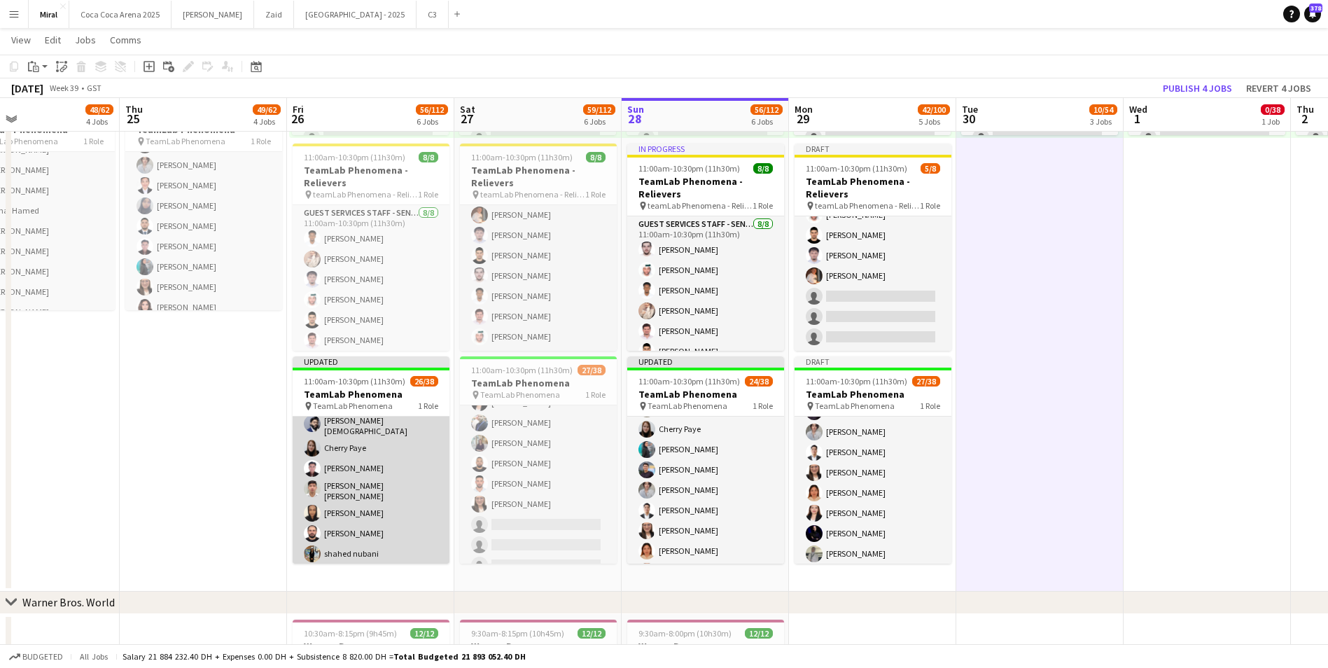
click at [372, 503] on app-card-role "Guest Services Staff - Senior 26/38 11:00am-10:30pm (11h30m) Huda Ahmed Ricardo…" at bounding box center [371, 488] width 157 height 807
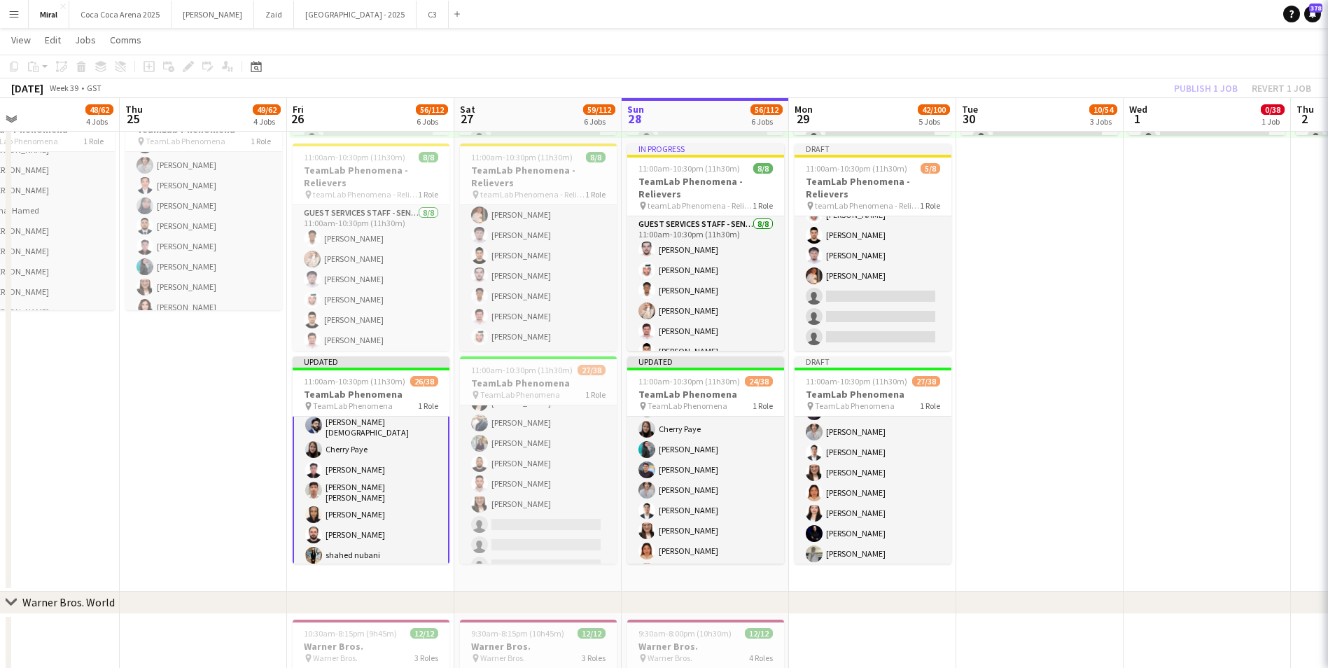
scroll to position [332, 0]
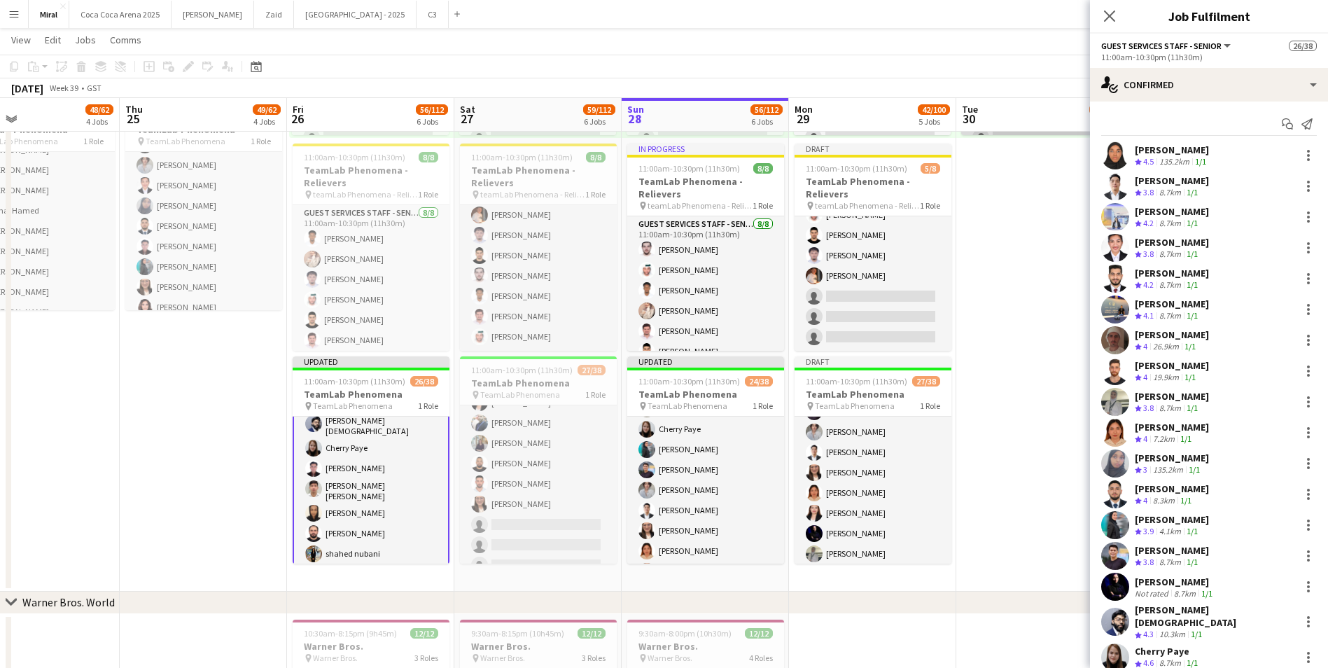
click at [1052, 134] on app-card-role "Guest Services Staff - Senior 127A 0/38 10:00am-8:00pm (10h) single-neutral-act…" at bounding box center [1039, 361] width 157 height 799
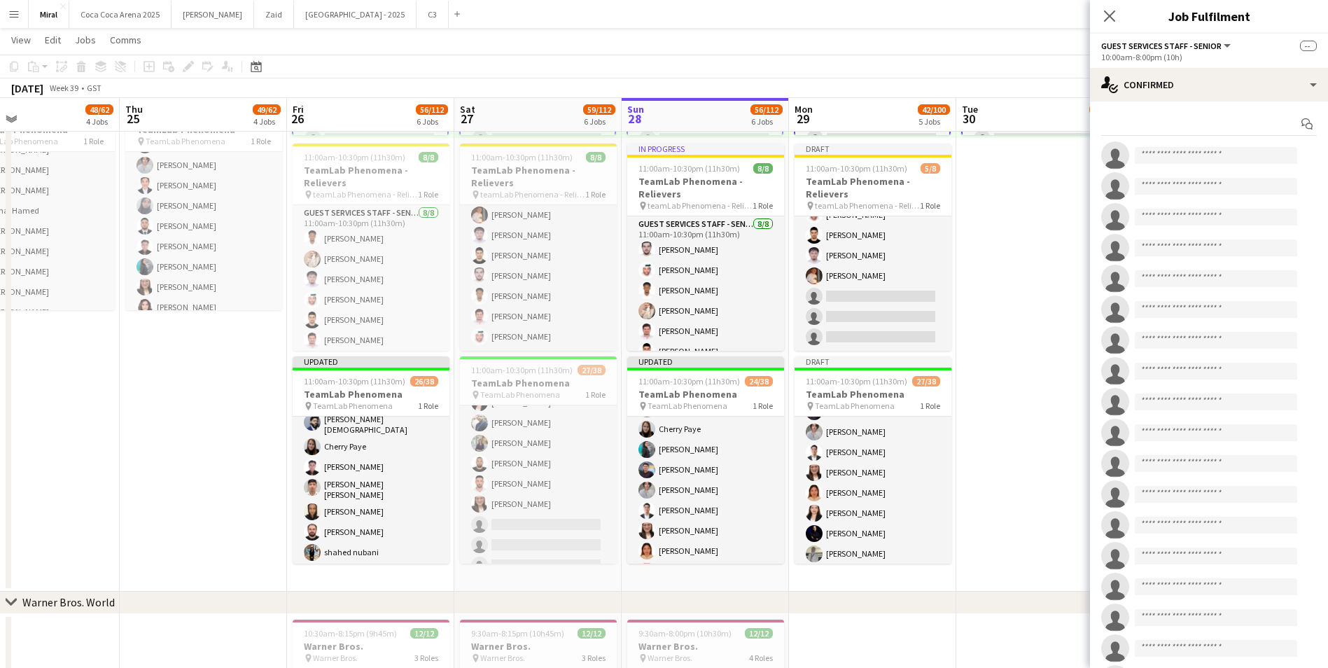
scroll to position [331, 0]
click at [1067, 101] on app-board-header-date "Tue 30 10/54 3 Jobs" at bounding box center [1039, 115] width 167 height 34
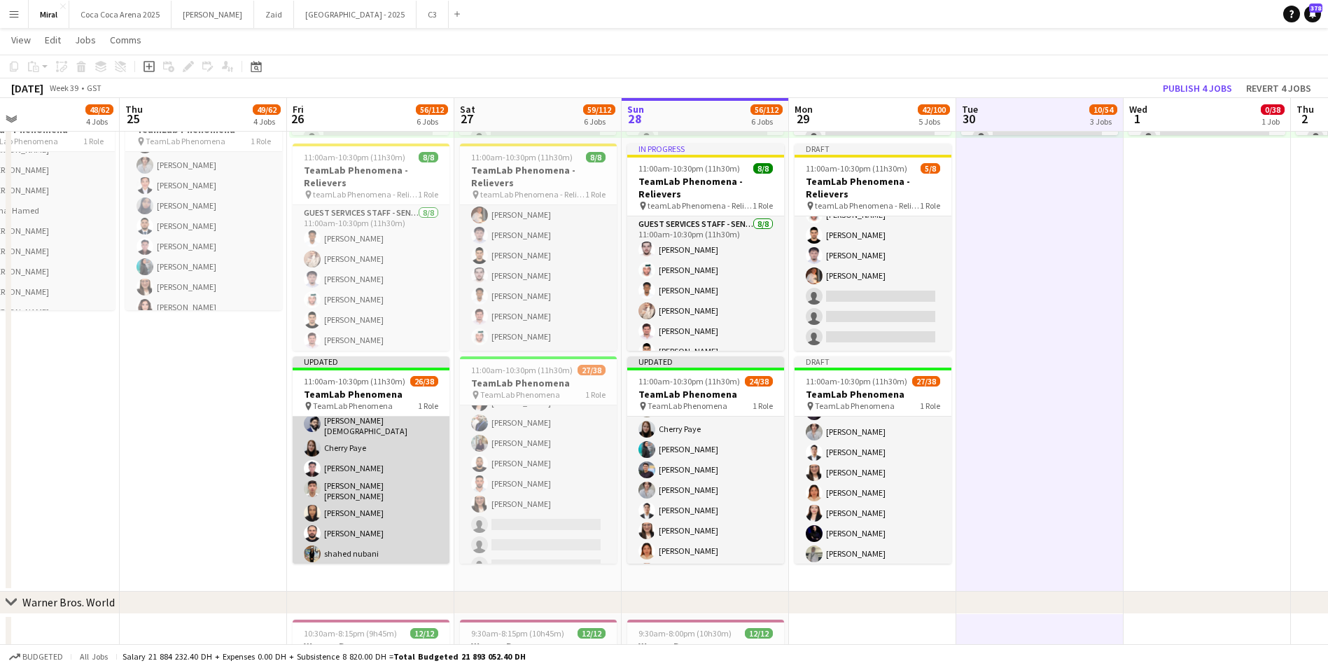
click at [358, 461] on app-card-role "Guest Services Staff - Senior 26/38 11:00am-10:30pm (11h30m) Huda Ahmed Ricardo…" at bounding box center [371, 488] width 157 height 807
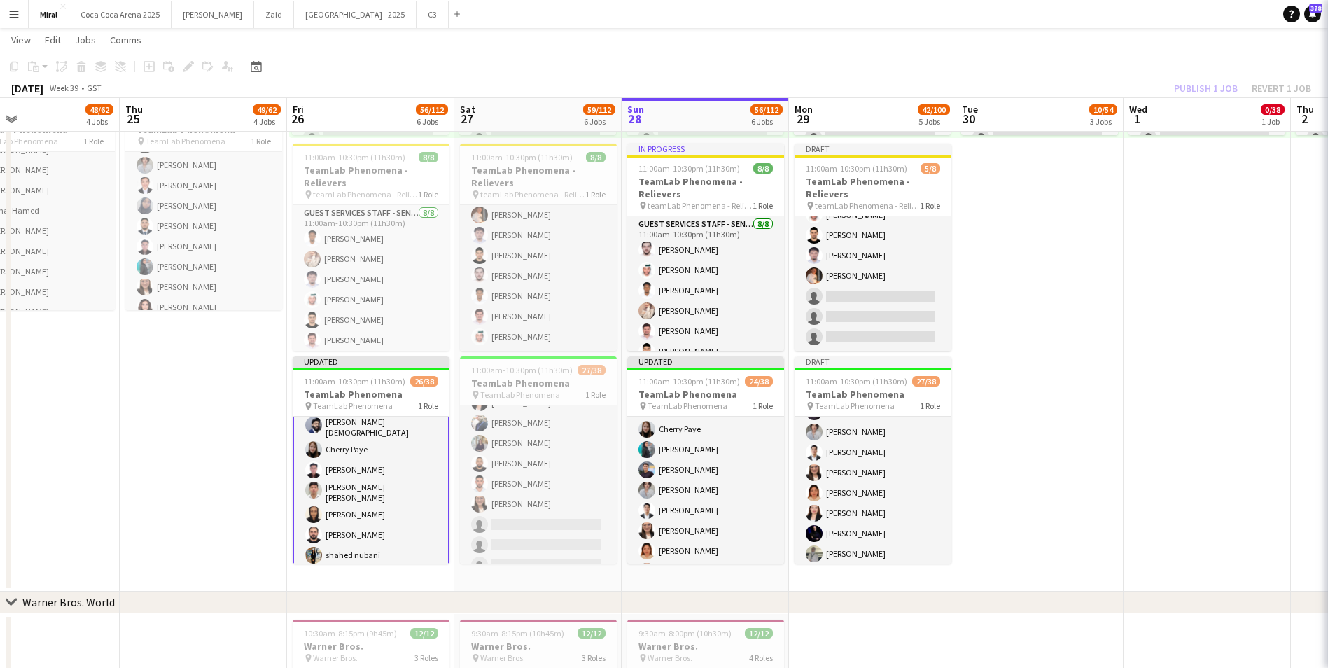
scroll to position [332, 0]
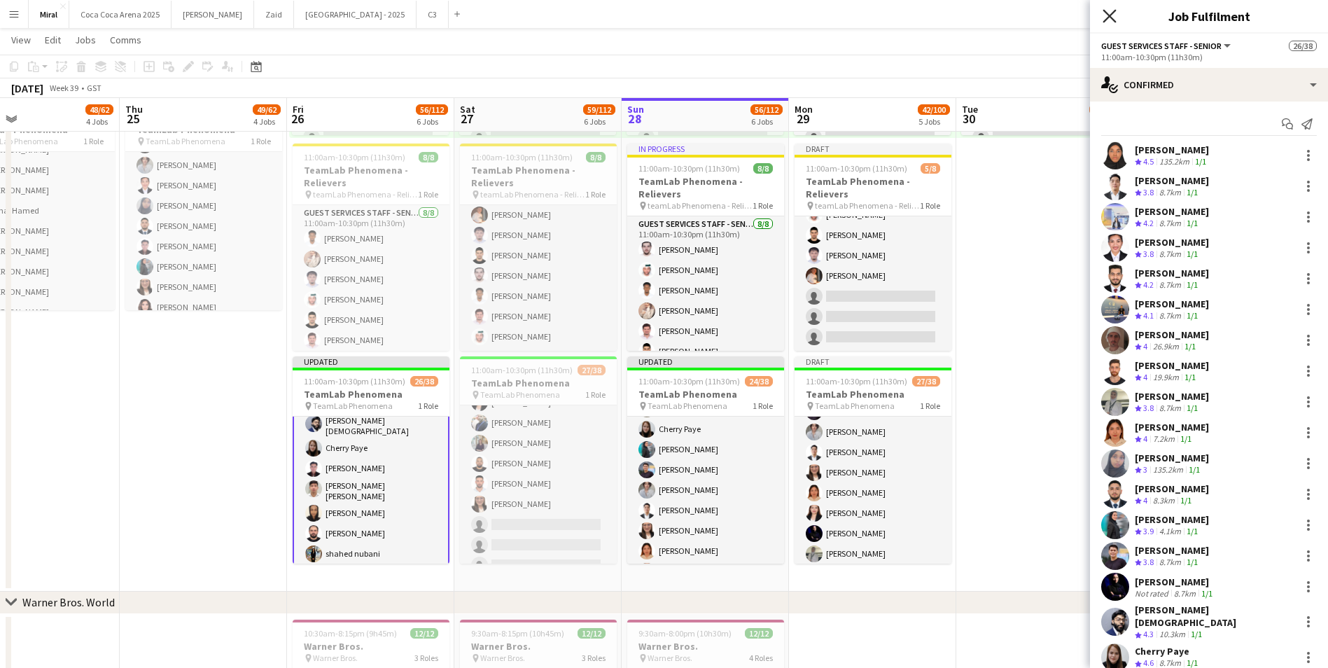
click at [1107, 17] on icon "Close pop-in" at bounding box center [1108, 15] width 13 height 13
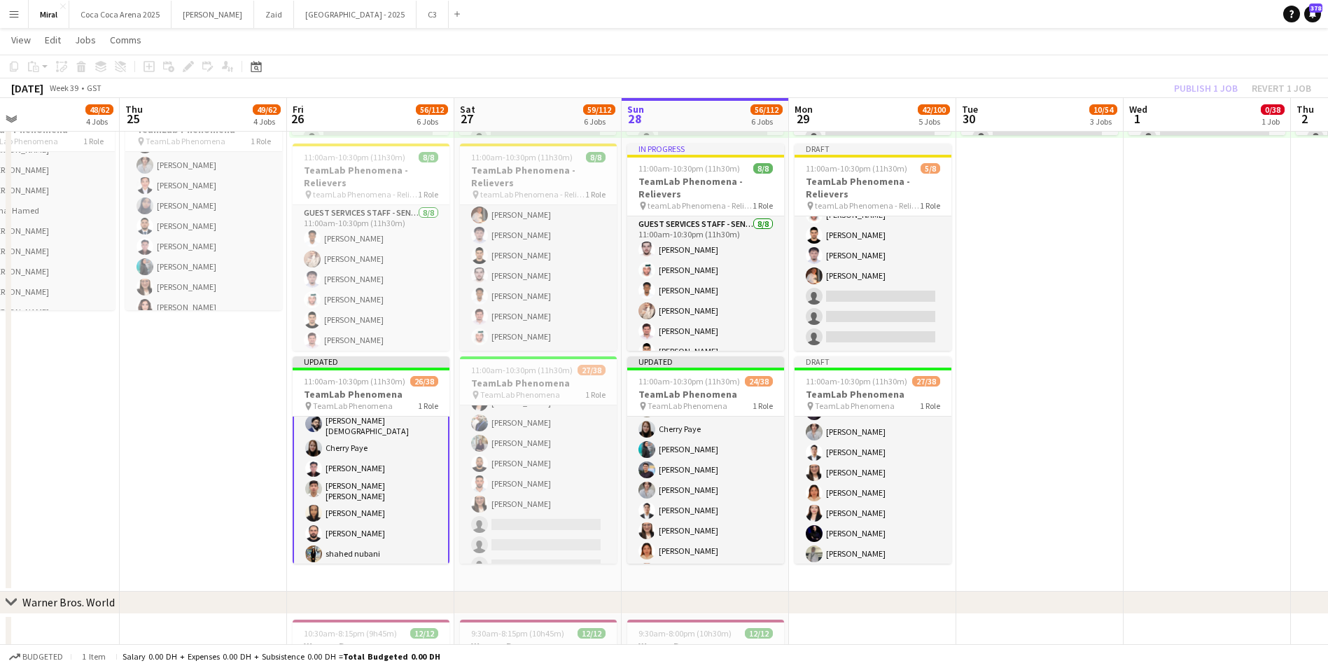
click at [1264, 87] on div "Publish 1 job Revert 1 job" at bounding box center [1242, 88] width 171 height 18
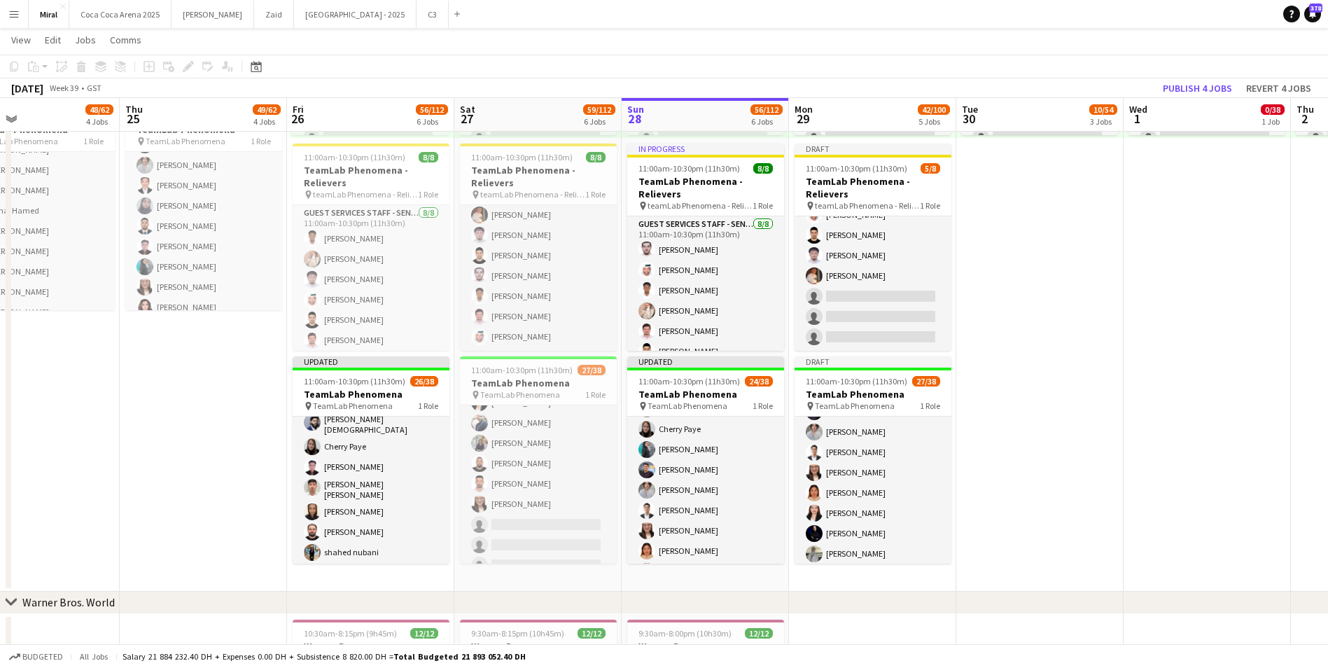
scroll to position [331, 0]
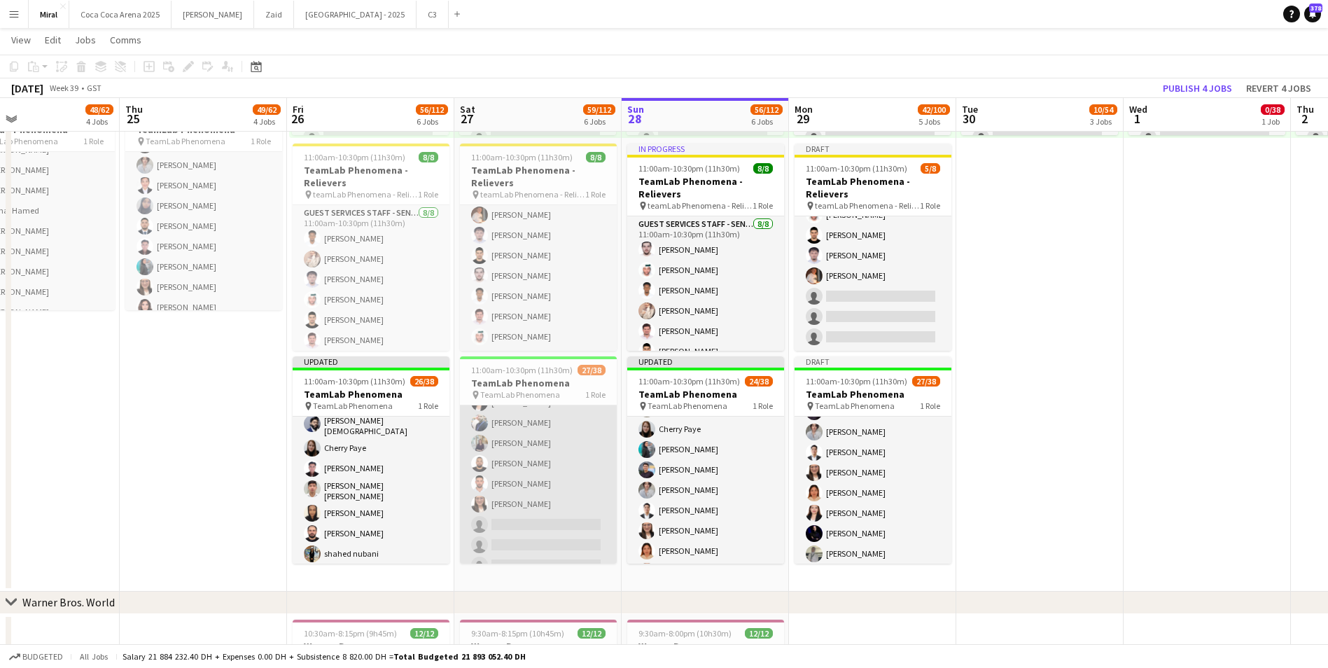
click at [545, 463] on app-card-role "Guest Services Staff - Senior 27/38 11:00am-10:30pm (11h30m) Adham Akabani Mara…" at bounding box center [538, 337] width 157 height 807
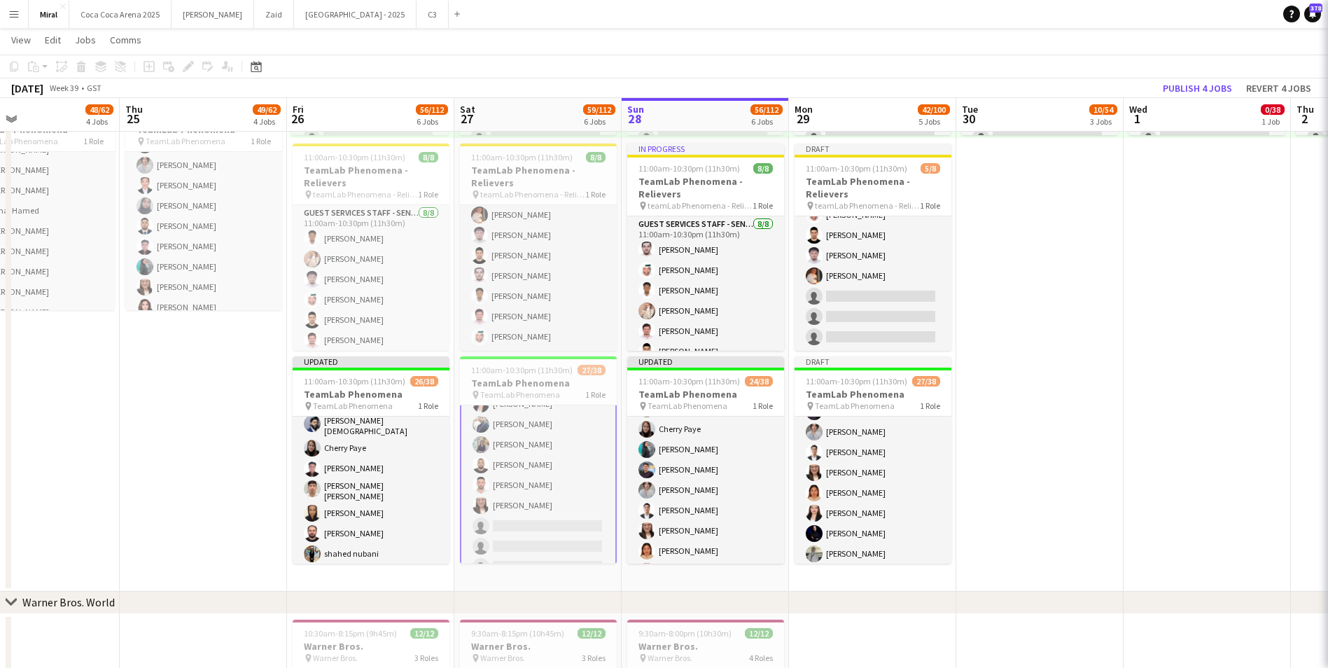
scroll to position [472, 0]
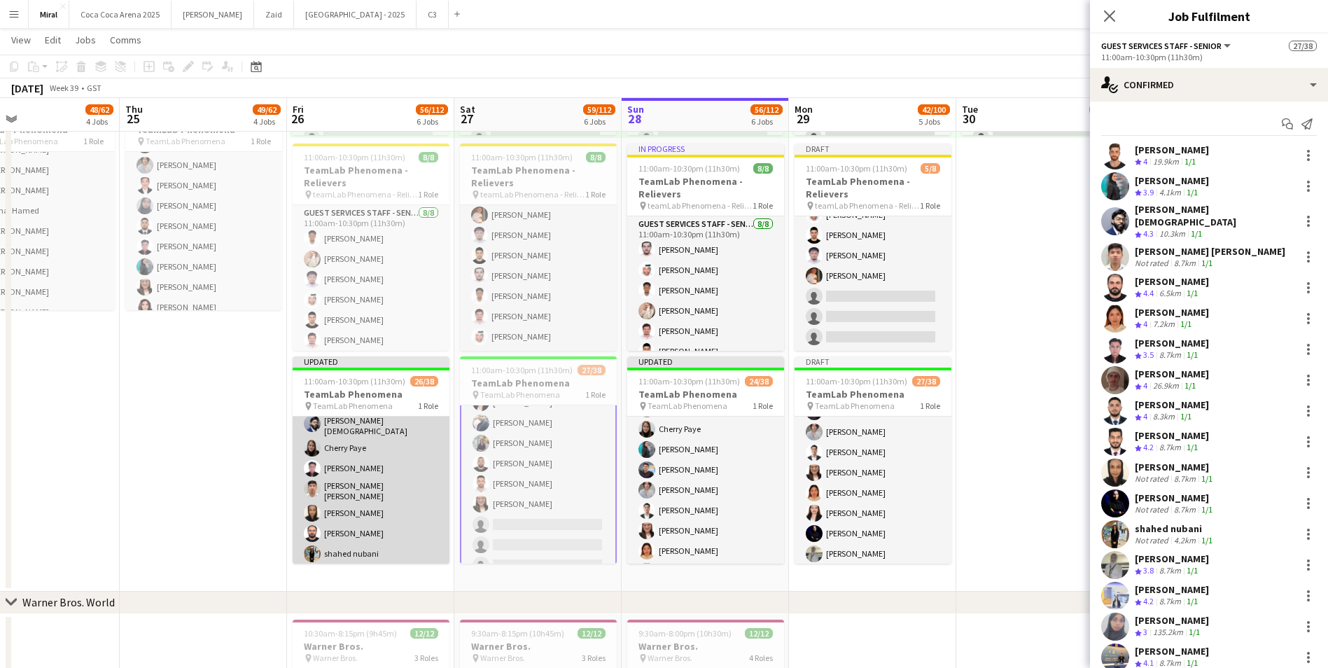
click at [358, 482] on app-card-role "Guest Services Staff - Senior 26/38 11:00am-10:30pm (11h30m) Huda Ahmed Ricardo…" at bounding box center [371, 488] width 157 height 807
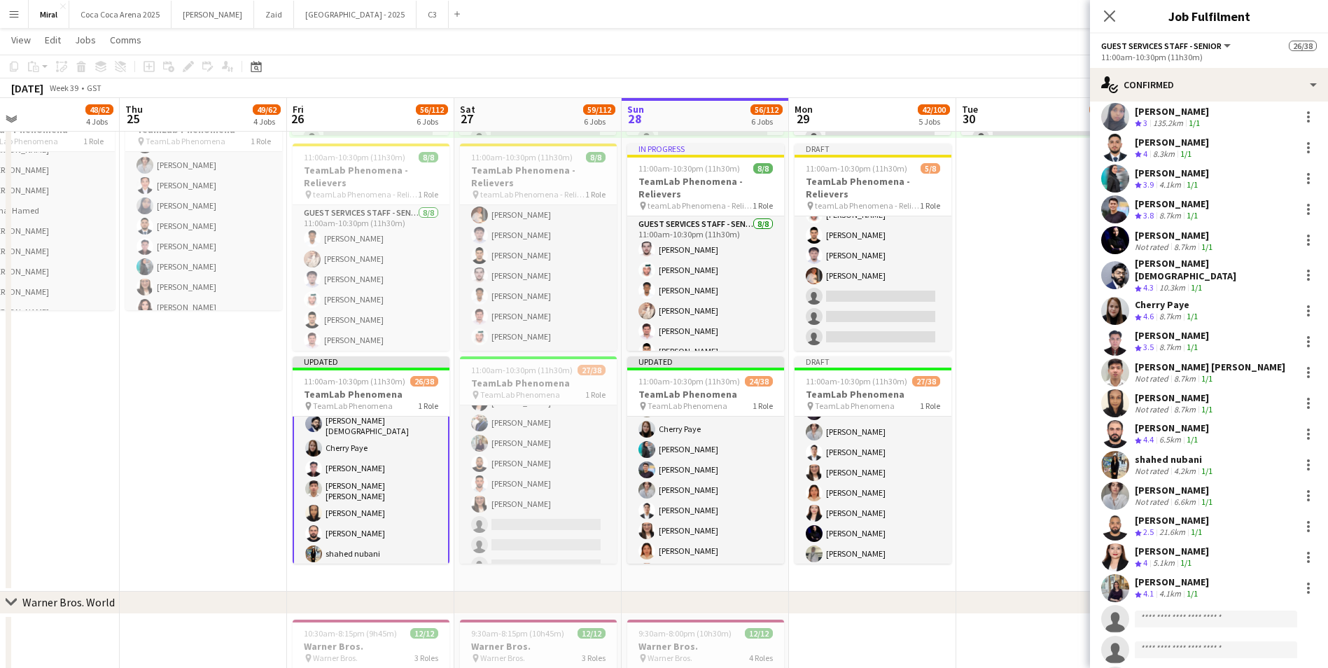
scroll to position [350, 0]
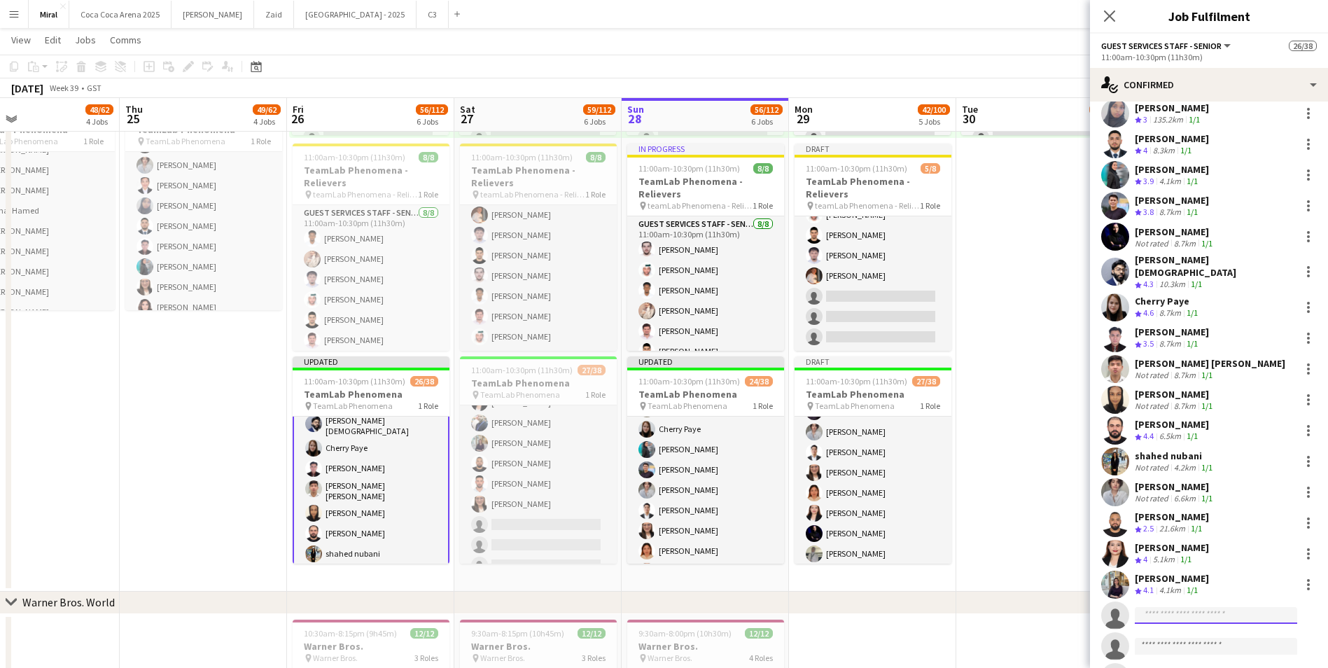
click at [1180, 607] on input at bounding box center [1216, 615] width 162 height 17
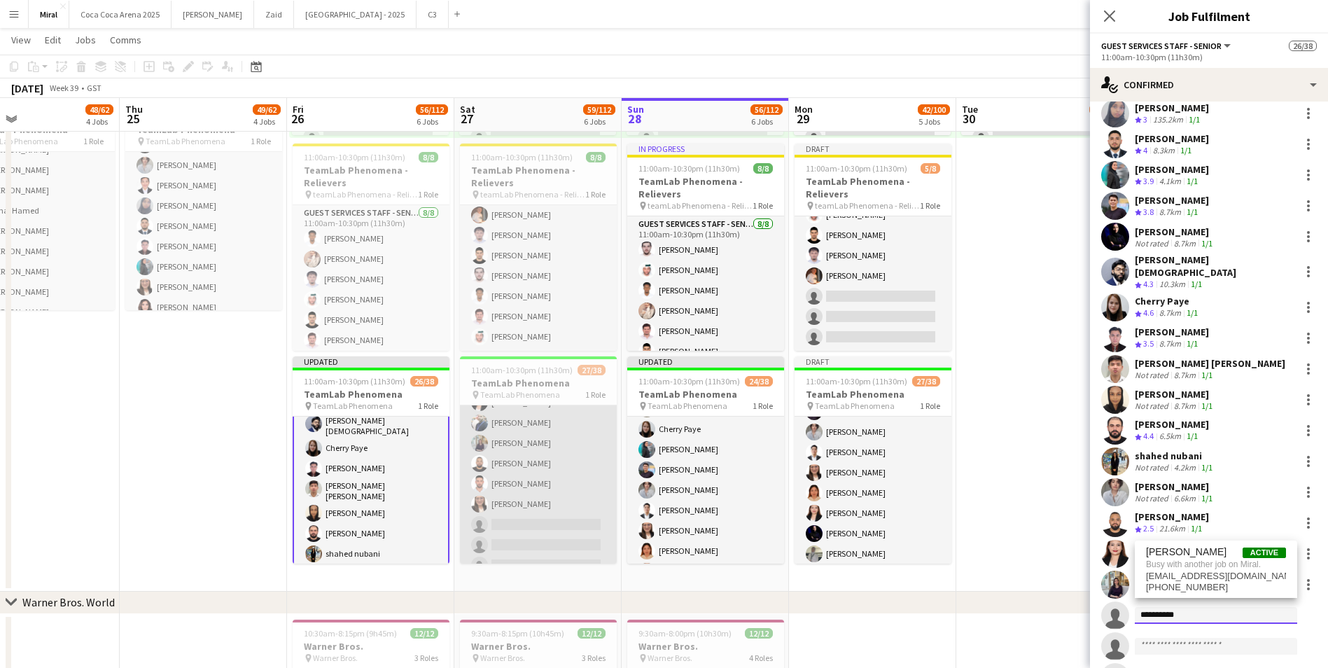
type input "**********"
click at [502, 464] on app-card-role "Guest Services Staff - Senior 27/38 11:00am-10:30pm (11h30m) Adham Akabani Mara…" at bounding box center [538, 337] width 157 height 807
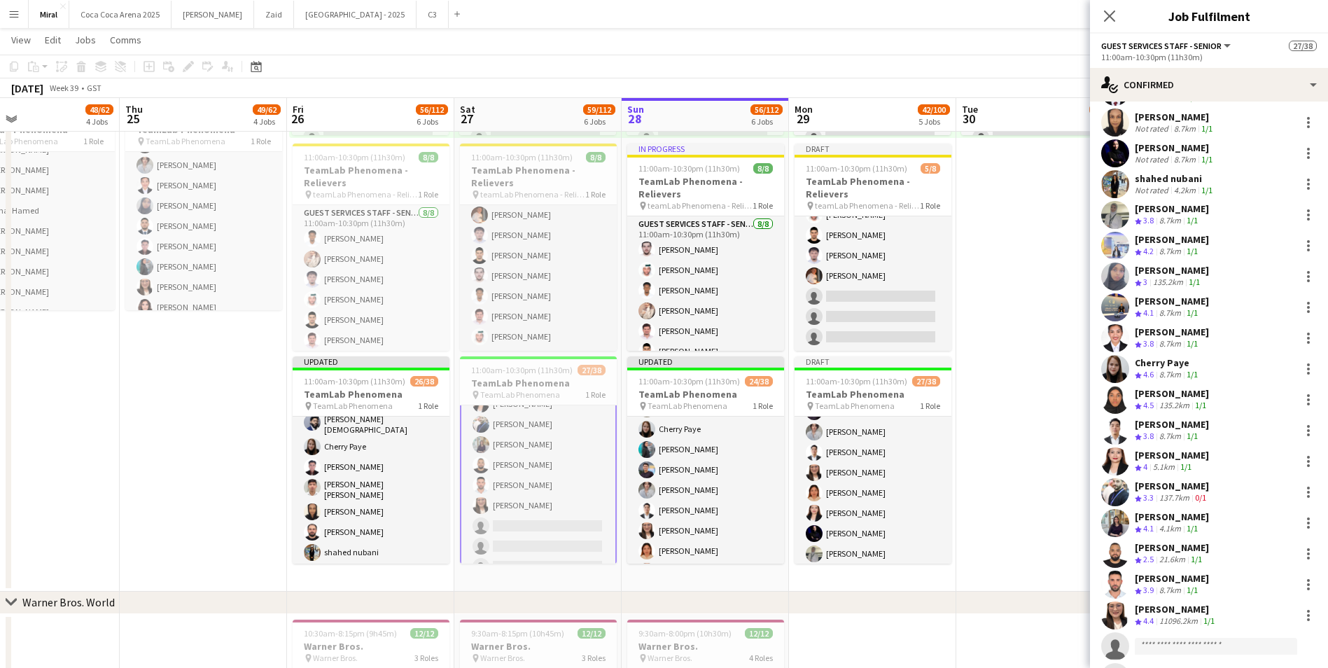
scroll to position [472, 0]
click at [1169, 638] on input at bounding box center [1216, 646] width 162 height 17
type input "**********"
click at [1040, 556] on app-date-cell "10:00am-8:00pm (10h) 0/38 pin TeamLab Phenomena 1 Role Guest Services Staff - S…" at bounding box center [1039, 238] width 167 height 707
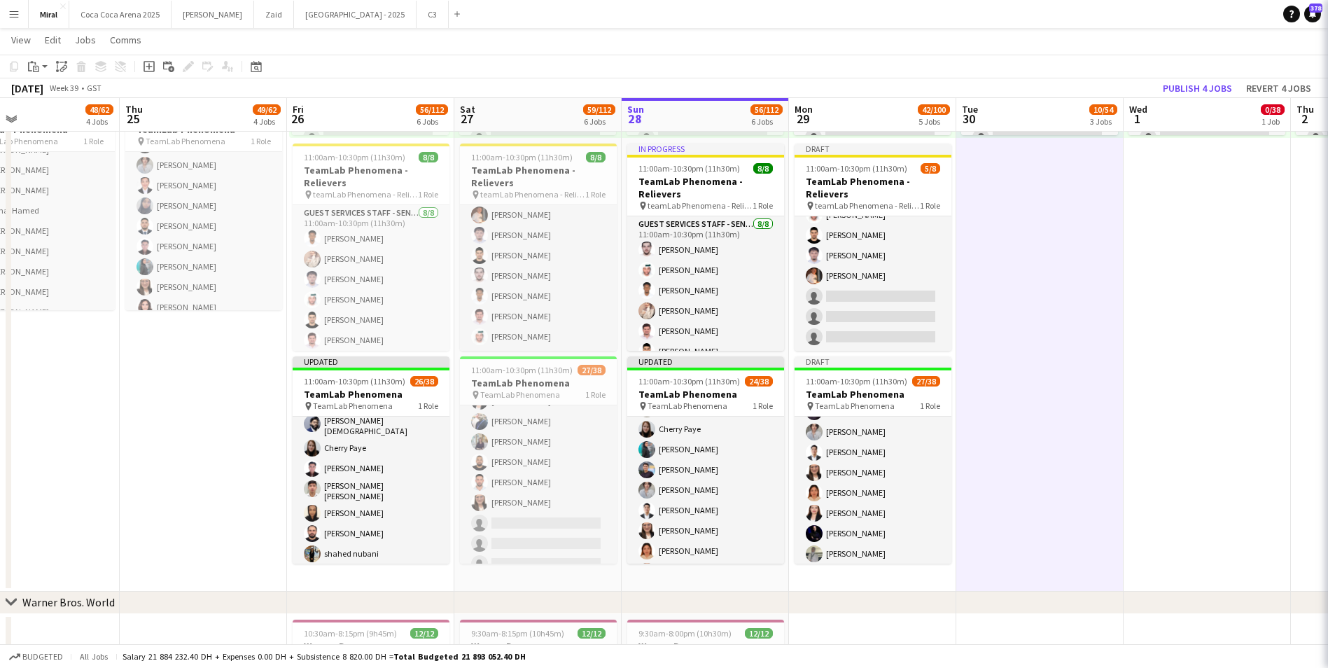
scroll to position [471, 0]
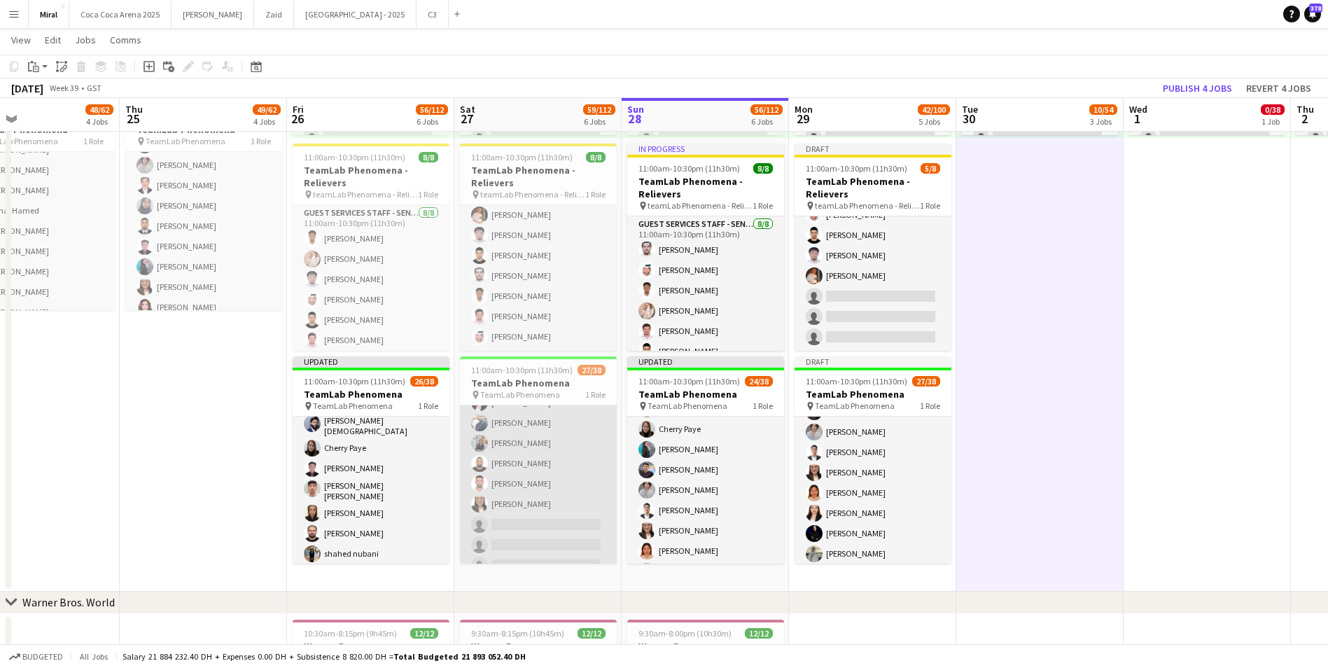
click at [563, 455] on app-card-role "Guest Services Staff - Senior 27/38 11:00am-10:30pm (11h30m) Adham Akabani Mara…" at bounding box center [538, 337] width 157 height 807
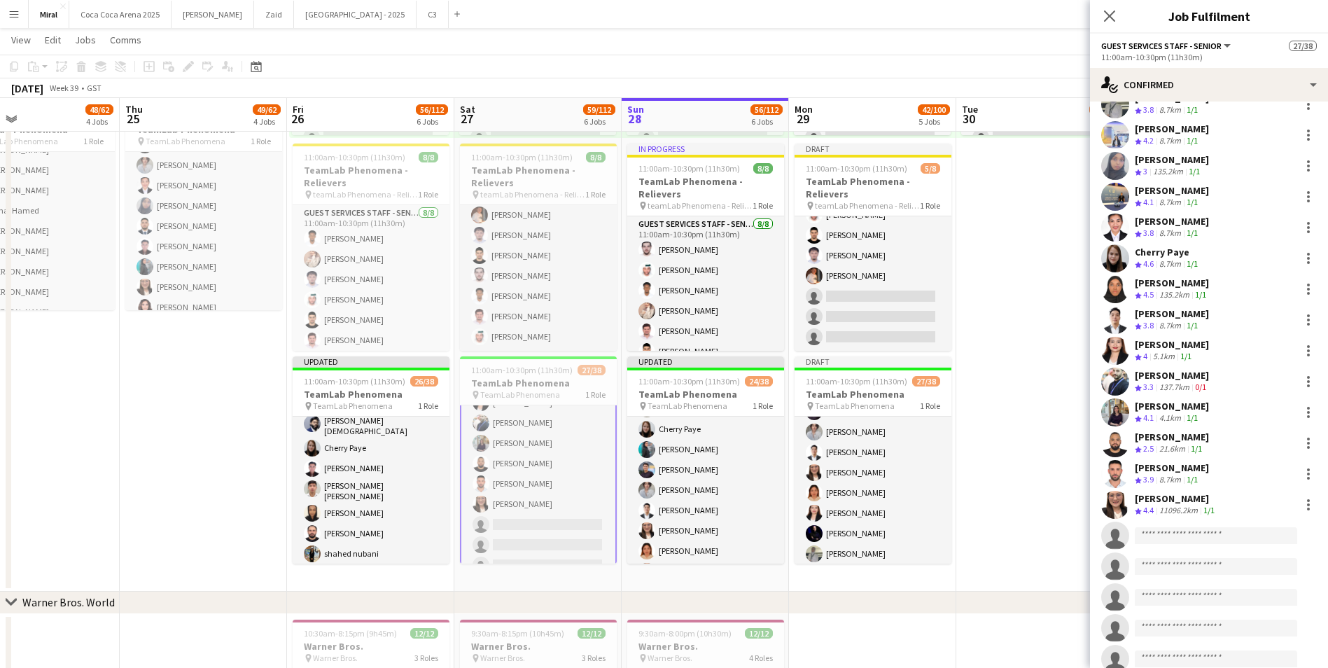
scroll to position [560, 0]
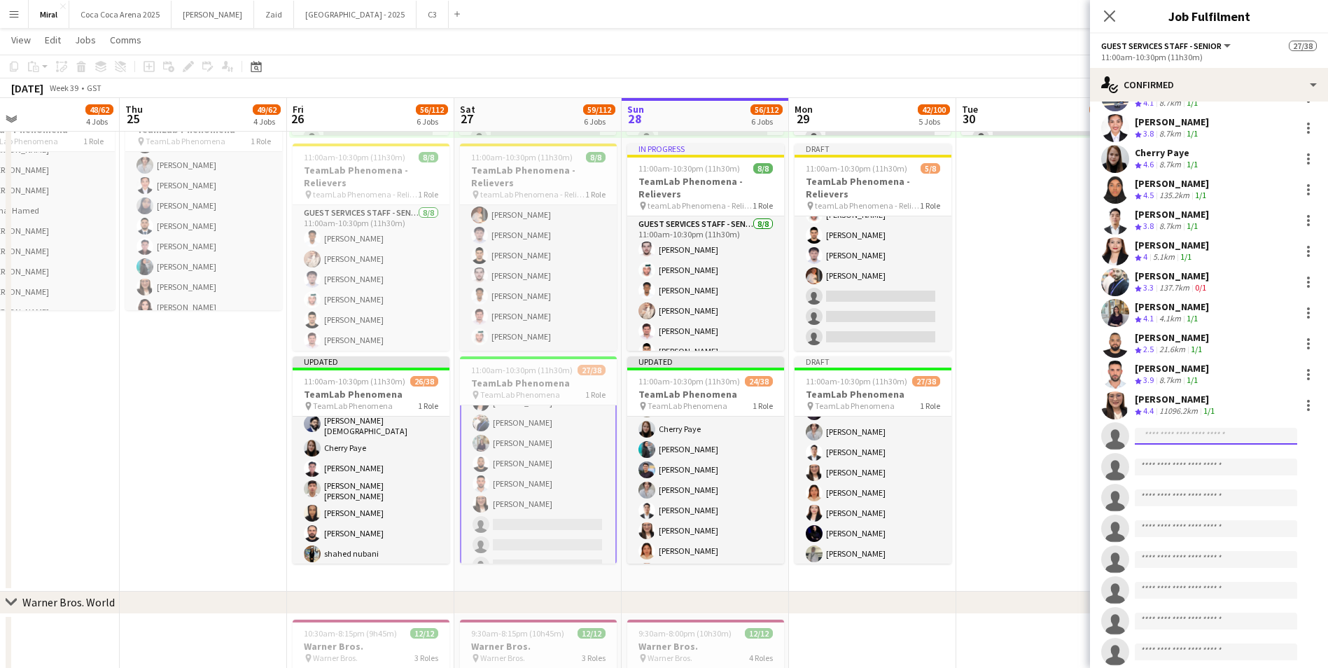
click at [1191, 428] on input at bounding box center [1216, 436] width 162 height 17
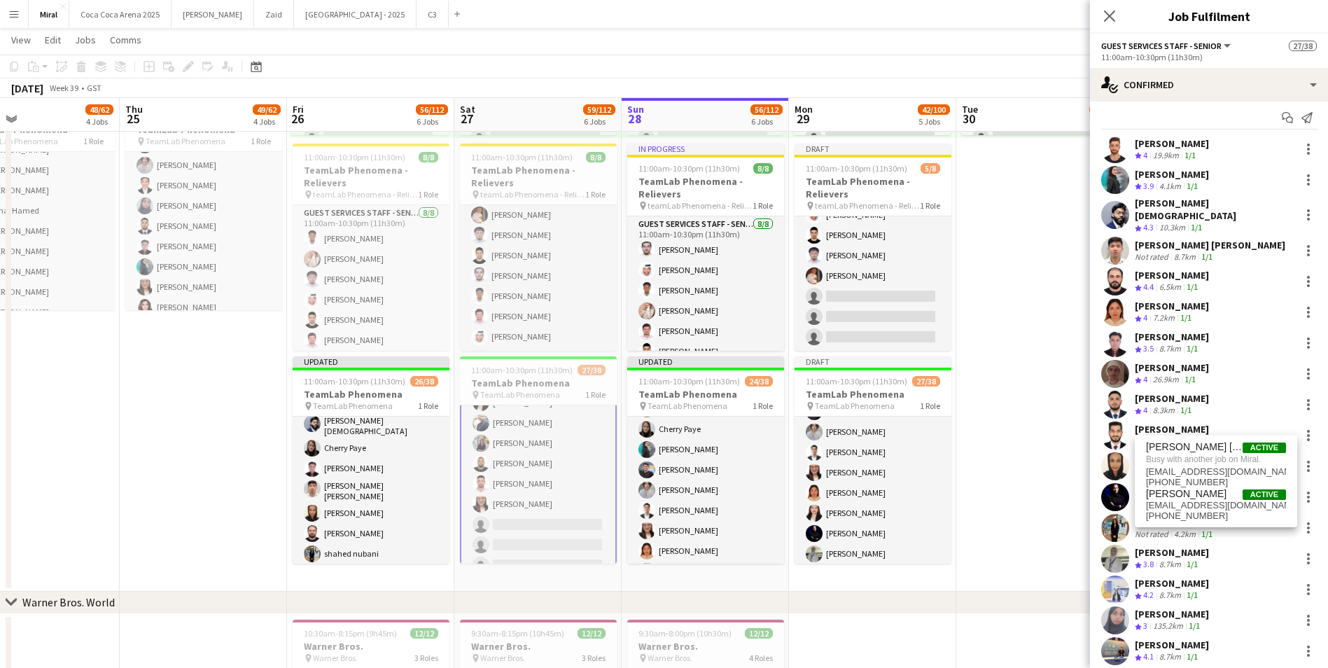
scroll to position [0, 0]
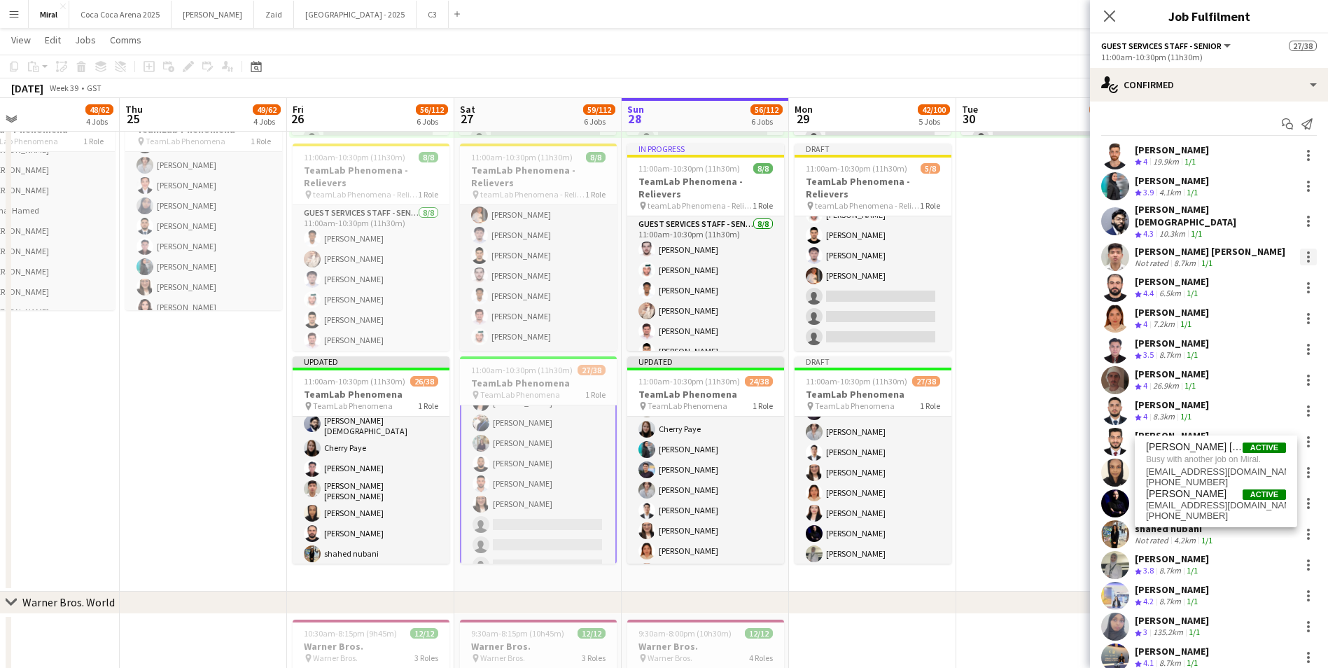
type input "*******"
click at [1300, 248] on div at bounding box center [1308, 256] width 17 height 17
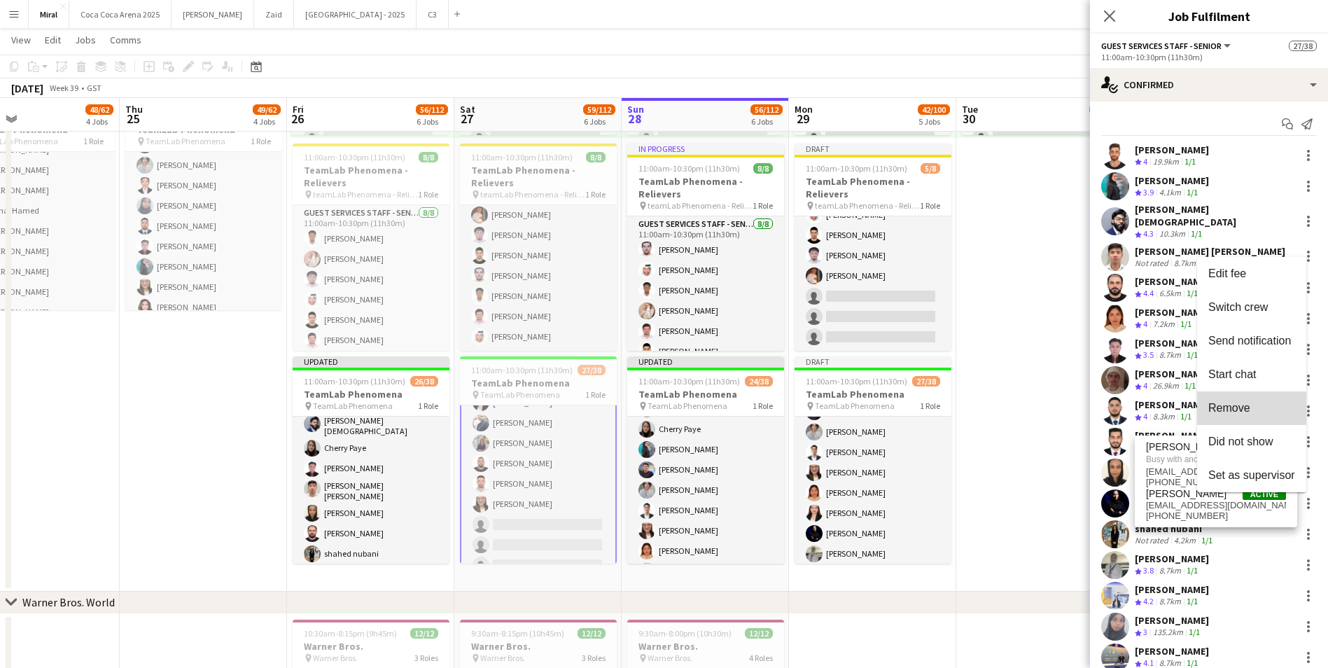
click at [1234, 409] on span "Remove" at bounding box center [1229, 408] width 42 height 12
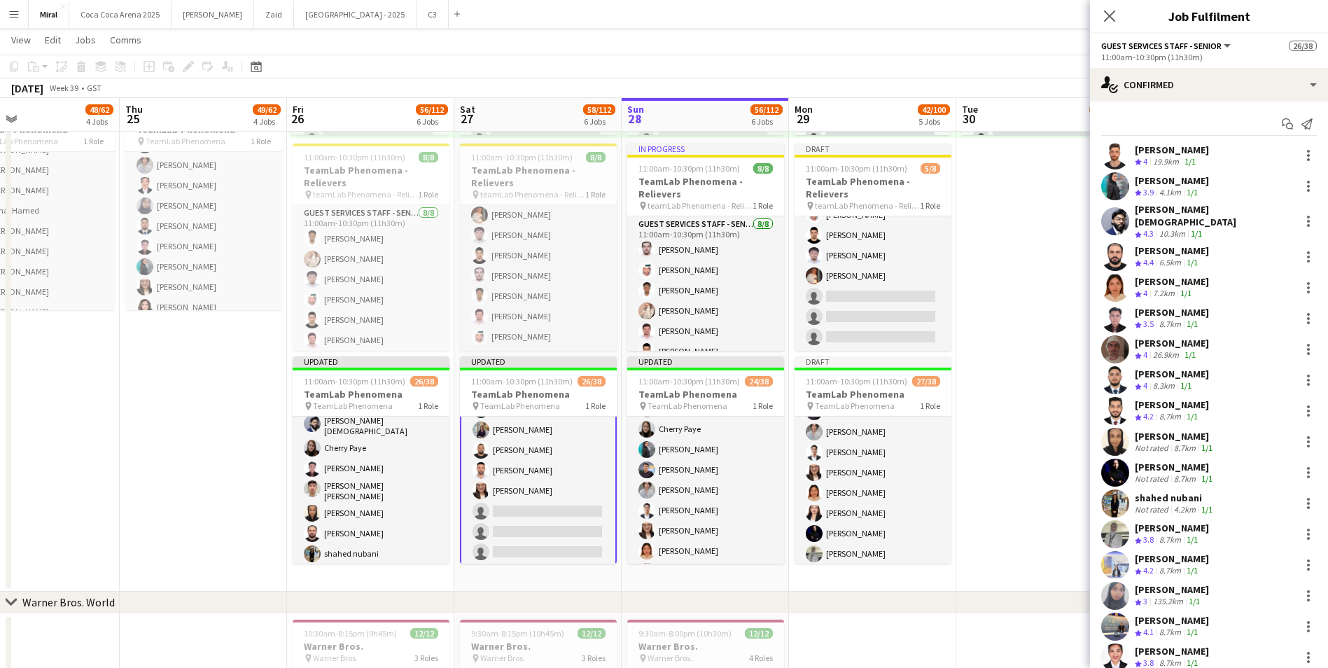
click at [1035, 430] on app-date-cell "10:00am-8:00pm (10h) 0/38 pin TeamLab Phenomena 1 Role Guest Services Staff - S…" at bounding box center [1039, 238] width 167 height 707
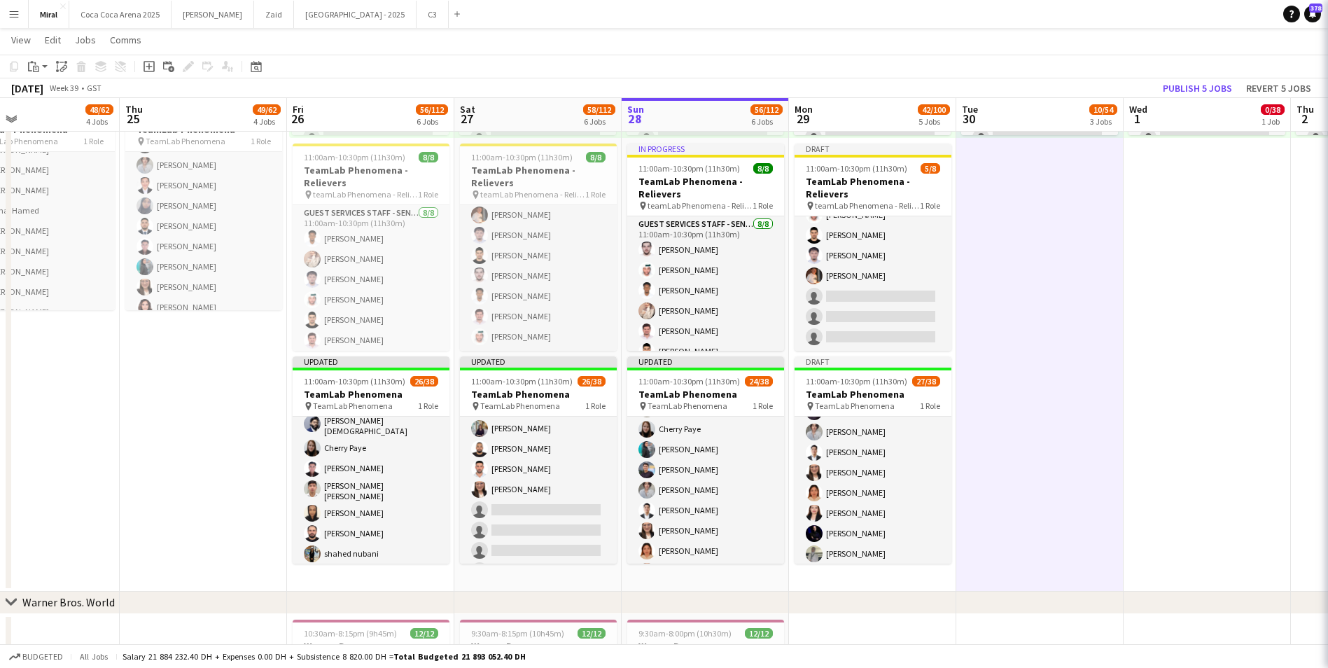
scroll to position [471, 0]
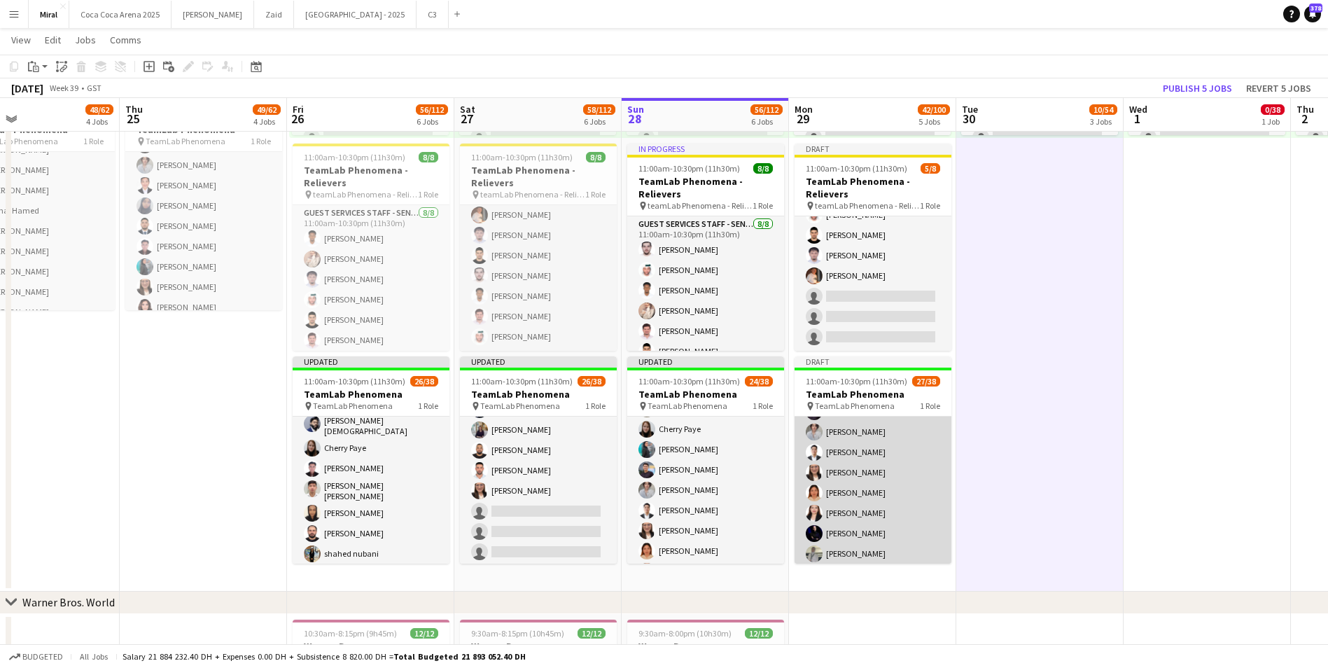
click at [897, 488] on app-card-role "Guest Services Staff - Senior 27/38 11:00am-10:30pm (11h30m) Mohmed ali Abuobai…" at bounding box center [872, 677] width 157 height 803
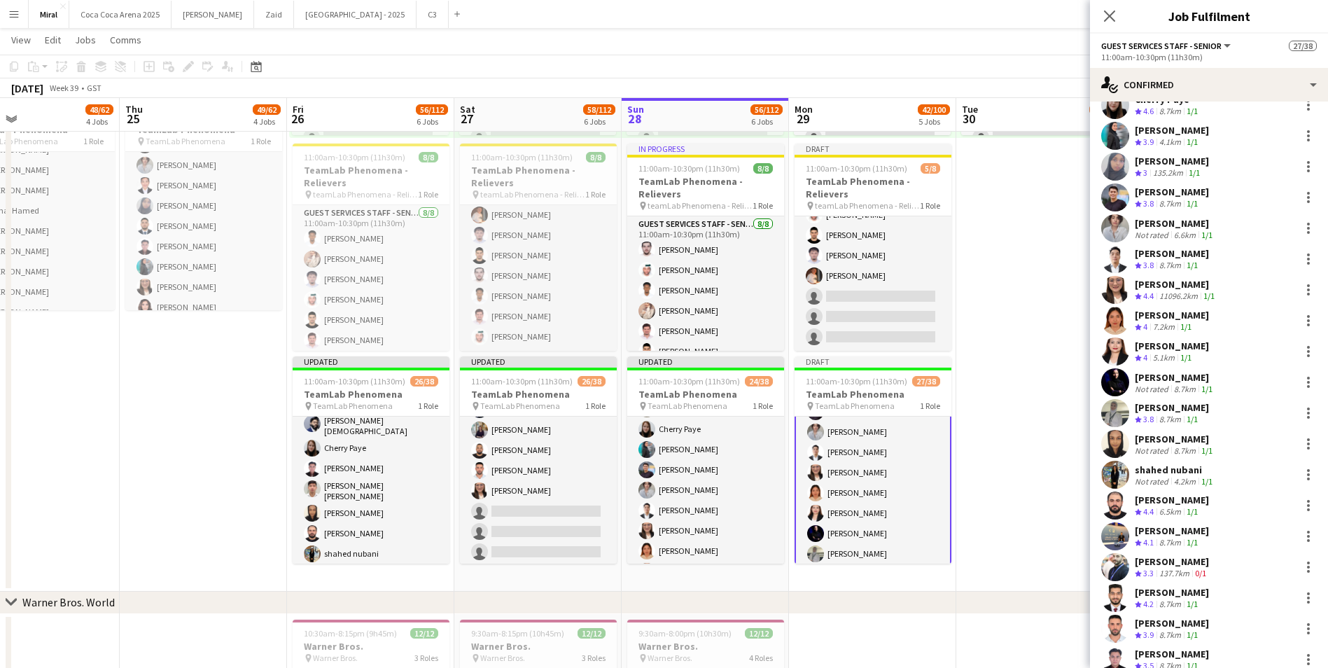
scroll to position [280, 0]
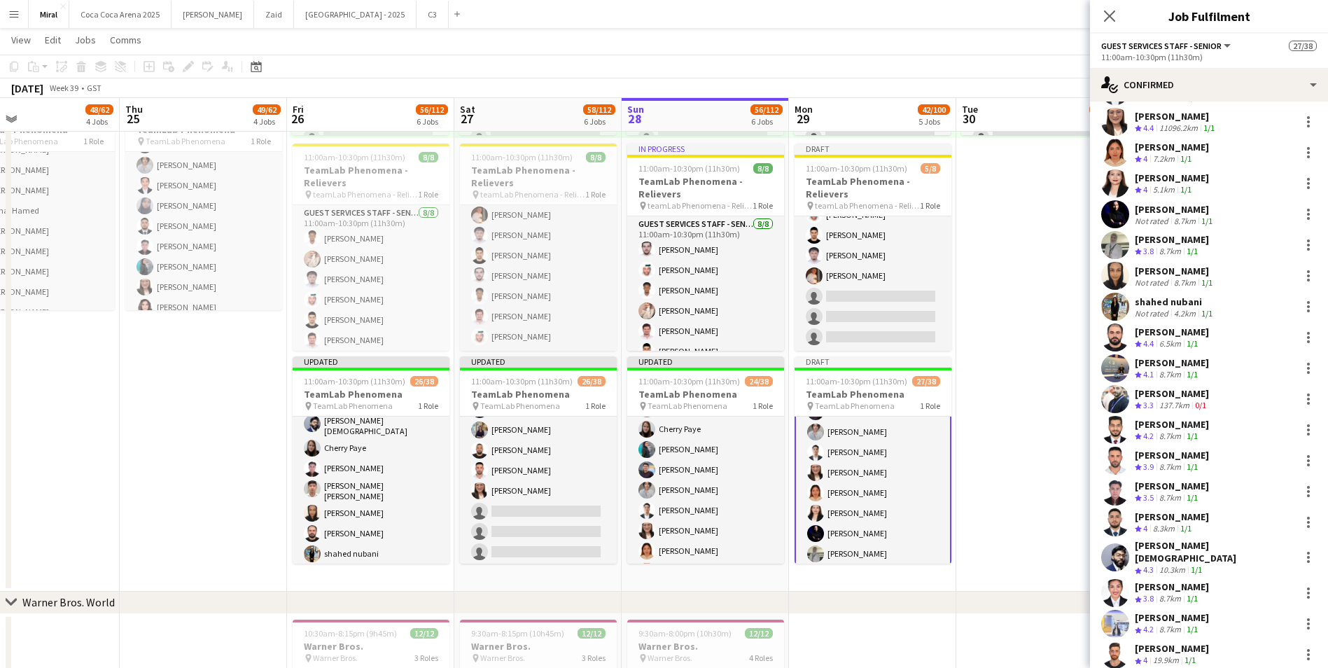
click at [988, 312] on app-date-cell "10:00am-8:00pm (10h) 0/38 pin TeamLab Phenomena 1 Role Guest Services Staff - S…" at bounding box center [1039, 238] width 167 height 707
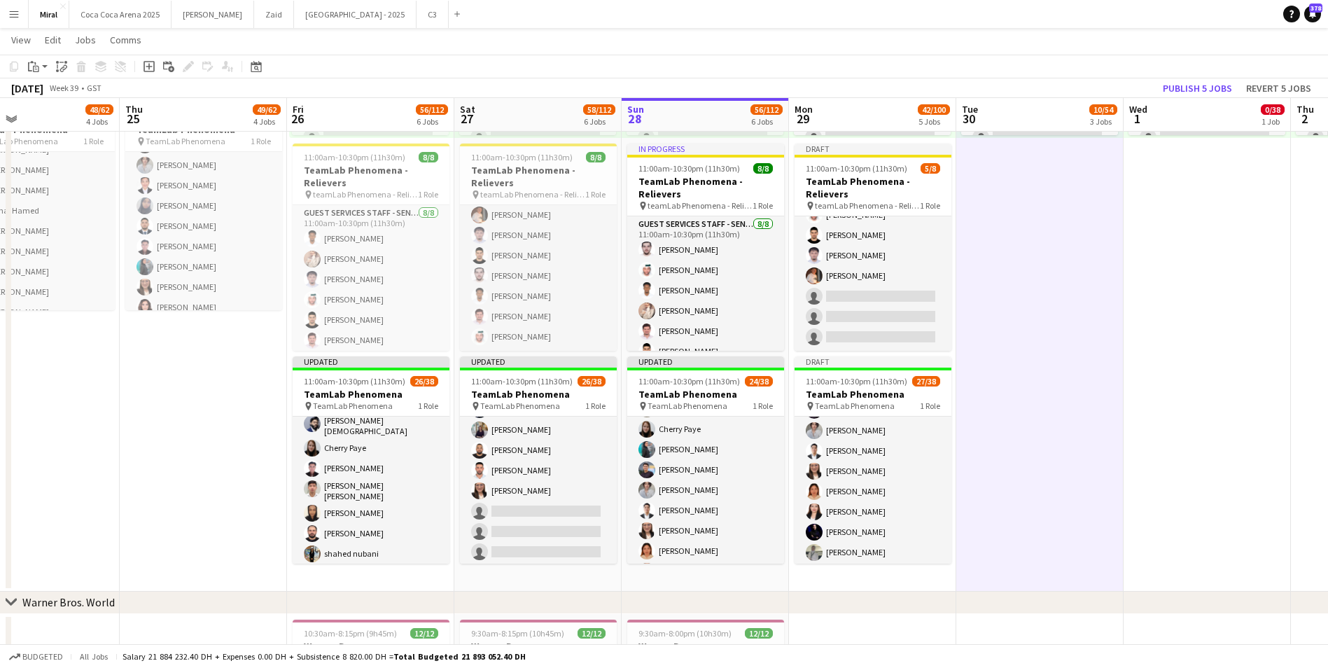
scroll to position [140, 0]
drag, startPoint x: 883, startPoint y: 386, endPoint x: 869, endPoint y: 395, distance: 16.7
click at [869, 395] on h3 "TeamLab Phenomena" at bounding box center [872, 394] width 157 height 13
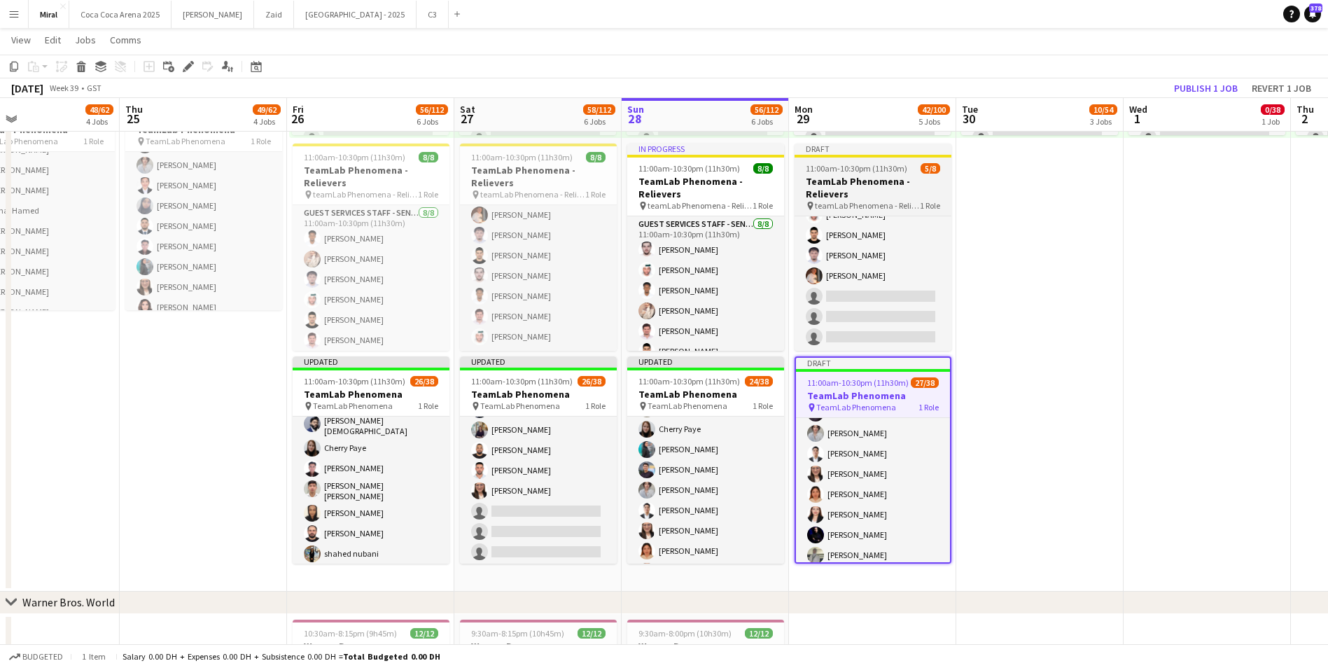
click at [869, 193] on h3 "TeamLab Phenomena - Relievers" at bounding box center [872, 187] width 157 height 25
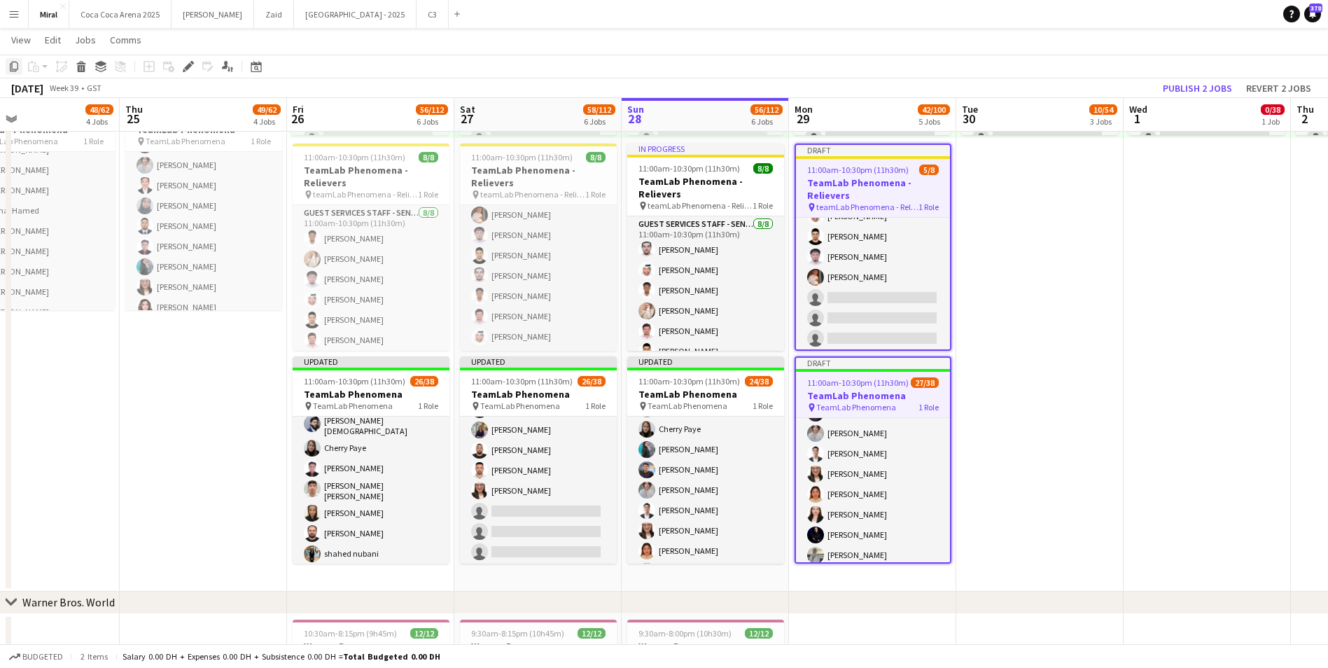
click at [14, 67] on icon "Copy" at bounding box center [13, 66] width 11 height 11
click at [994, 174] on app-date-cell "10:00am-8:00pm (10h) 0/38 pin TeamLab Phenomena 1 Role Guest Services Staff - S…" at bounding box center [1039, 238] width 167 height 707
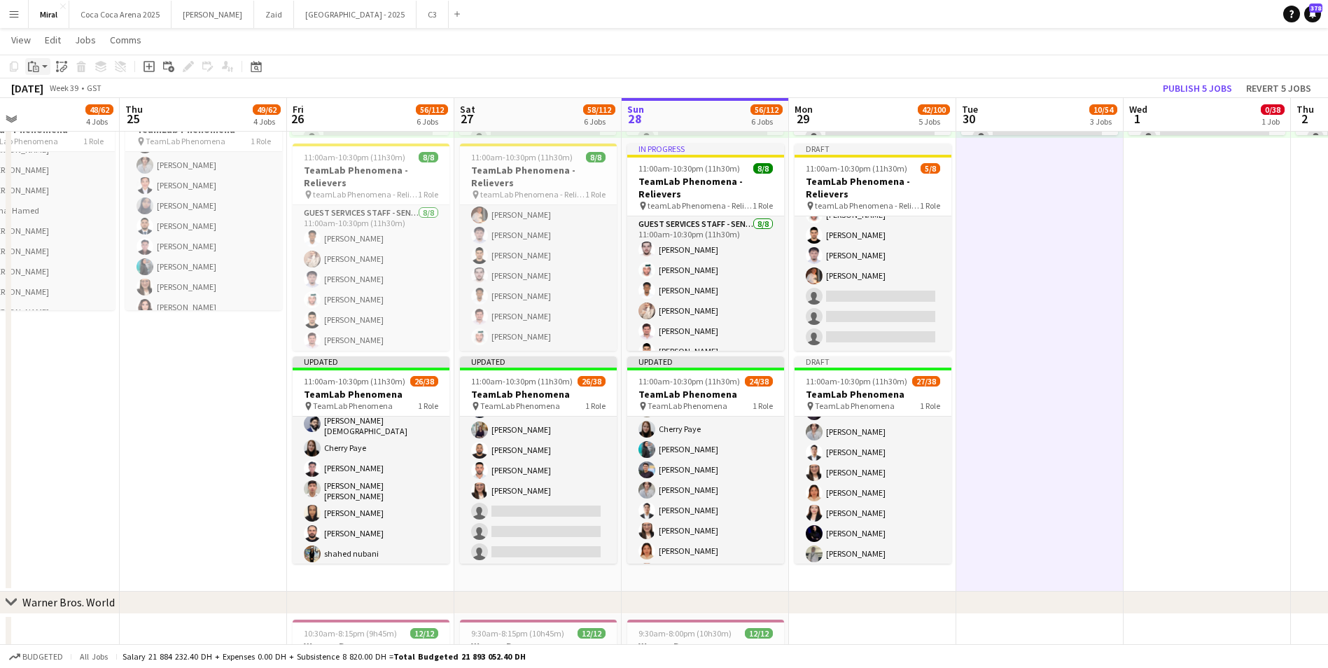
click at [39, 66] on div "Paste" at bounding box center [33, 66] width 17 height 17
click at [67, 116] on link "Paste with crew Ctrl+Shift+V" at bounding box center [103, 117] width 132 height 13
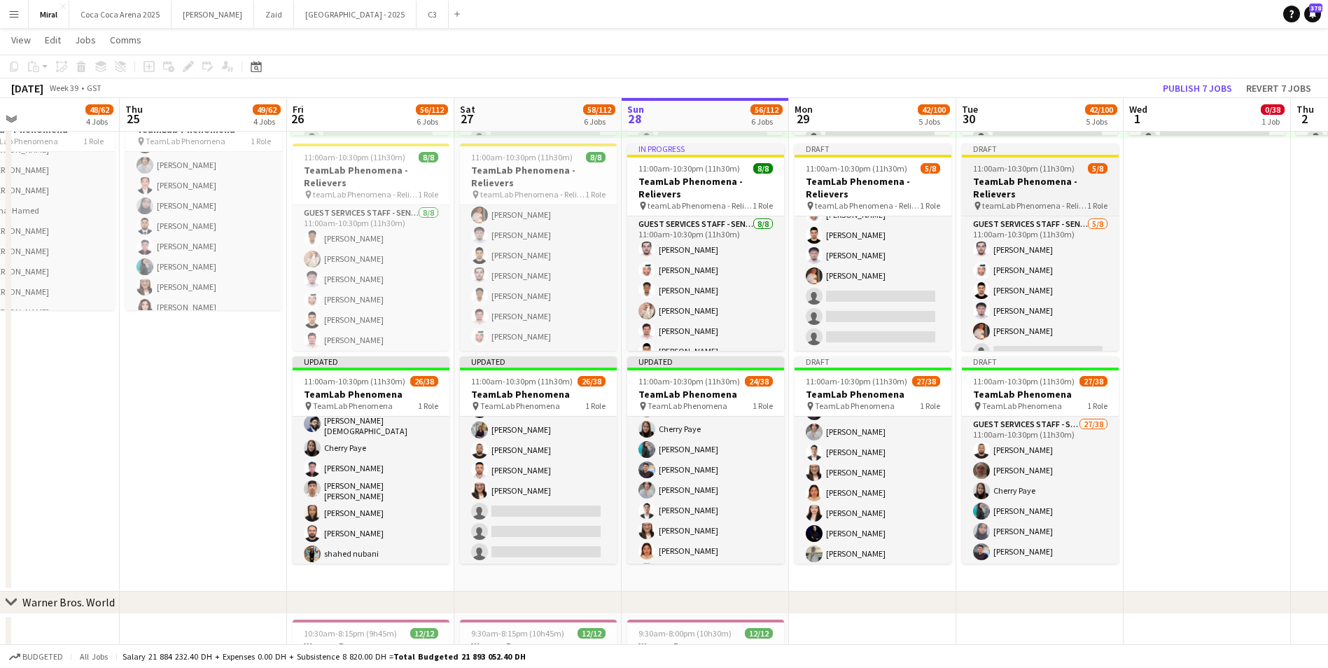
click at [1080, 197] on h3 "TeamLab Phenomena - Relievers" at bounding box center [1040, 187] width 157 height 25
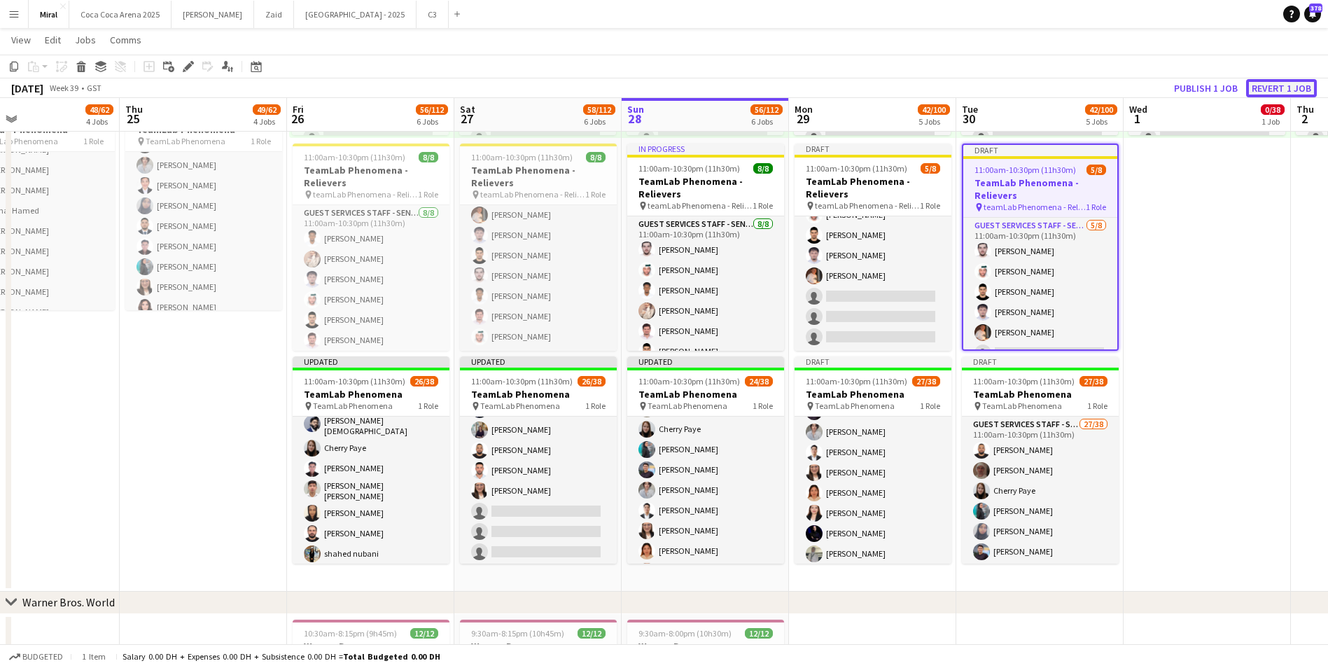
click at [1265, 91] on button "Revert 1 job" at bounding box center [1281, 88] width 71 height 18
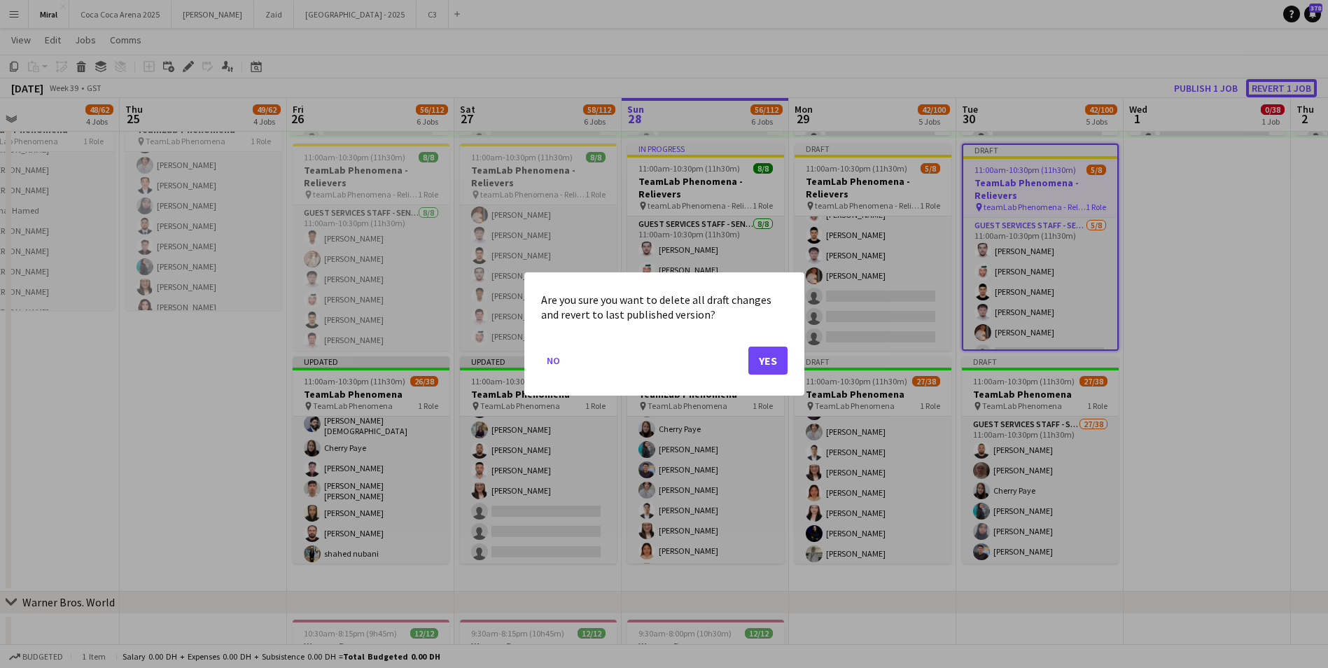
scroll to position [0, 0]
click at [773, 353] on button "Yes" at bounding box center [767, 360] width 39 height 28
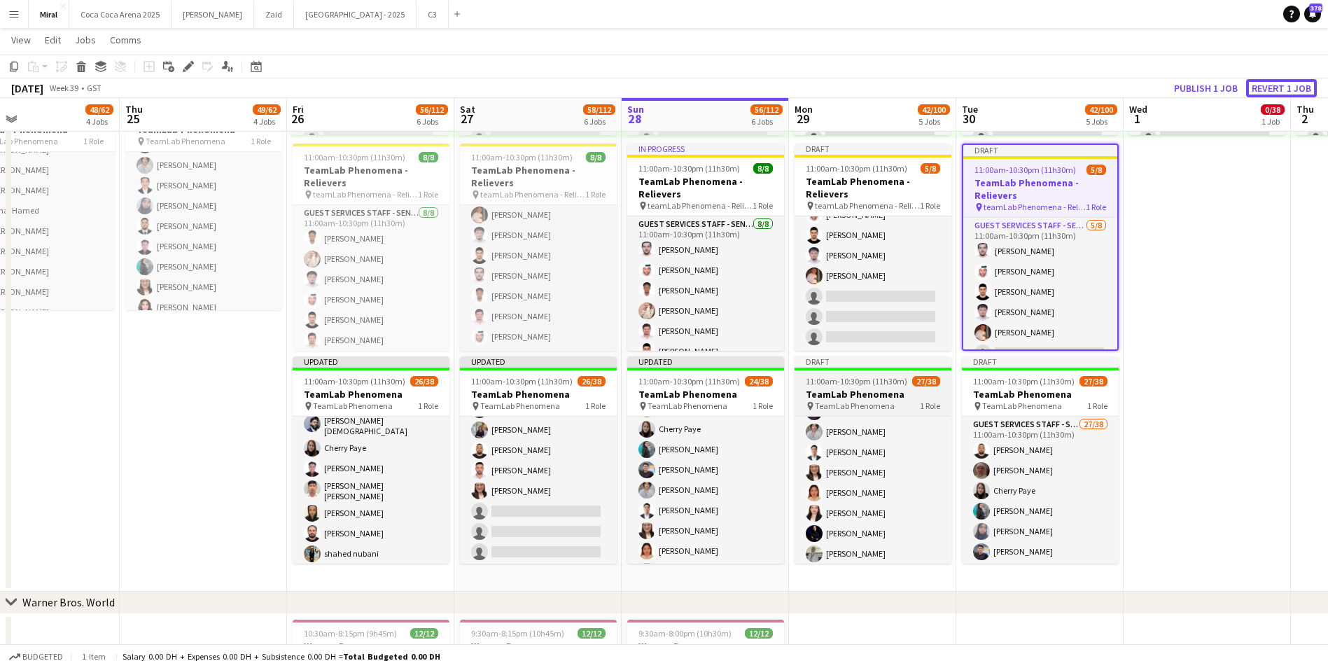
scroll to position [700, 0]
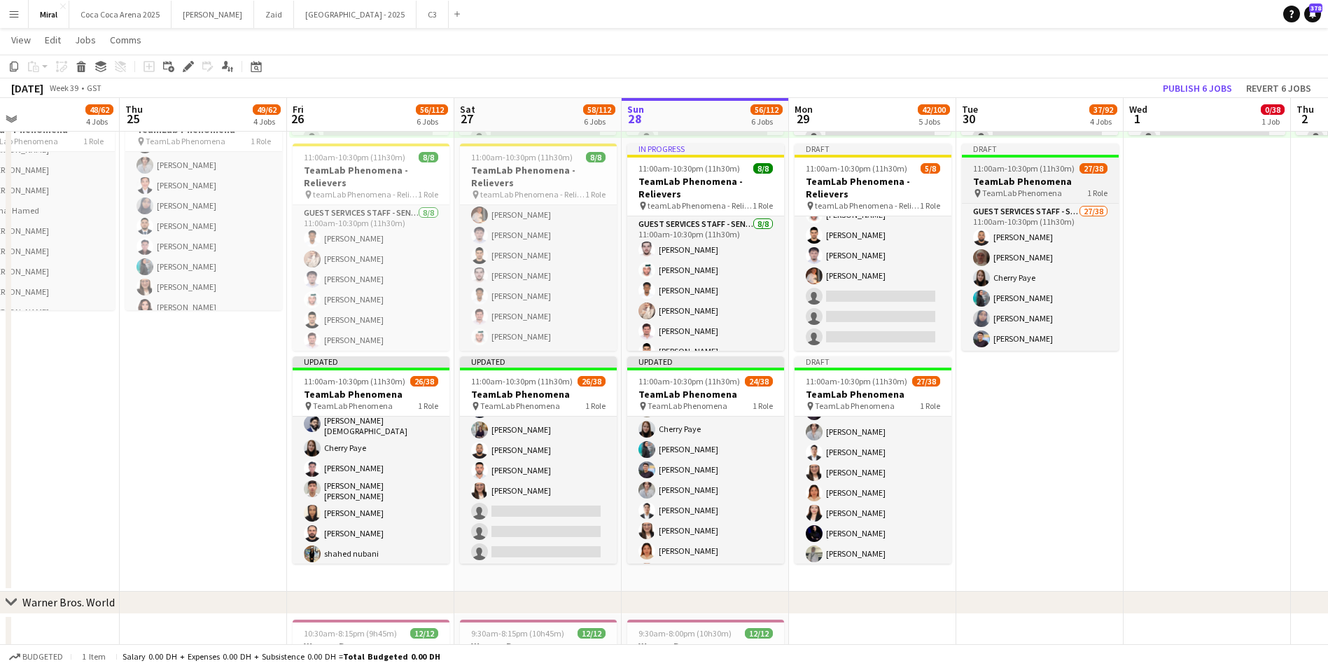
click at [1019, 174] on app-job-card "Draft 11:00am-10:30pm (11h30m) 27/38 TeamLab Phenomena pin TeamLab Phenomena 1 …" at bounding box center [1040, 246] width 157 height 207
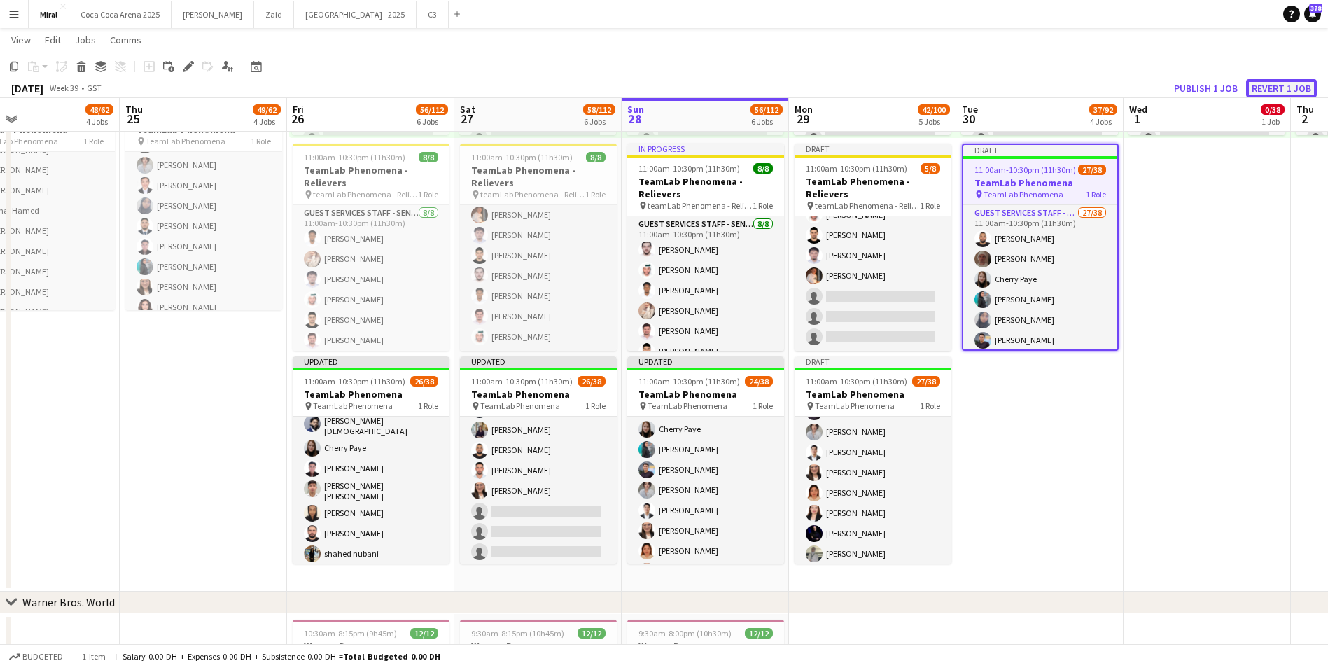
click at [1254, 85] on button "Revert 1 job" at bounding box center [1281, 88] width 71 height 18
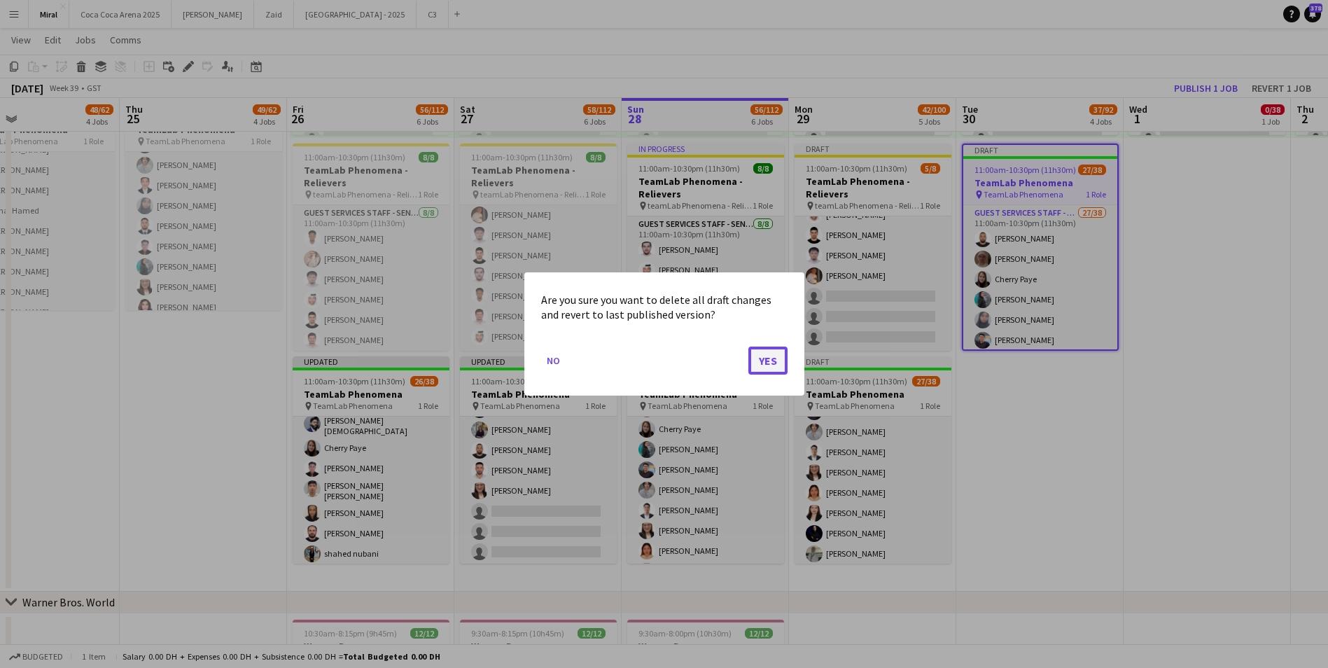
click at [775, 351] on button "Yes" at bounding box center [767, 360] width 39 height 28
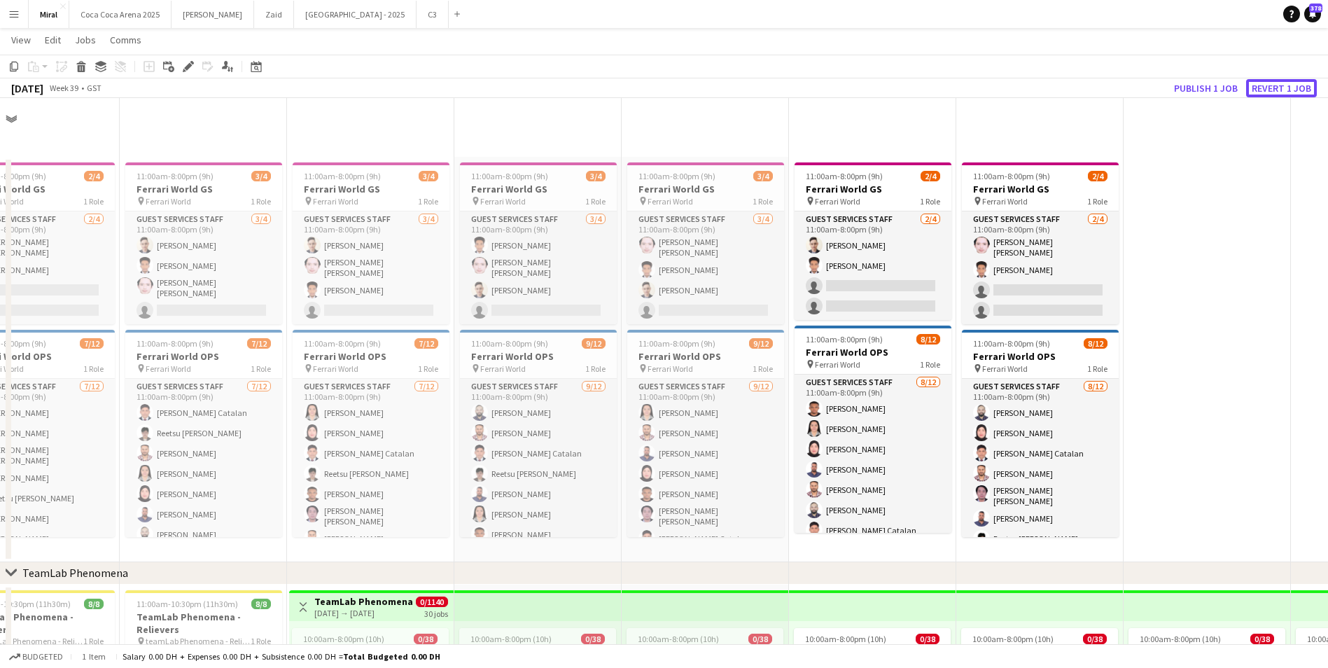
scroll to position [700, 0]
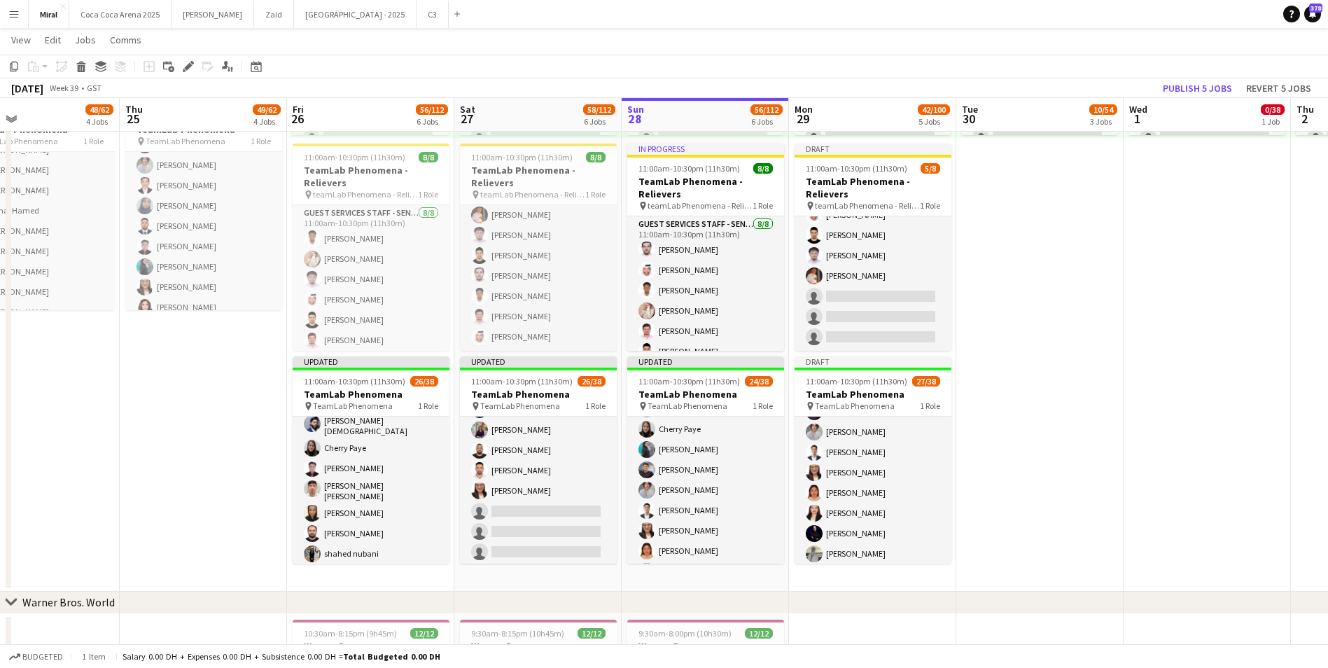
click at [1046, 391] on app-date-cell "10:00am-8:00pm (10h) 0/38 pin TeamLab Phenomena 1 Role Guest Services Staff - S…" at bounding box center [1039, 238] width 167 height 707
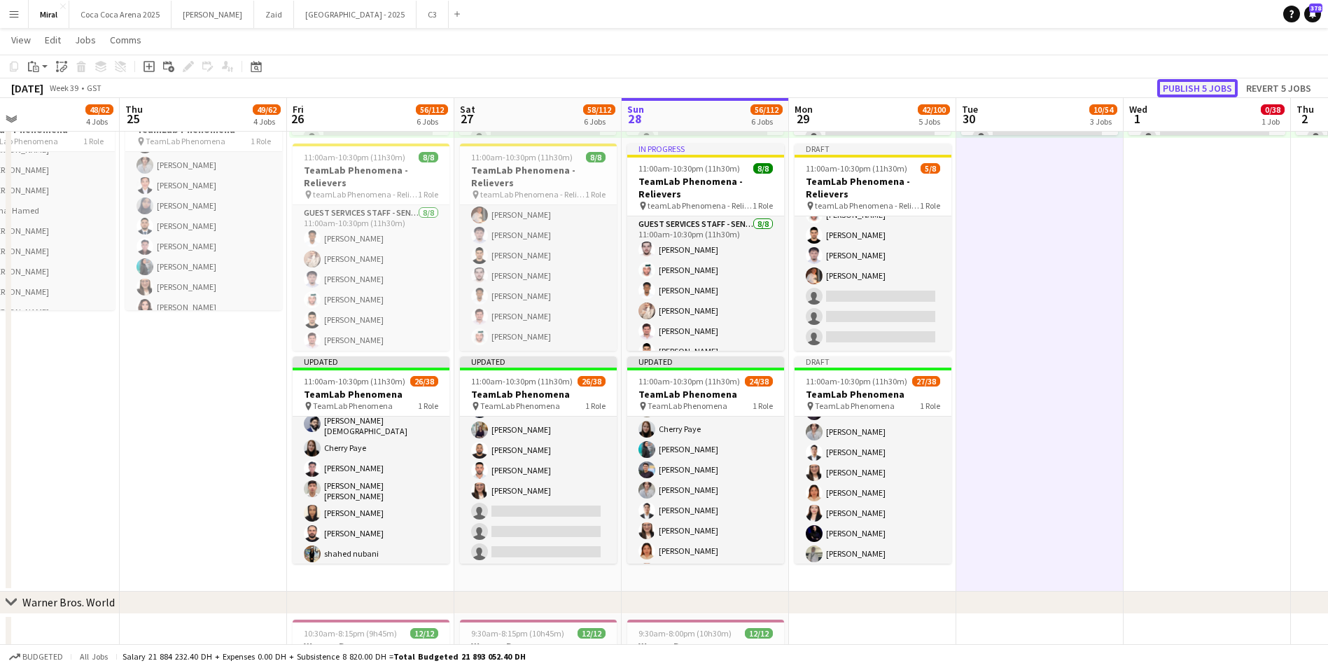
click at [1187, 85] on button "Publish 5 jobs" at bounding box center [1197, 88] width 80 height 18
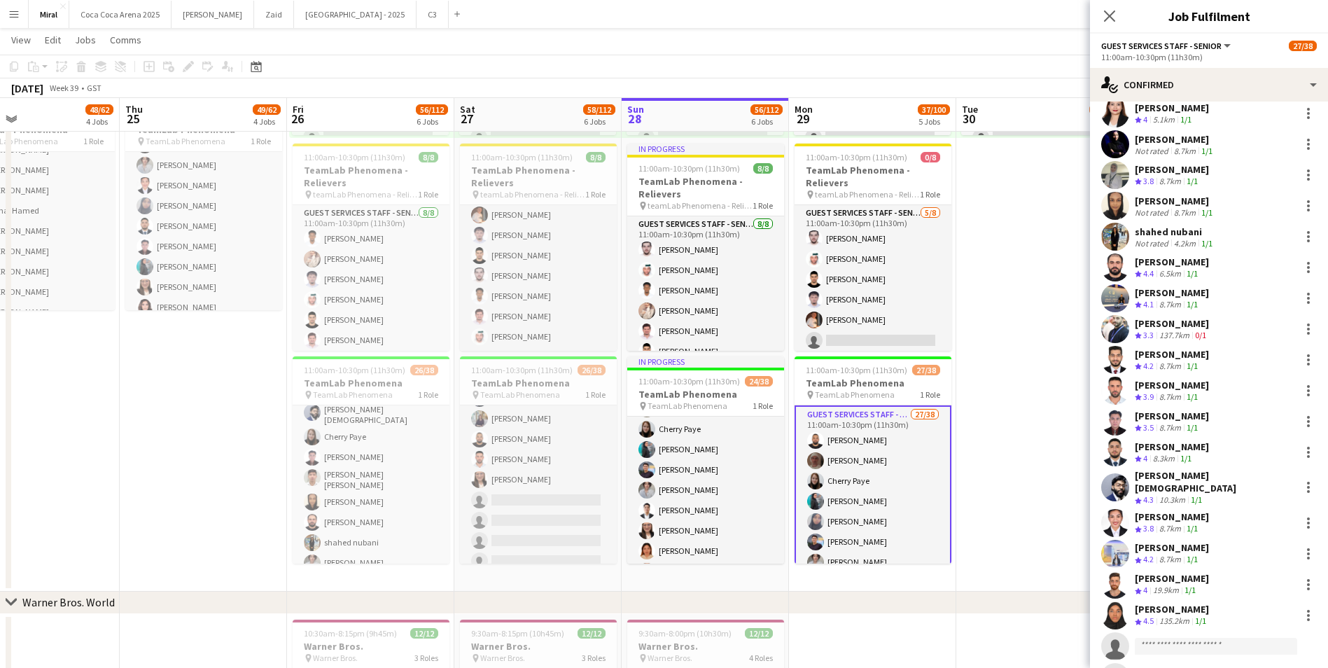
scroll to position [560, 0]
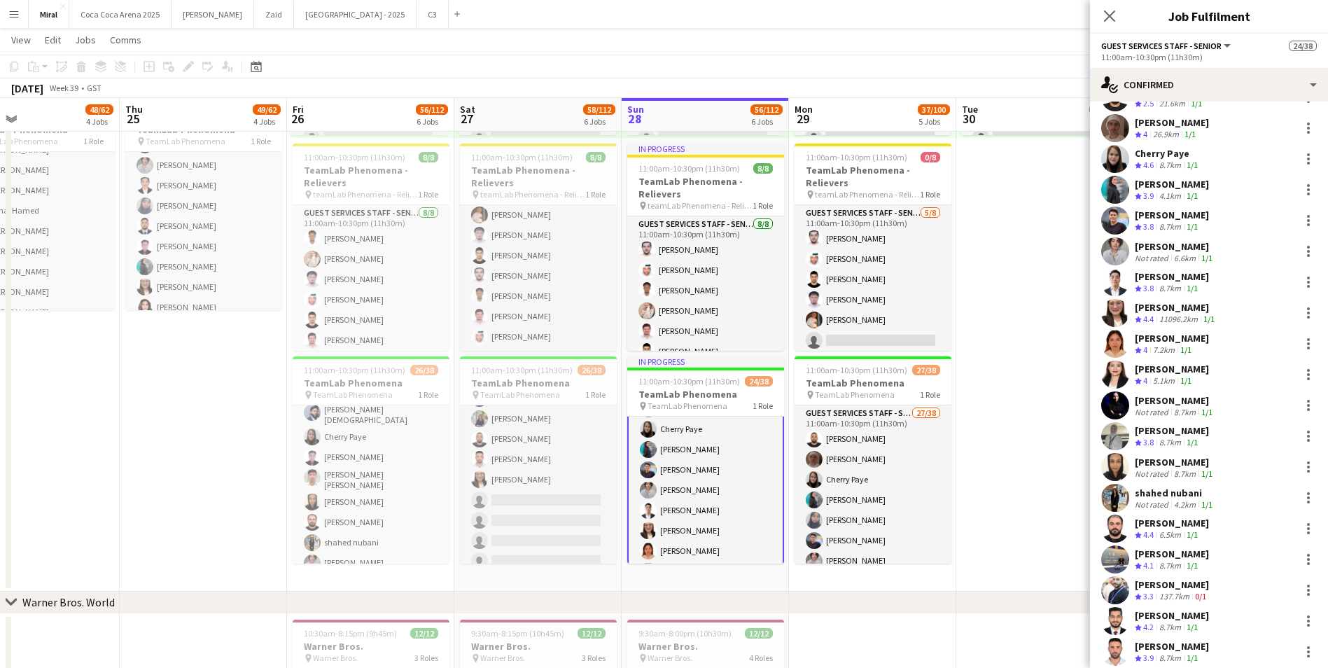
scroll to position [0, 0]
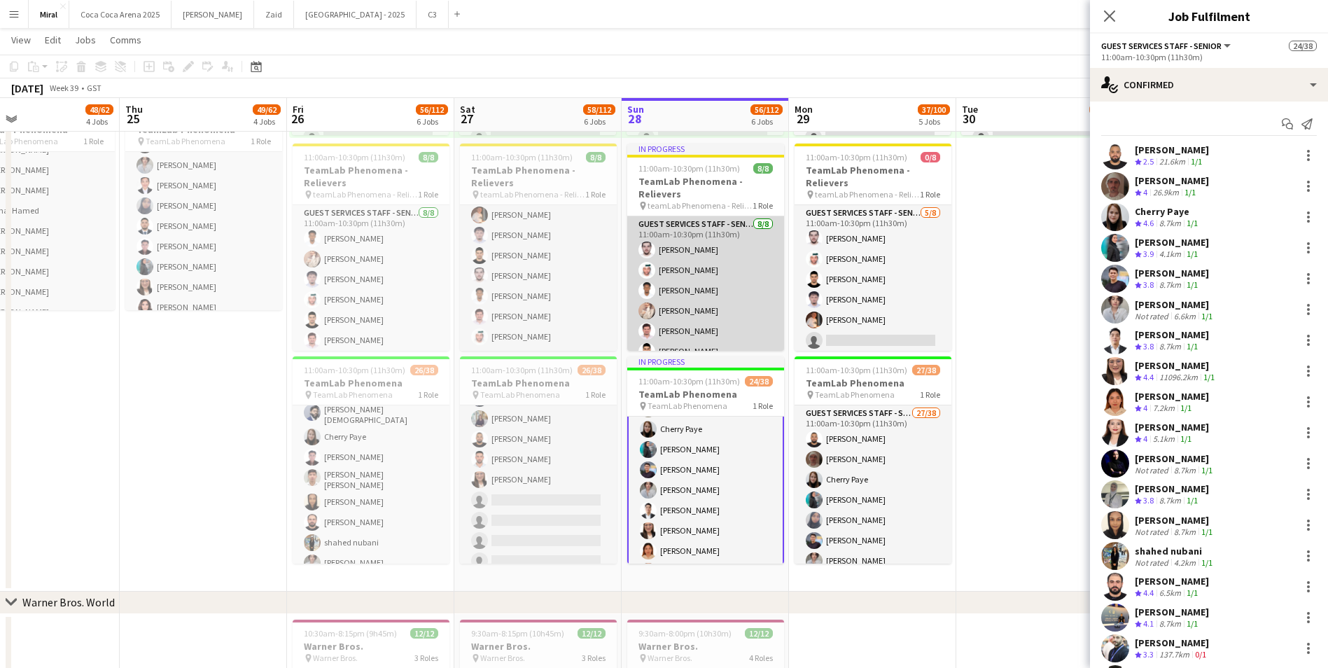
click at [699, 285] on app-card-role "Guest Services Staff - Senior 8/8 11:00am-10:30pm (11h30m) Ali Alzanati Saeed B…" at bounding box center [705, 311] width 157 height 190
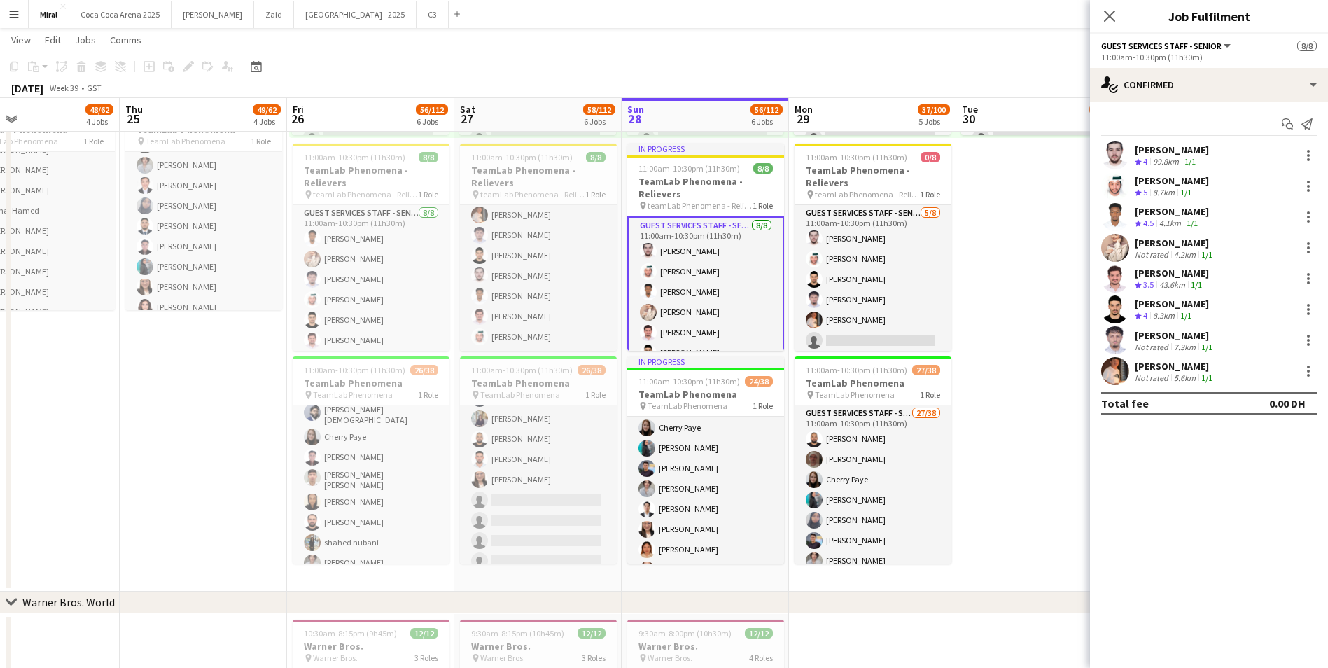
scroll to position [62, 0]
click at [1163, 281] on div "43.6km" at bounding box center [1171, 285] width 31 height 12
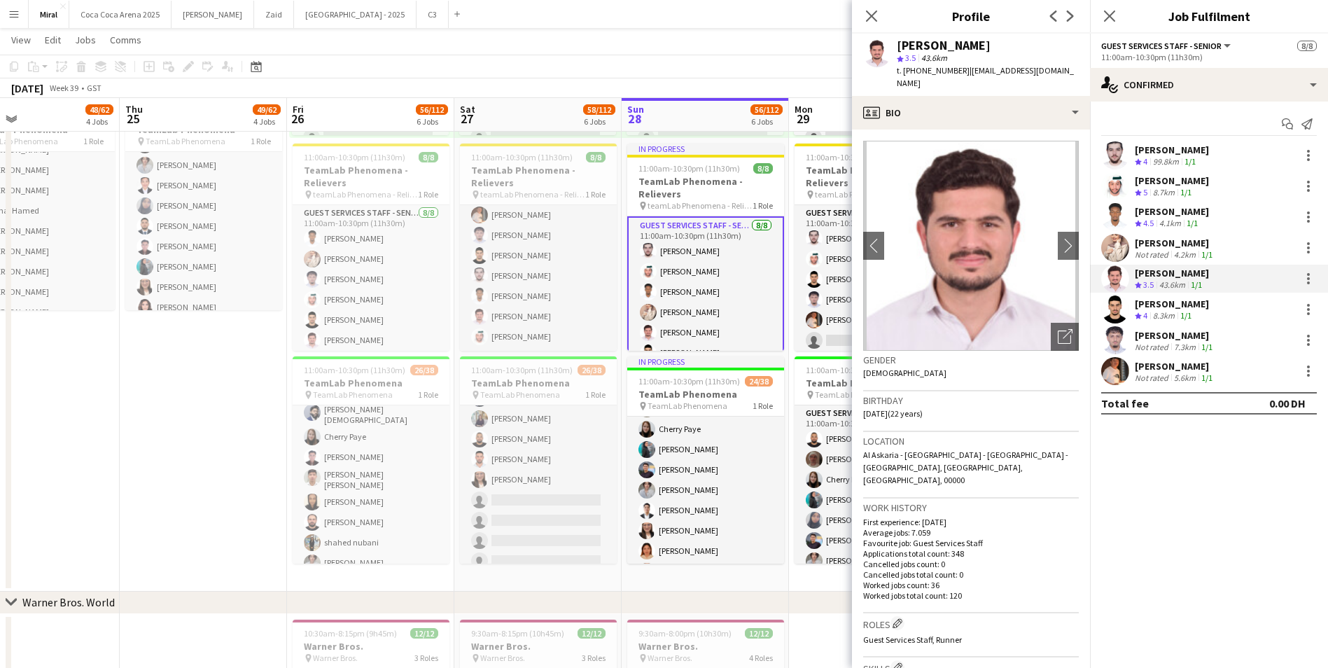
drag, startPoint x: 962, startPoint y: 70, endPoint x: 1041, endPoint y: 70, distance: 79.8
click at [1041, 70] on div "Amir Dullah Noorza Gul star 3.5 43.6km t. +971568038631 | princeax9@gmail.com" at bounding box center [971, 65] width 238 height 62
copy span "princeax9@gmail.com"
click at [836, 306] on app-card-role "Guest Services Staff - Senior 5/8 11:00am-10:30pm (11h30m) Ali Alzanati Saeed B…" at bounding box center [872, 300] width 157 height 190
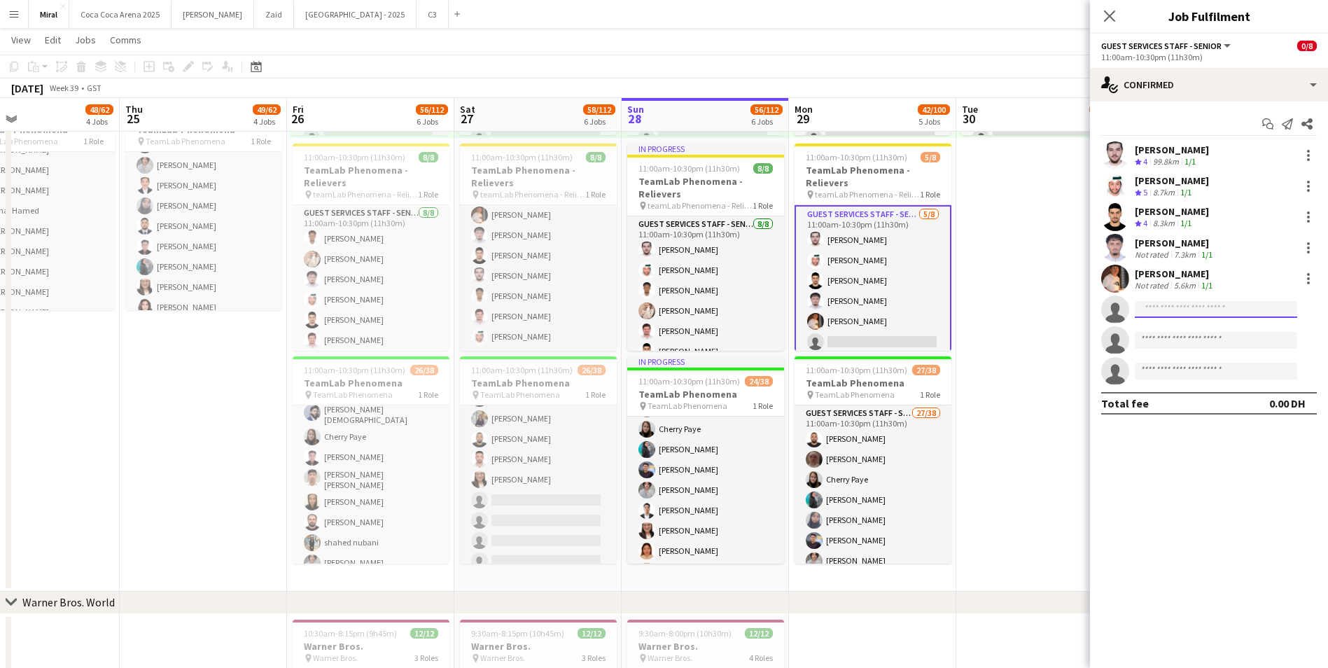
click at [1179, 309] on input at bounding box center [1216, 309] width 162 height 17
paste input "**********"
type input "**********"
click at [1181, 339] on span "princeax9@gmail.com" at bounding box center [1216, 340] width 140 height 11
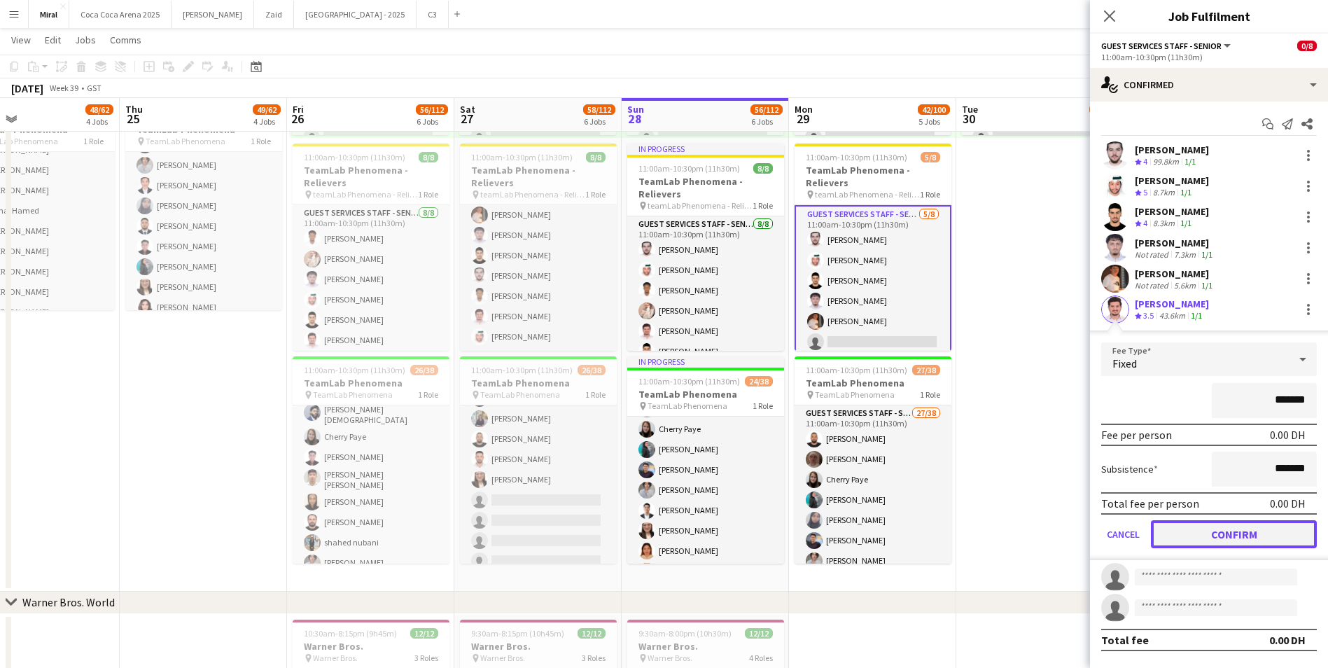
click at [1221, 538] on button "Confirm" at bounding box center [1234, 534] width 166 height 28
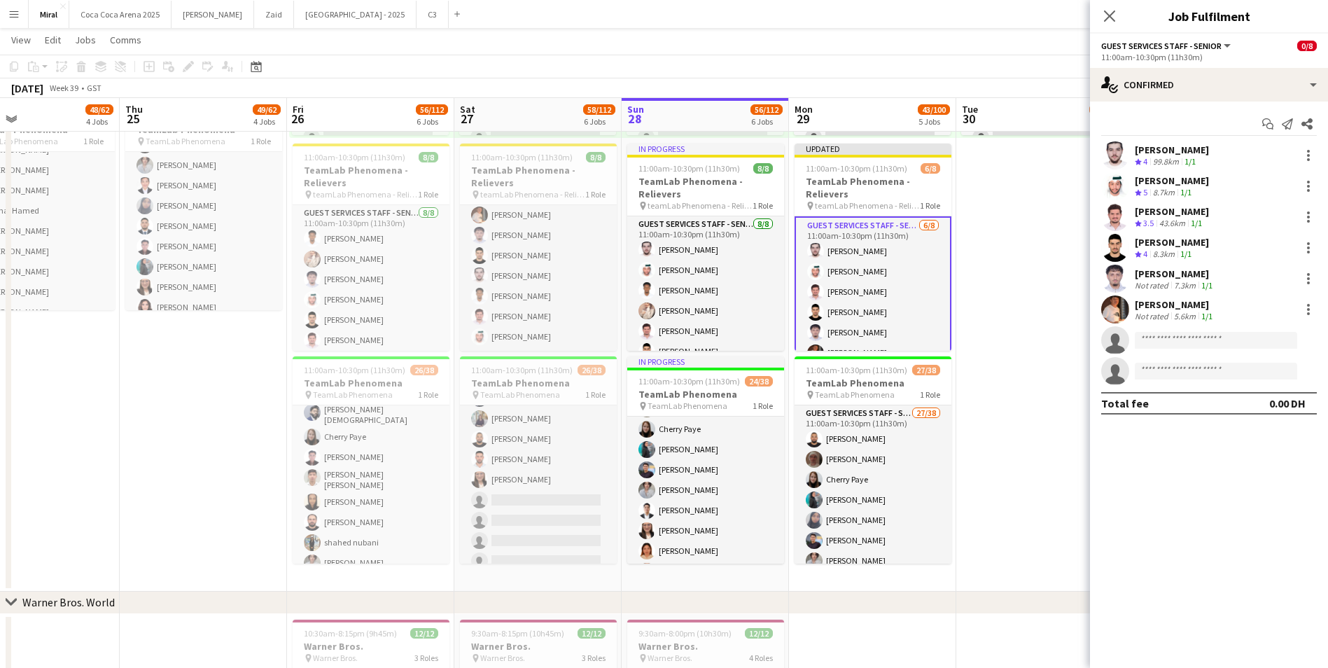
click at [1002, 414] on app-date-cell "10:00am-8:00pm (10h) 0/38 pin TeamLab Phenomena 1 Role Guest Services Staff - S…" at bounding box center [1039, 238] width 167 height 707
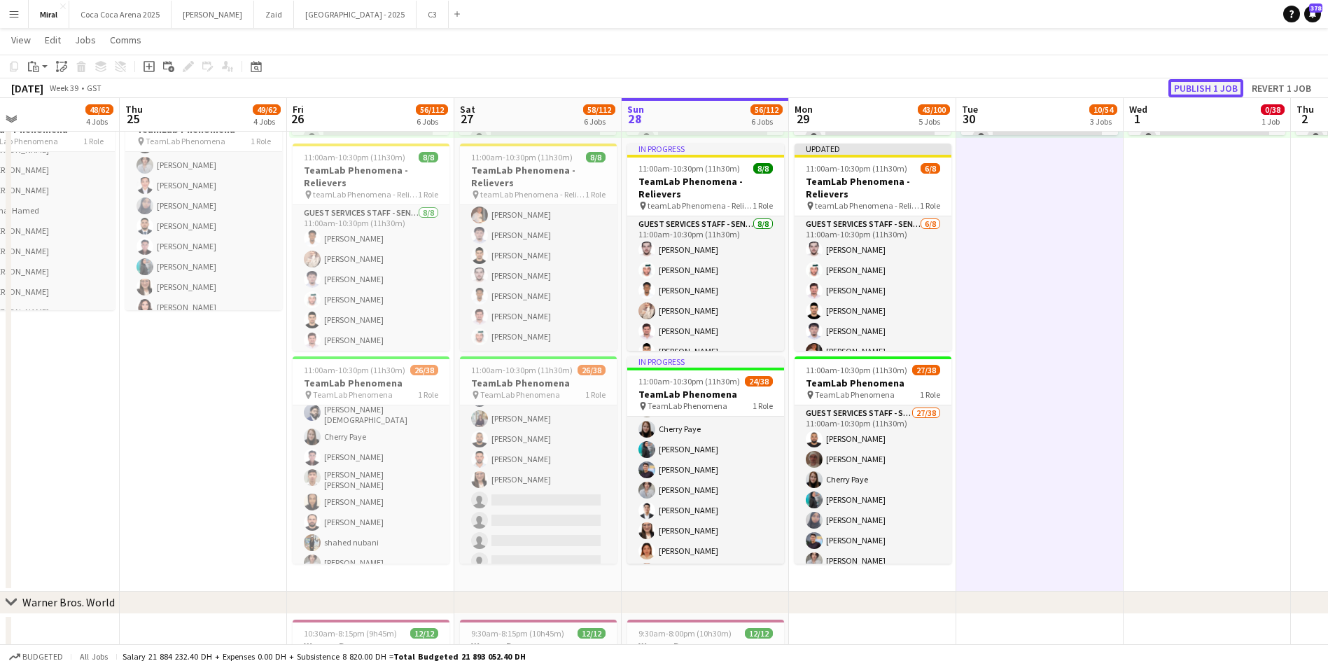
click at [1183, 91] on button "Publish 1 job" at bounding box center [1205, 88] width 75 height 18
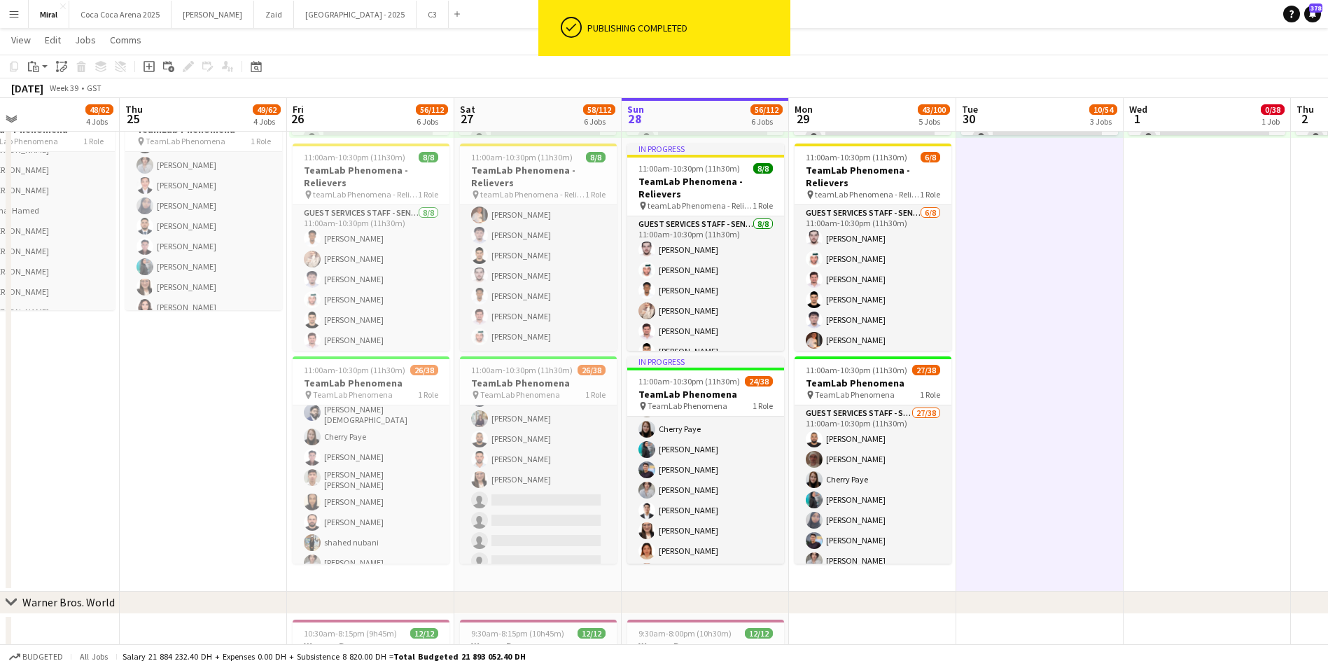
click at [1067, 262] on app-date-cell "10:00am-8:00pm (10h) 0/38 pin TeamLab Phenomena 1 Role Guest Services Staff - S…" at bounding box center [1039, 238] width 167 height 707
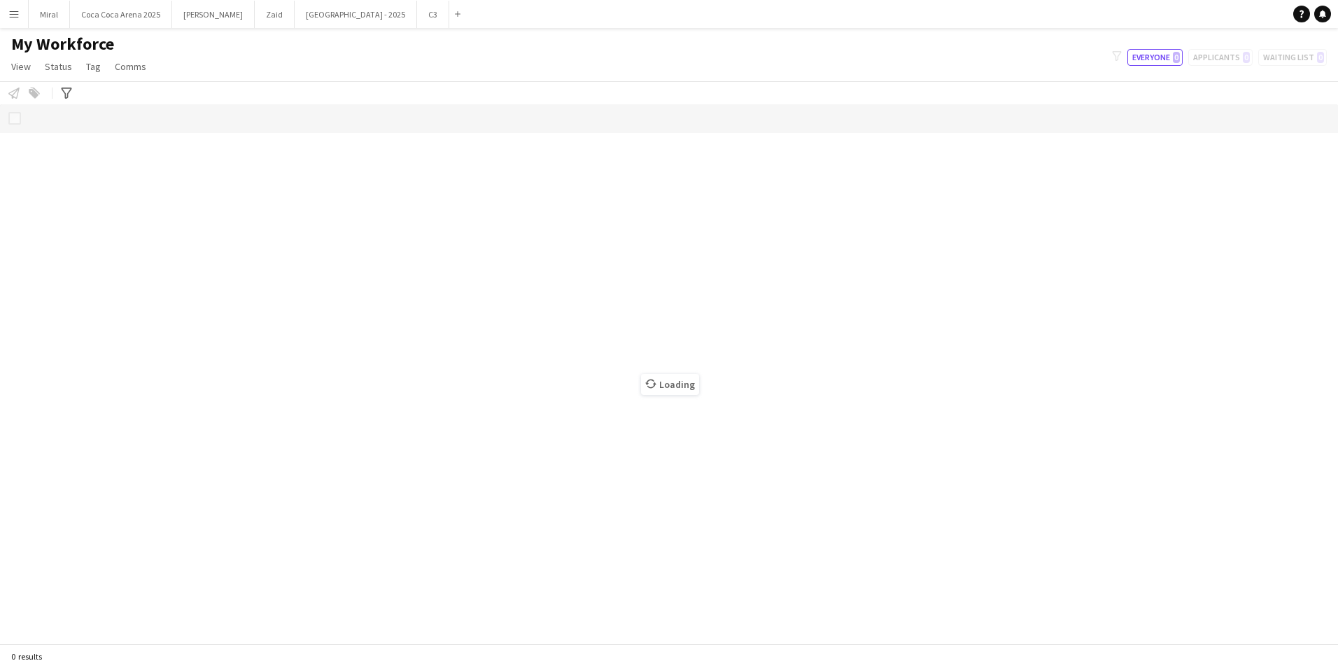
click at [10, 17] on app-icon "Menu" at bounding box center [13, 13] width 11 height 11
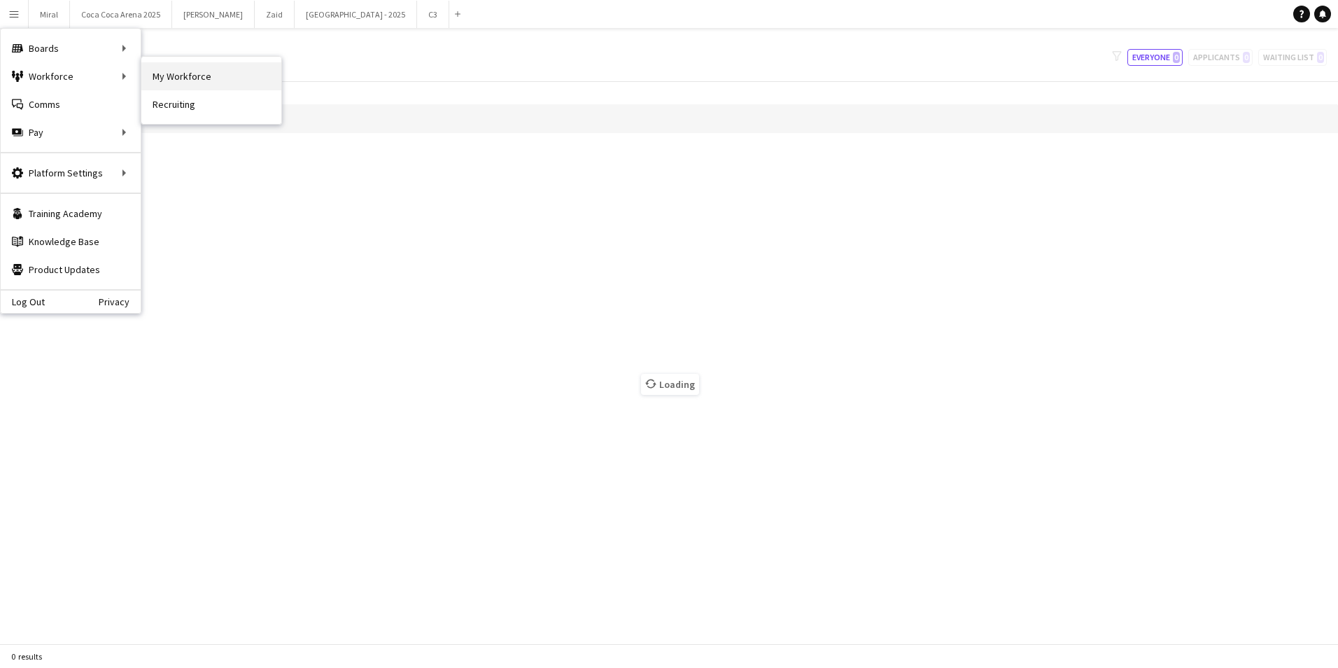
click at [192, 73] on link "My Workforce" at bounding box center [211, 76] width 140 height 28
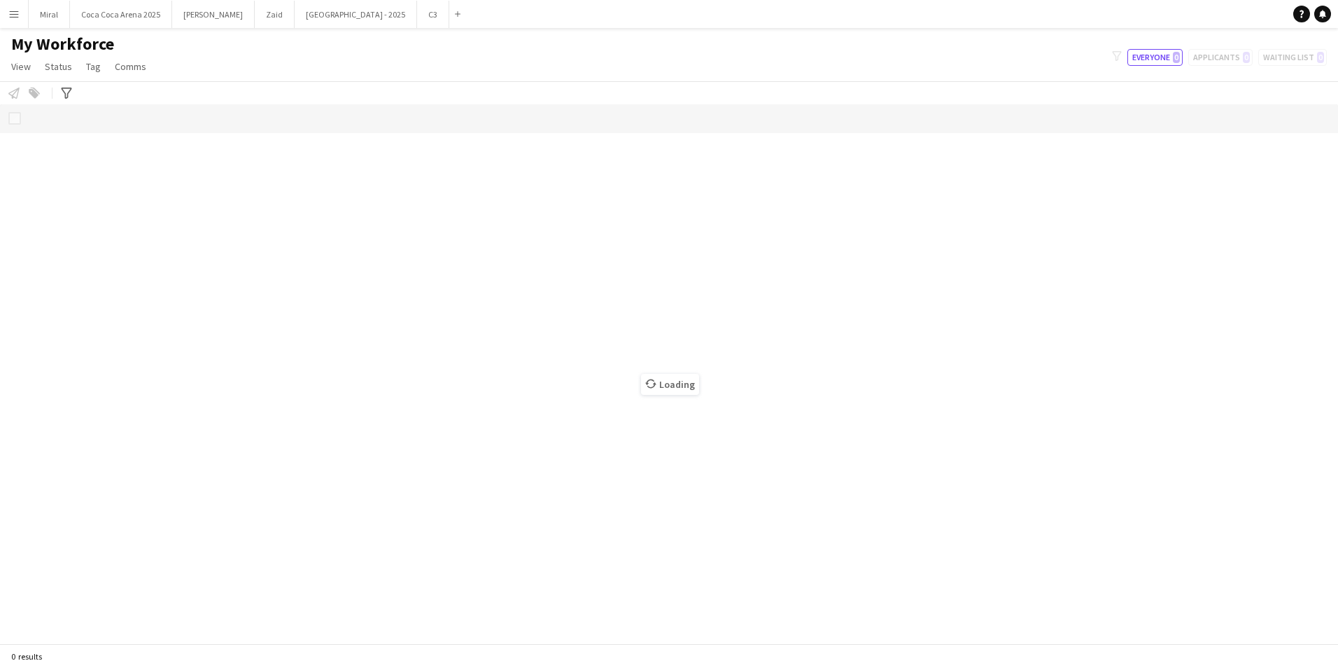
click at [17, 13] on app-icon "Menu" at bounding box center [13, 13] width 11 height 11
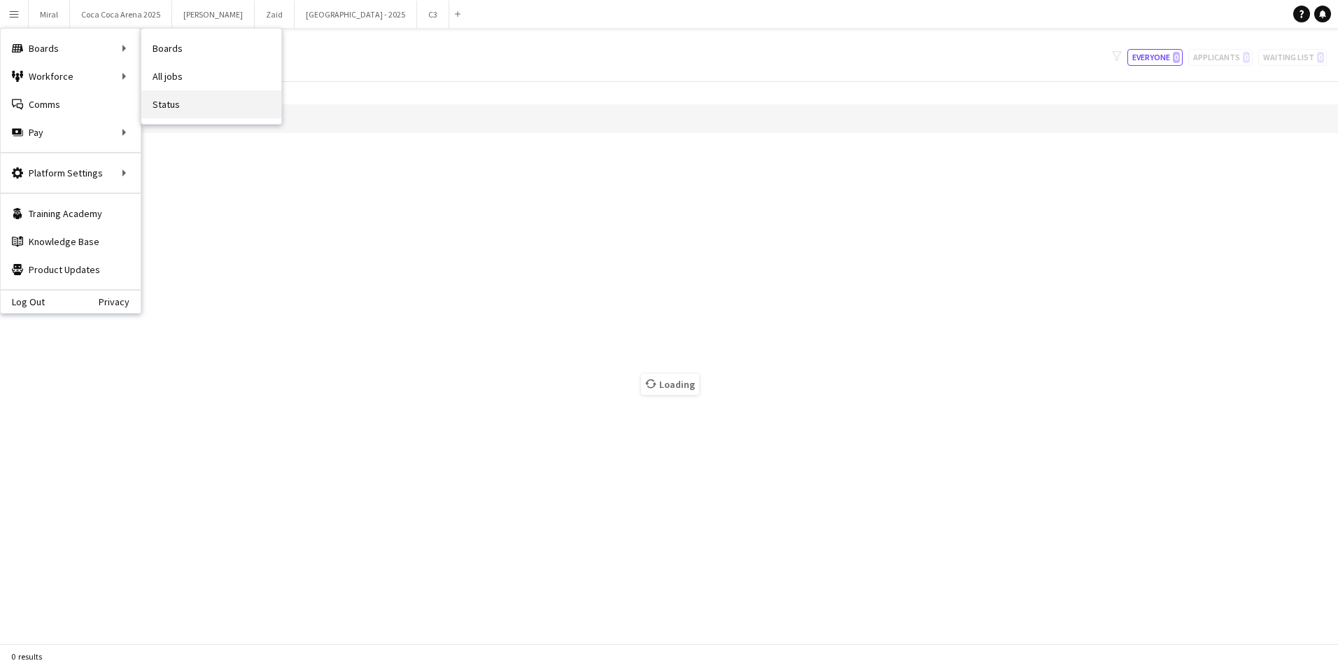
click at [185, 100] on link "Status" at bounding box center [211, 104] width 140 height 28
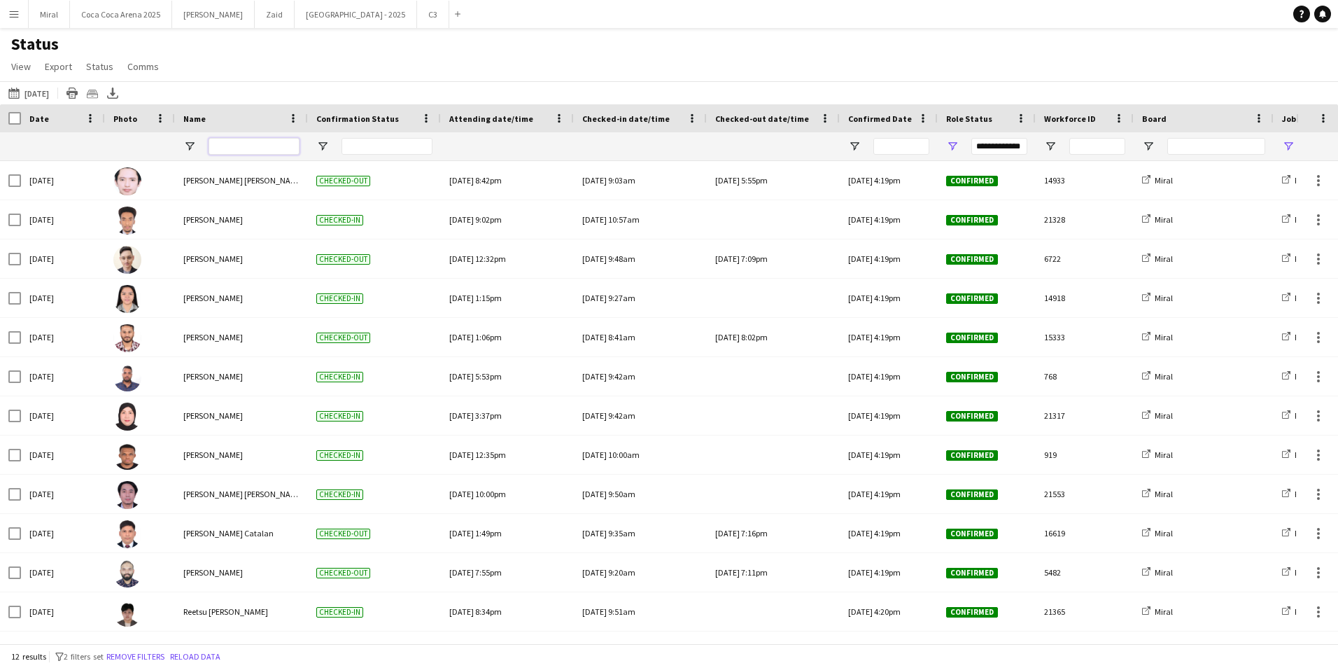
click at [260, 146] on input "Name Filter Input" at bounding box center [254, 146] width 91 height 17
type input "****"
type input "***"
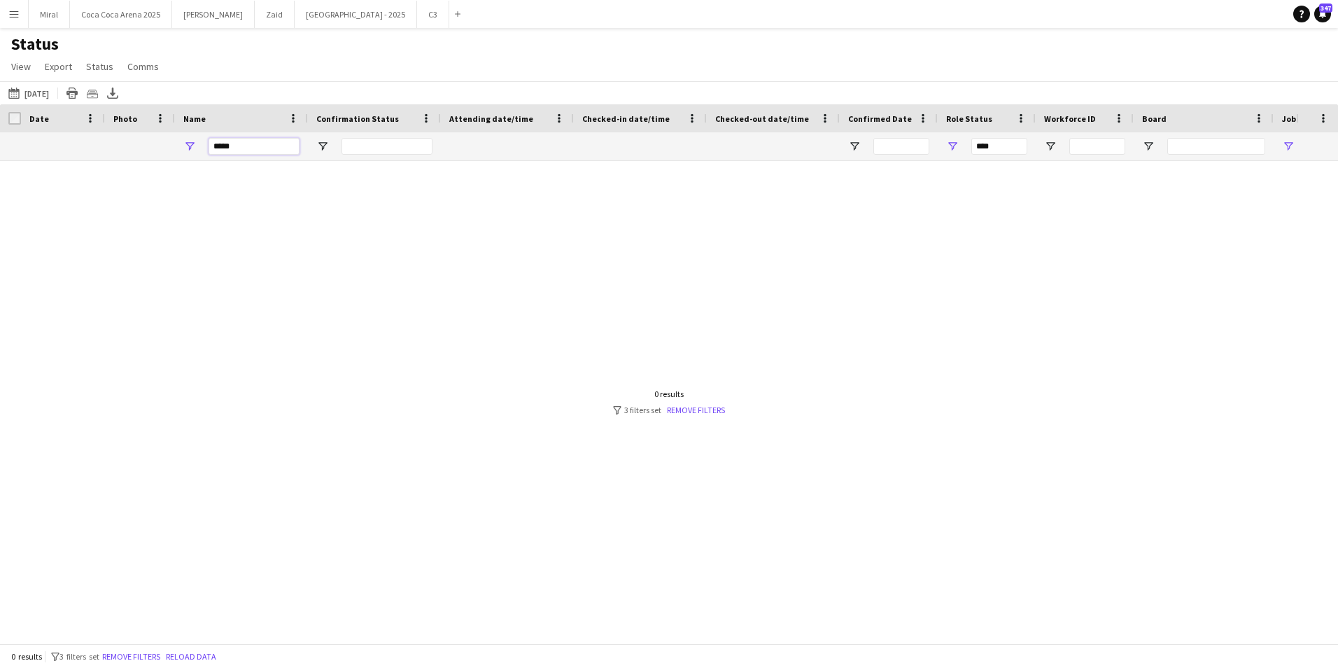
type input "******"
drag, startPoint x: 277, startPoint y: 146, endPoint x: 104, endPoint y: 143, distance: 172.9
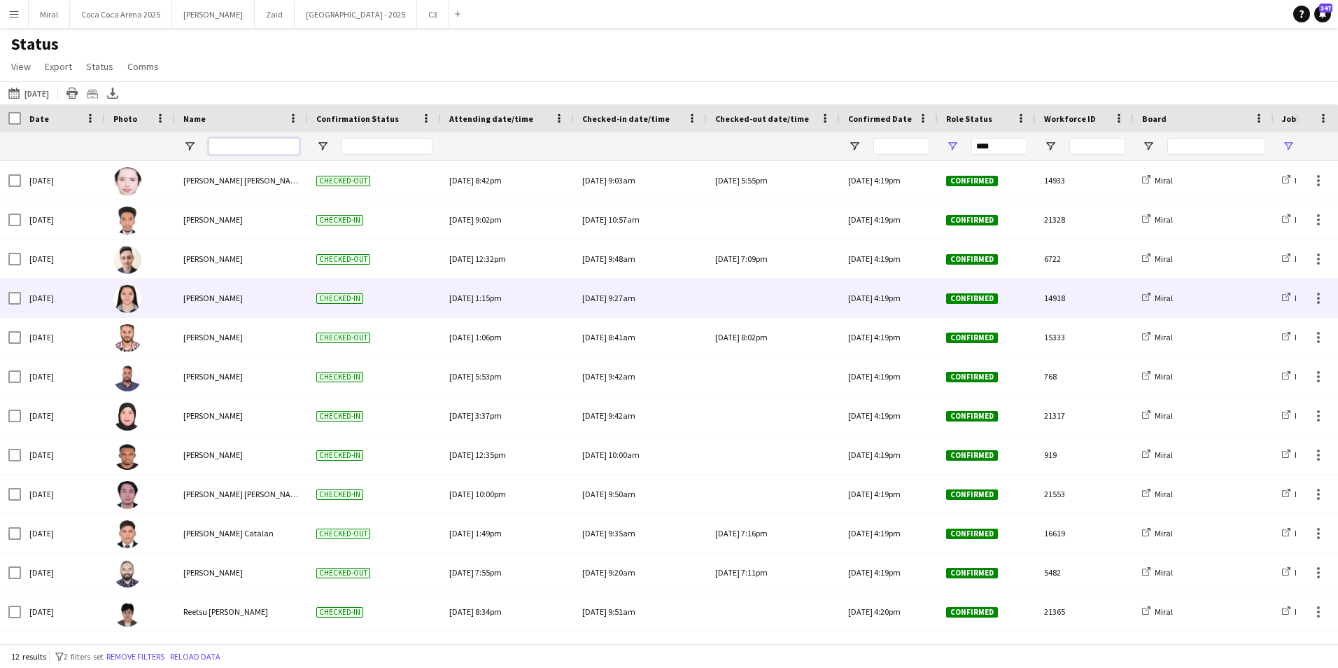
type input "**********"
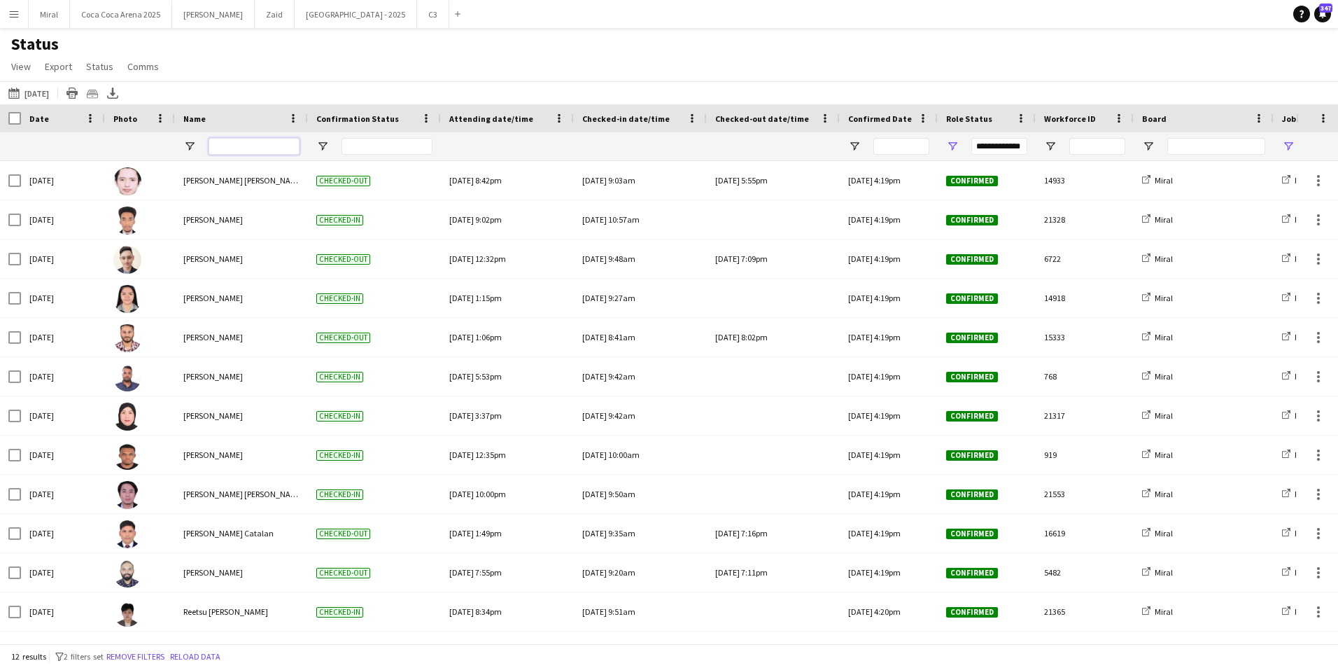
click at [222, 143] on input "Name Filter Input" at bounding box center [254, 146] width 91 height 17
type input "****"
type input "***"
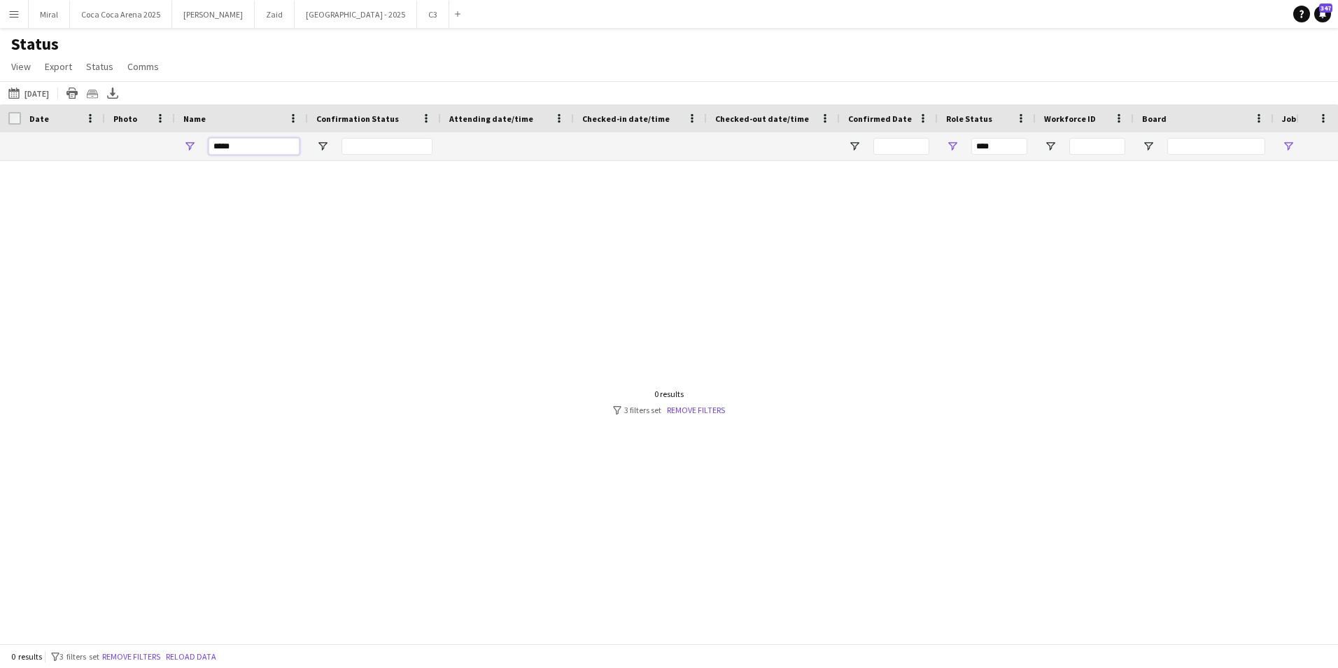
type input "*****"
drag, startPoint x: 248, startPoint y: 144, endPoint x: 194, endPoint y: 144, distance: 54.6
click at [194, 144] on div "*****" at bounding box center [241, 146] width 133 height 28
type input "**********"
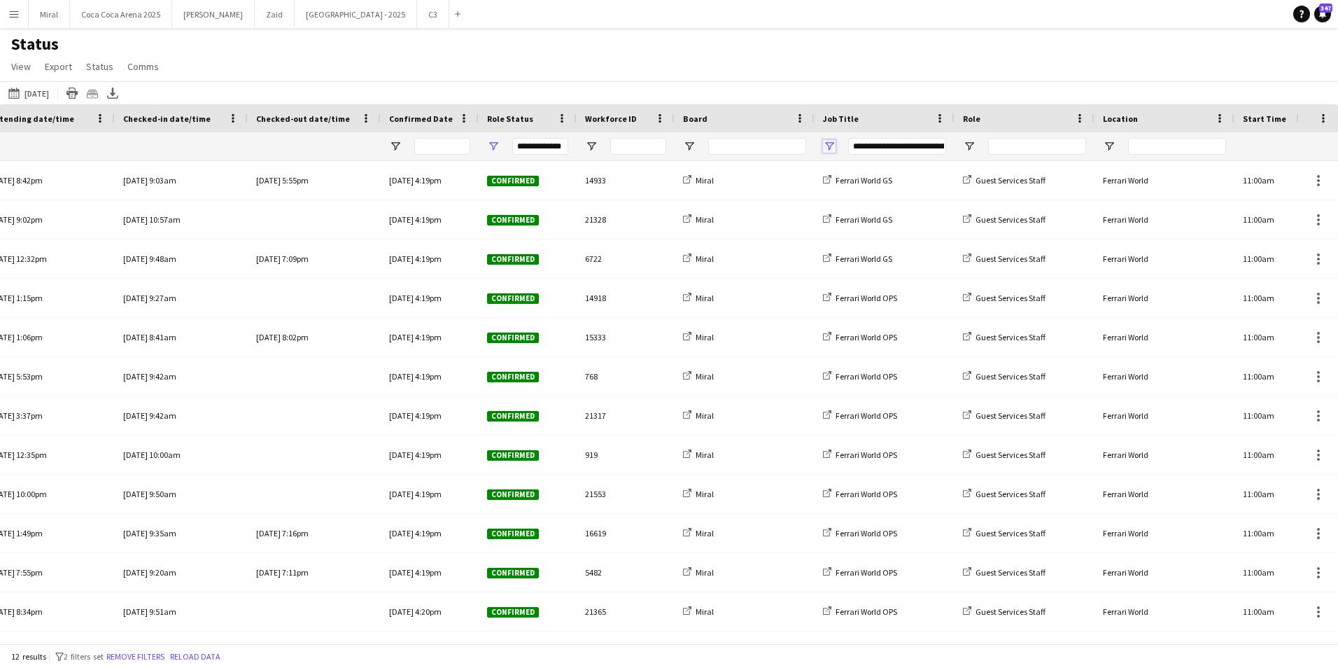
click at [827, 144] on span "Open Filter Menu" at bounding box center [829, 146] width 13 height 13
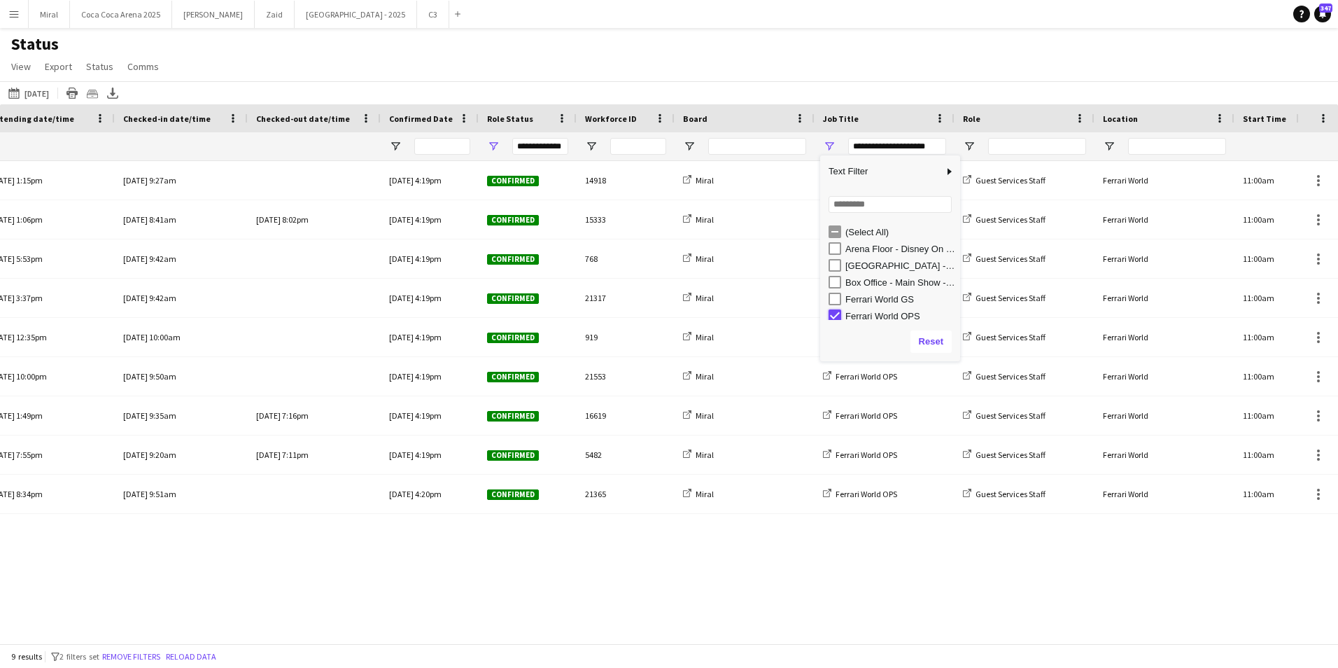
type input "***"
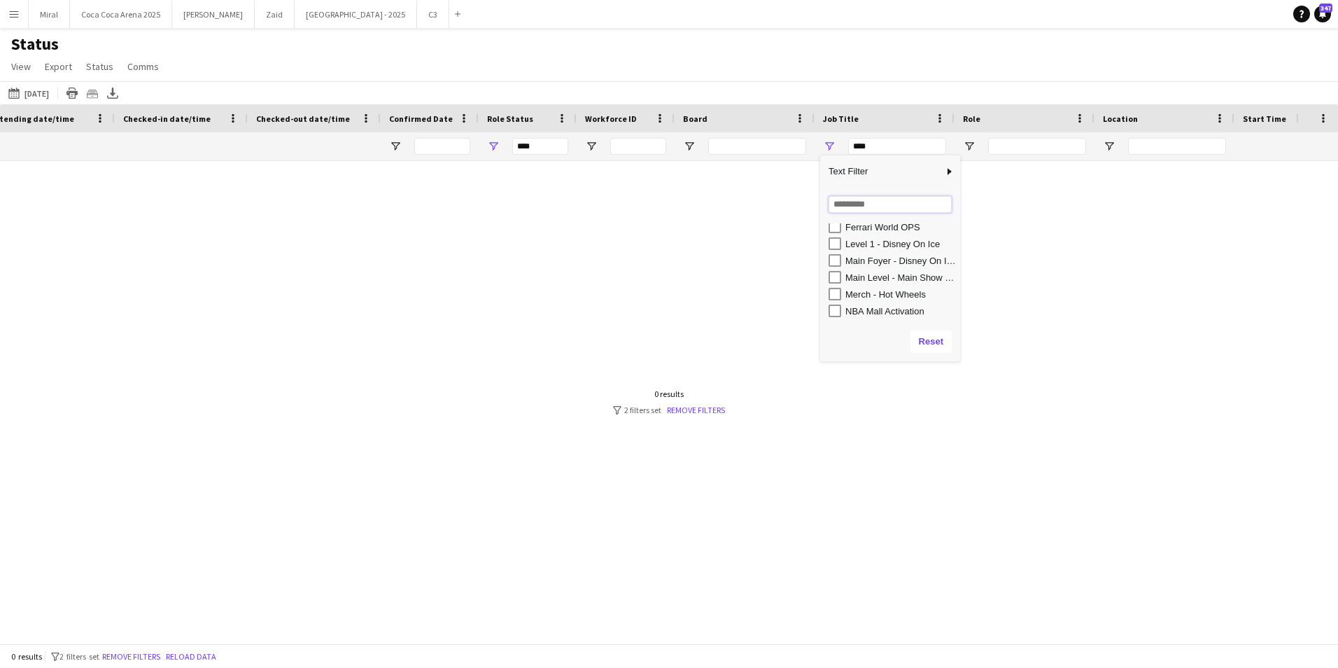
click at [897, 206] on input "Search filter values" at bounding box center [890, 204] width 123 height 17
click at [873, 211] on input "Search filter values" at bounding box center [890, 204] width 123 height 17
type input "**"
type input "**********"
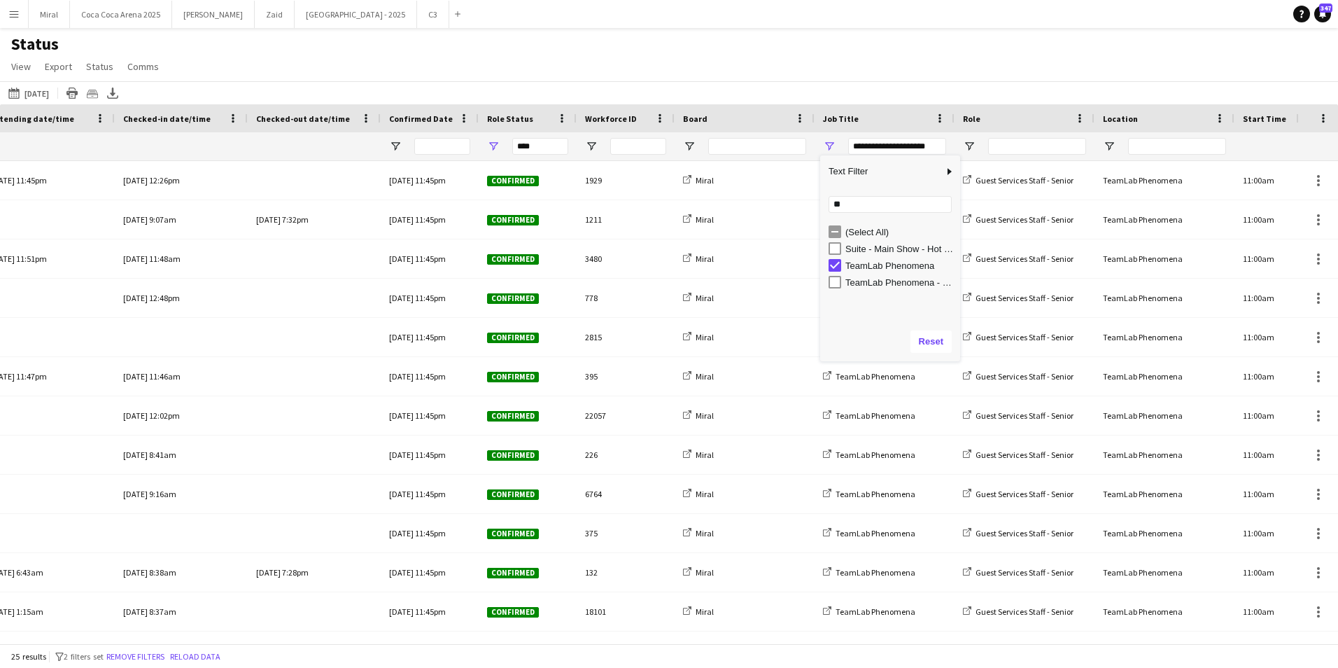
type input "**********"
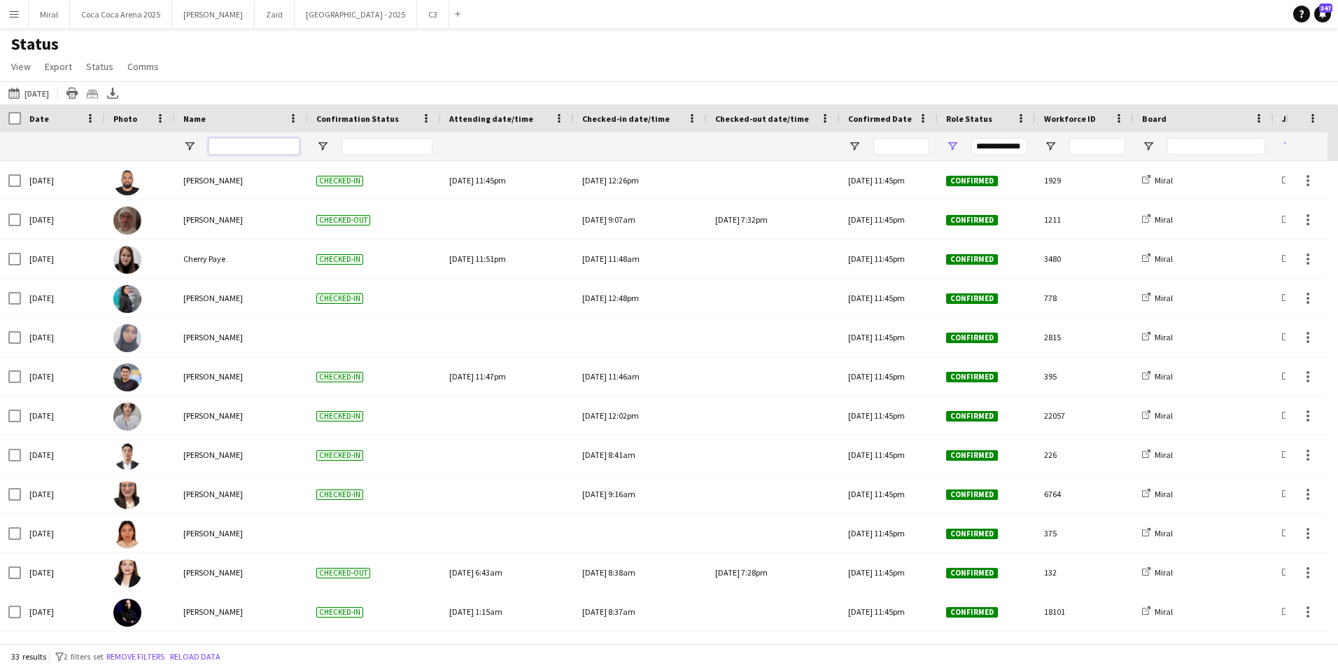
click at [241, 148] on input "Name Filter Input" at bounding box center [254, 146] width 91 height 17
type input "****"
type input "**********"
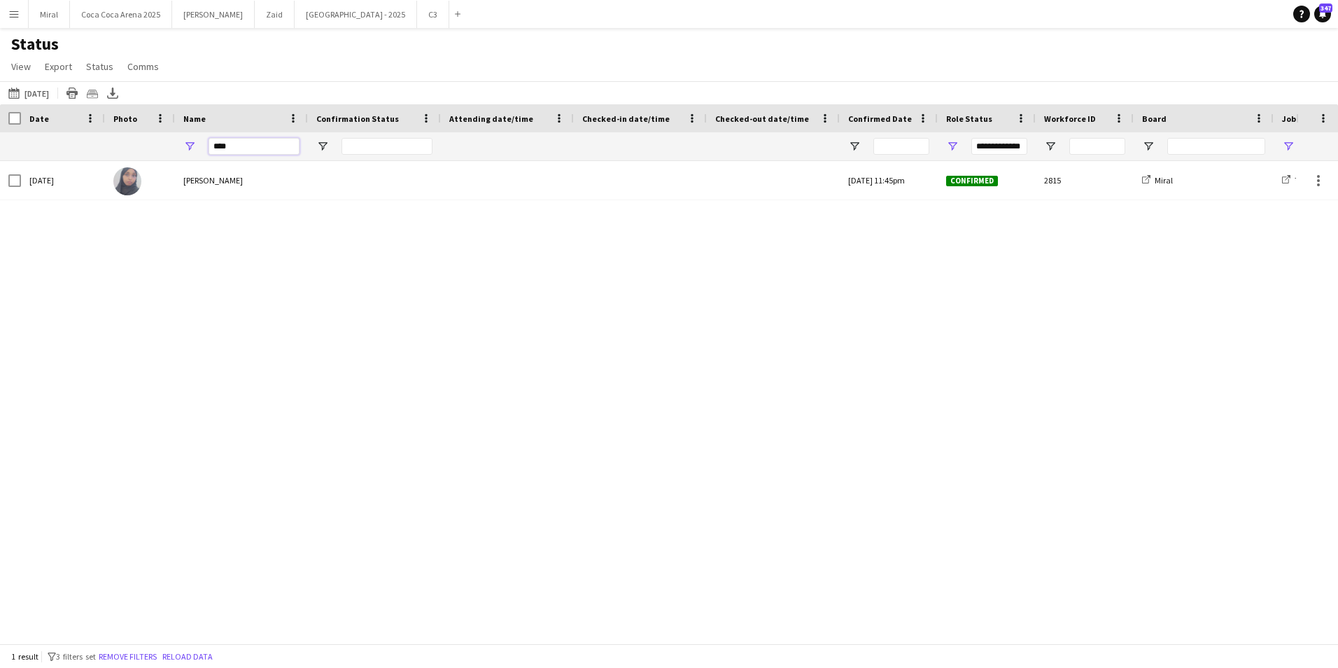
type input "****"
